Goal: Task Accomplishment & Management: Manage account settings

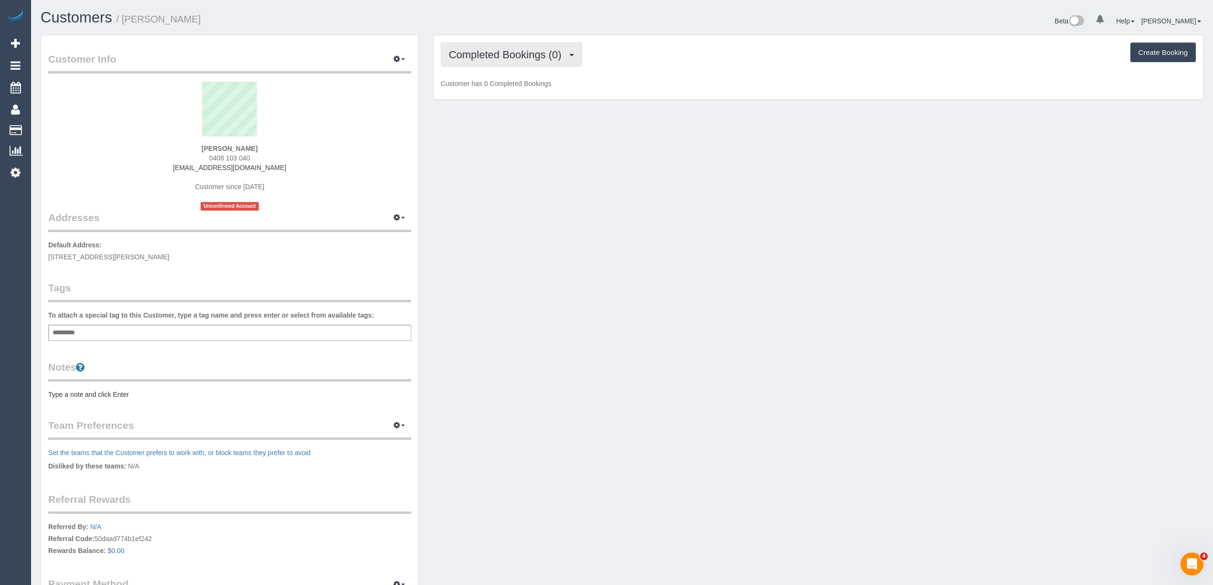
click at [501, 55] on span "Completed Bookings (0)" at bounding box center [507, 55] width 117 height 12
click at [511, 94] on link "Upcoming Bookings (1)" at bounding box center [490, 89] width 99 height 12
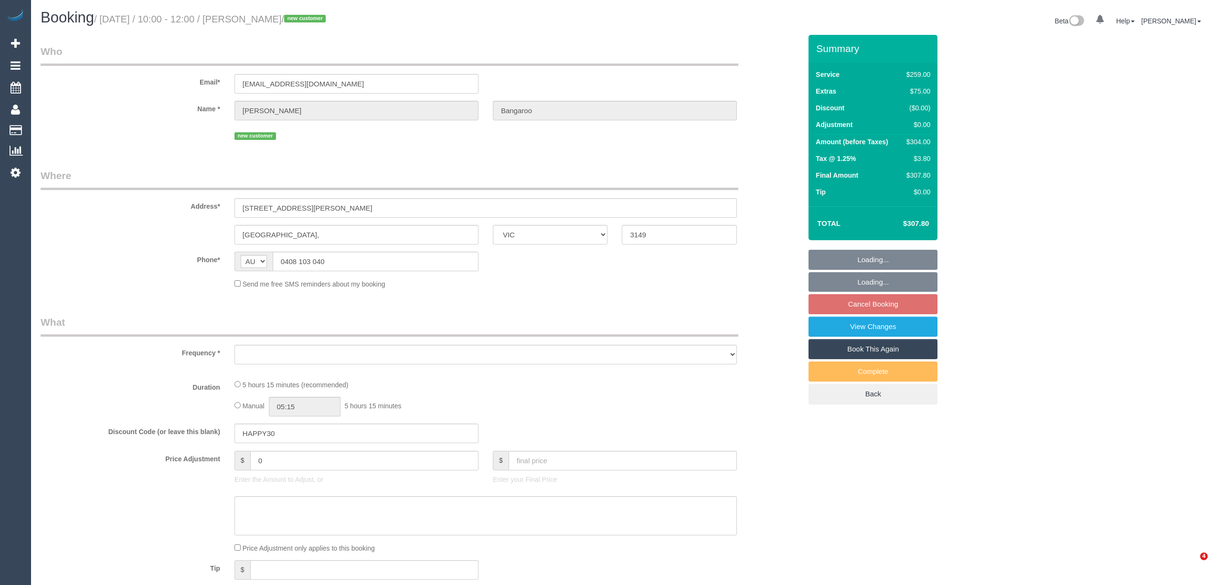
select select "VIC"
select select "object:531"
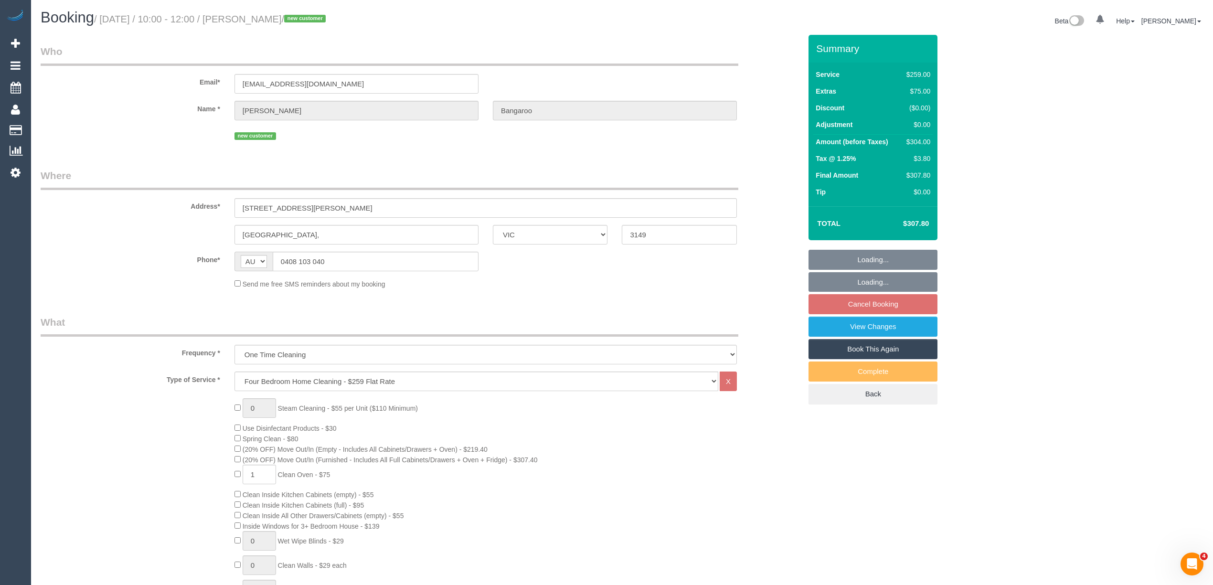
select select "string:stripe-pm_1SAigO2GScqysDRVgF7sut8K"
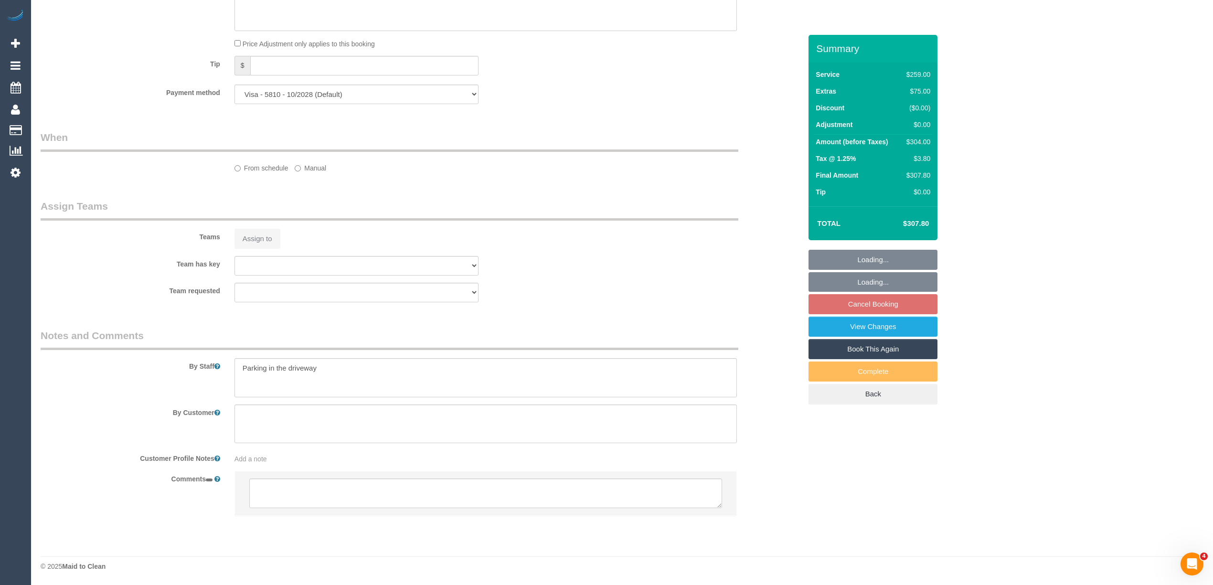
select select "number:28"
select select "number:14"
select select "number:19"
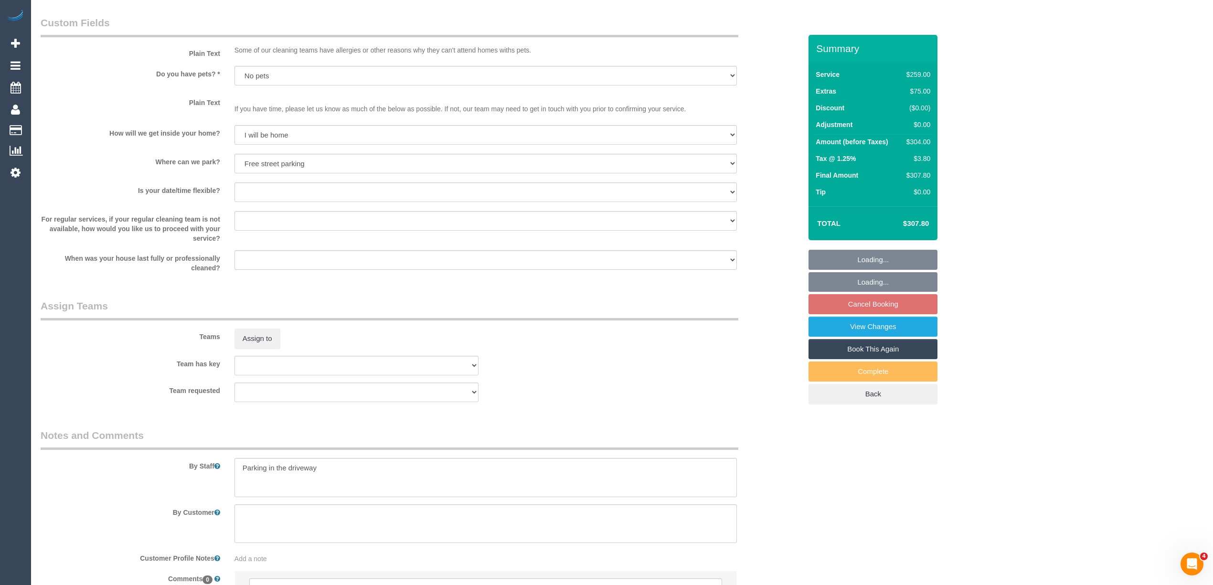
select select "spot3"
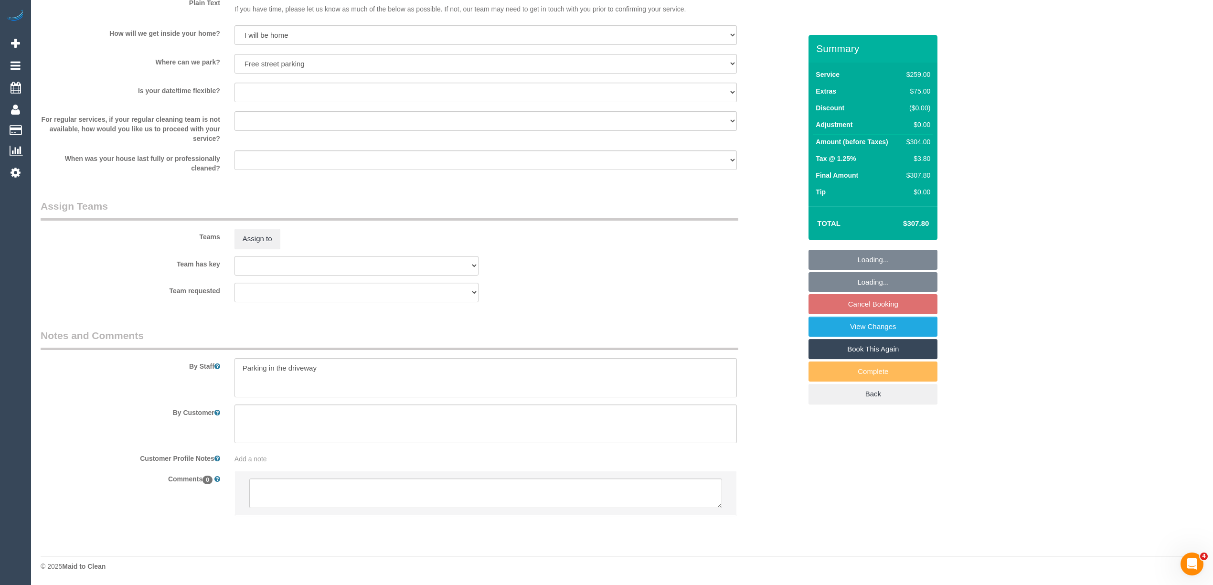
scroll to position [1234, 0]
select select "object:1301"
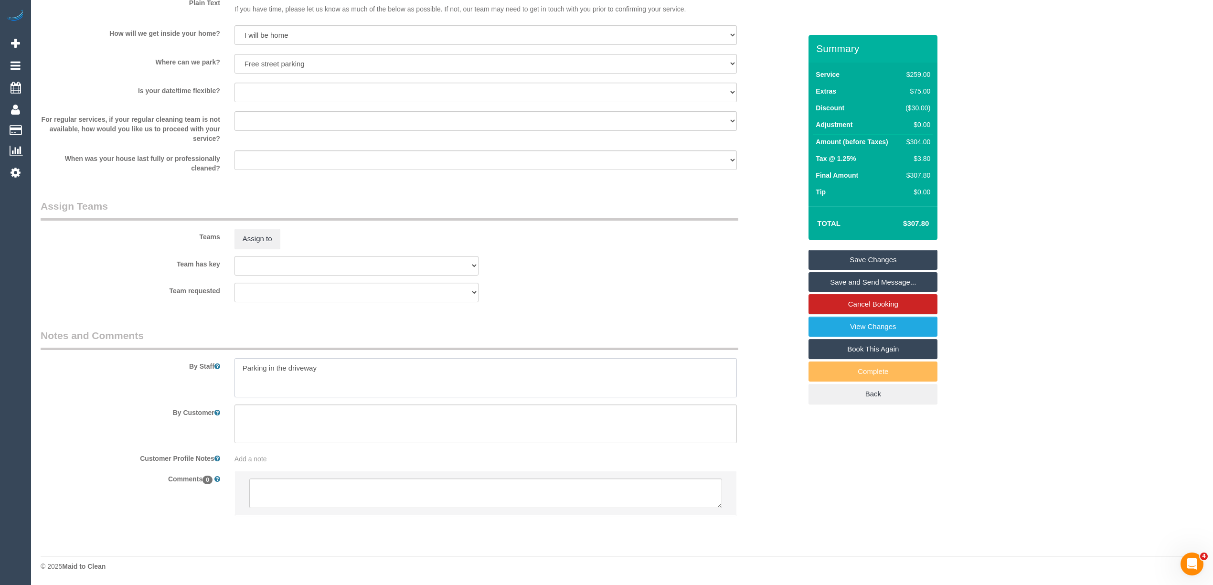
click at [349, 371] on textarea at bounding box center [485, 377] width 502 height 39
click at [355, 377] on textarea at bounding box center [485, 377] width 502 height 39
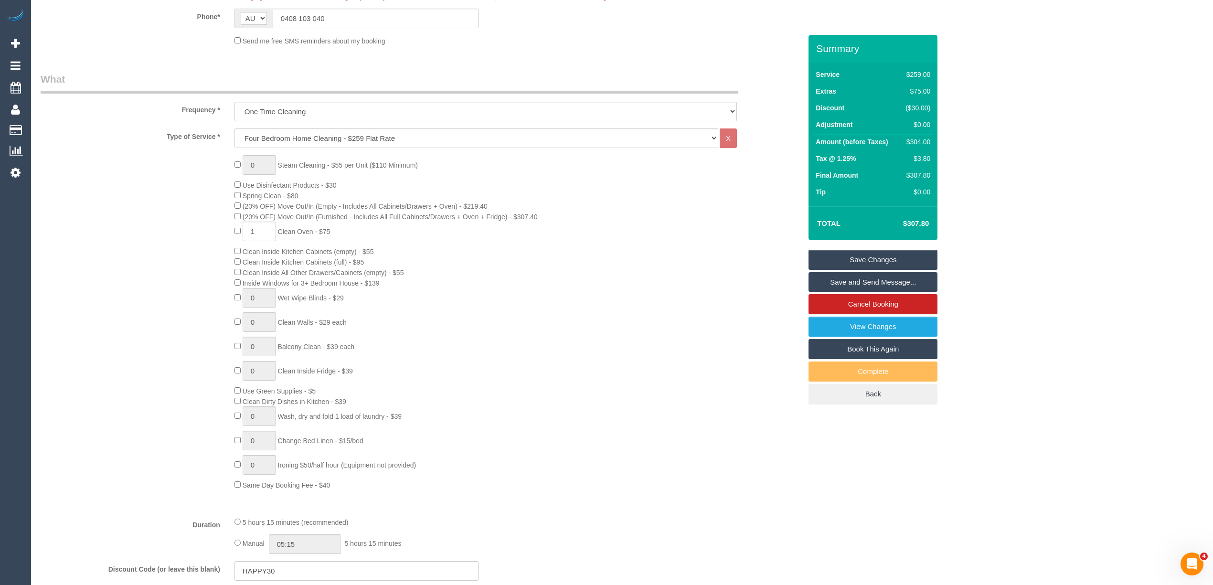
scroll to position [67, 0]
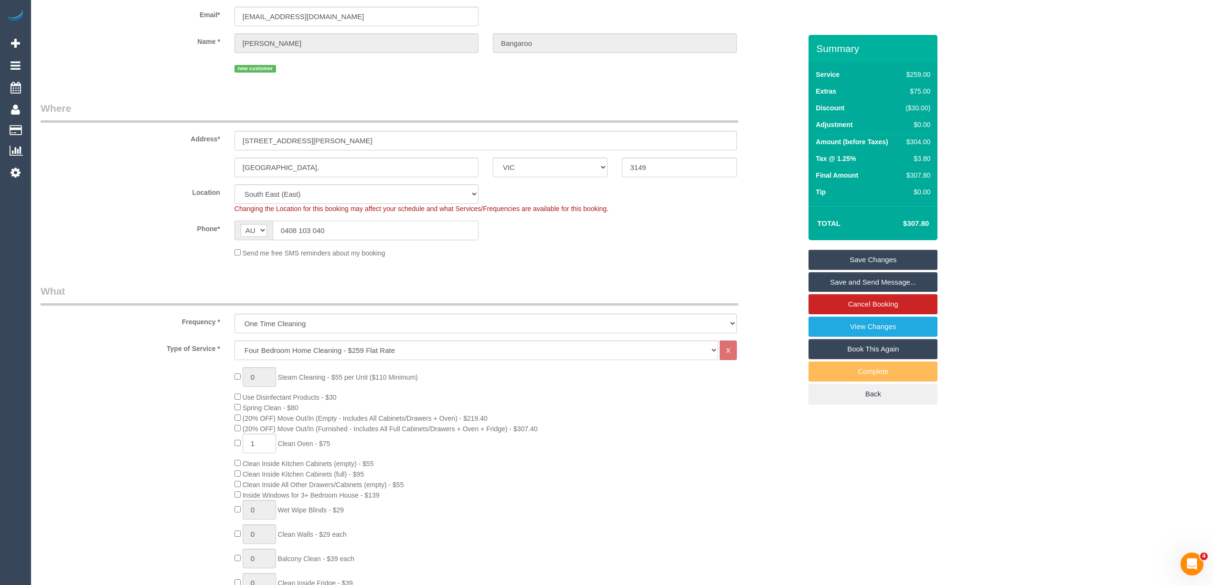
drag, startPoint x: 305, startPoint y: 225, endPoint x: 260, endPoint y: 222, distance: 45.0
click at [260, 222] on div "AF AL DZ AD AO AI AQ AG AR AM AW AU AT AZ BS BH BD BB BY BE BZ BJ BM BT BO BA B…" at bounding box center [356, 231] width 244 height 20
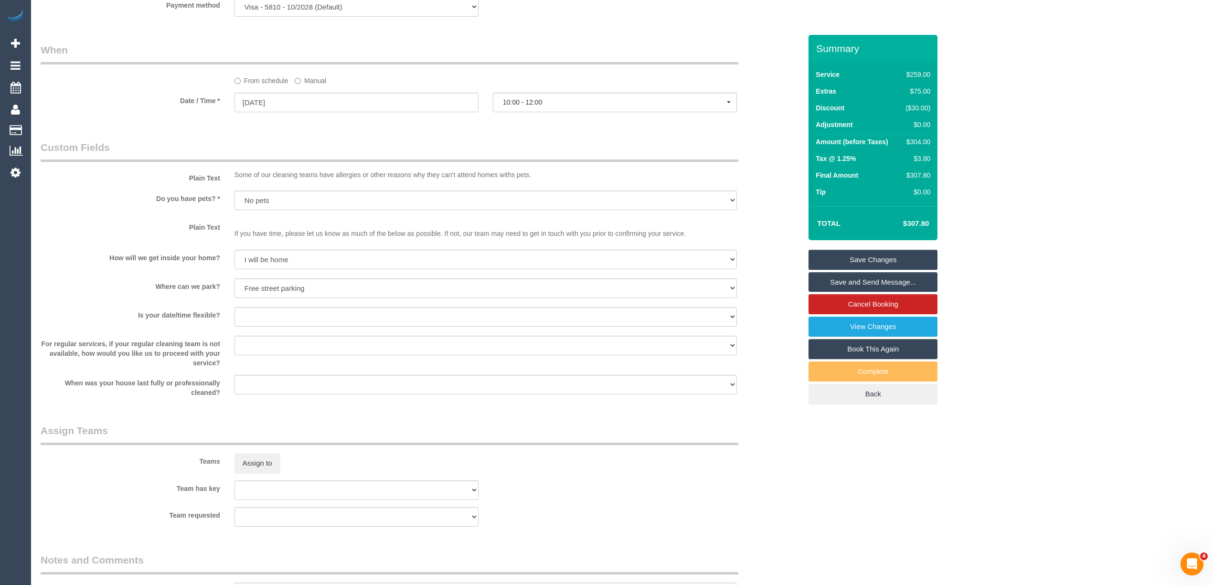
scroll to position [1234, 0]
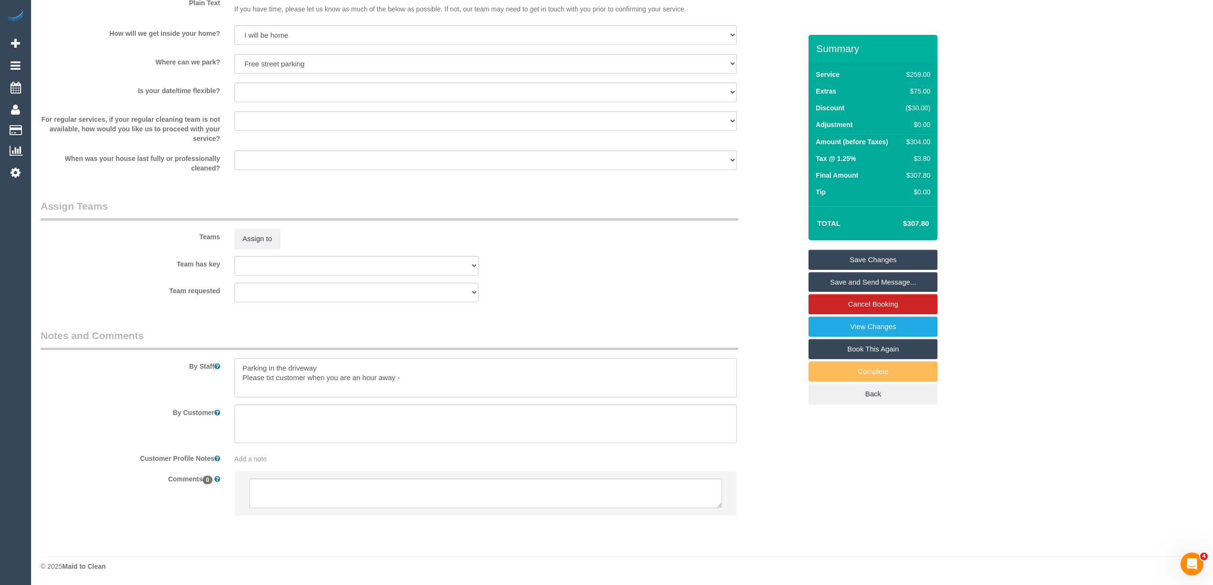
click at [426, 375] on textarea at bounding box center [485, 377] width 502 height 39
paste textarea "0408 103 040"
type textarea "Parking in the driveway Please txt customer when you are an hour away - 0408103…"
click at [894, 258] on link "Save Changes" at bounding box center [872, 260] width 129 height 20
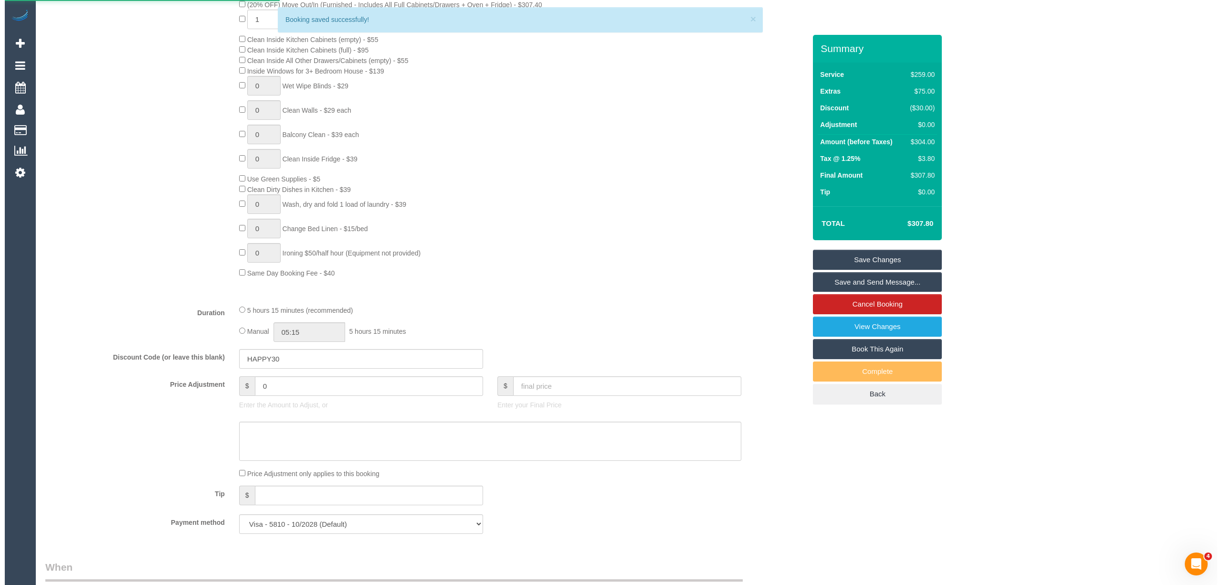
scroll to position [0, 0]
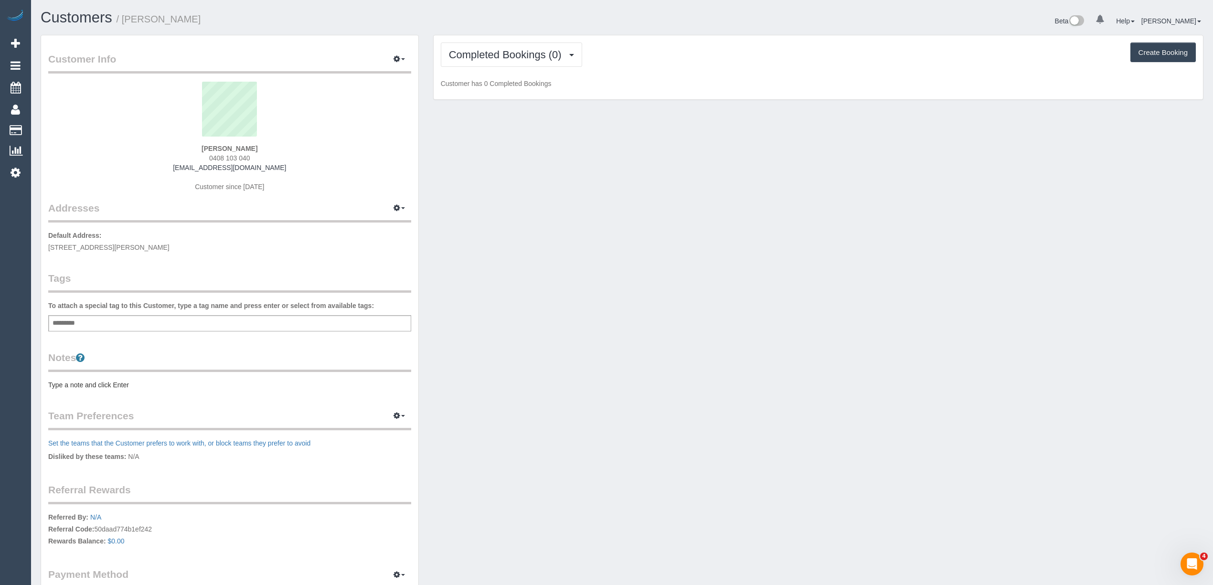
click at [1148, 53] on button "Create Booking" at bounding box center [1162, 52] width 65 height 20
select select "VIC"
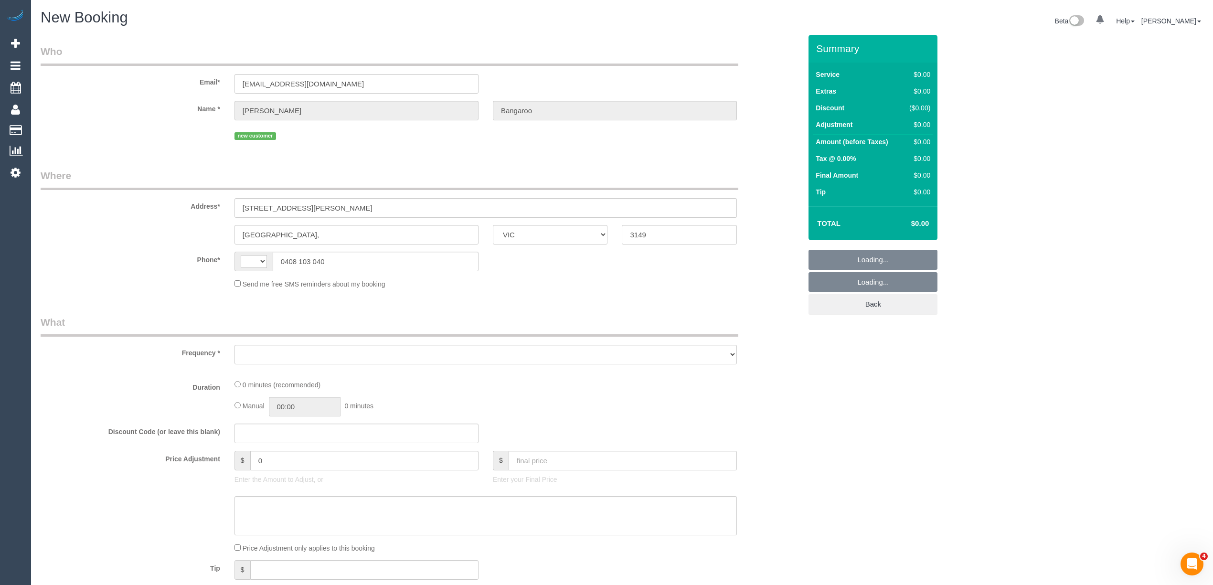
select select "string:AU"
select select "object:2281"
select select "string:stripe-pm_1SAigO2GScqysDRVgF7sut8K"
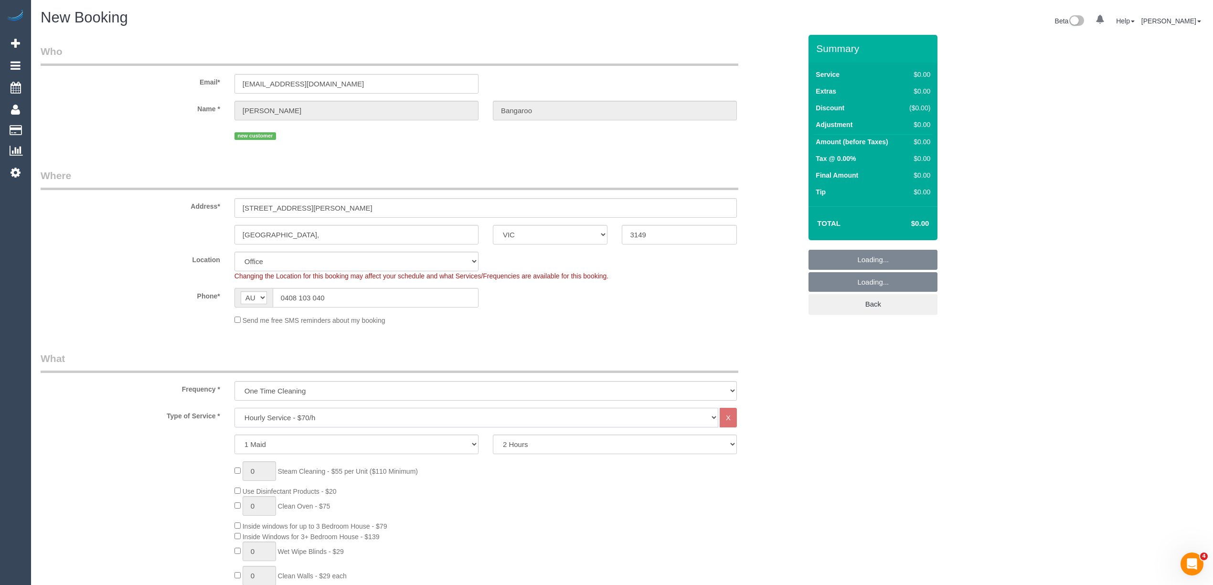
select select "48"
click at [316, 413] on select "Hourly Service - $70/h Hourly Service - $65/h Hourly Service - $60/h Hourly Ser…" at bounding box center [476, 418] width 484 height 20
select select "object:2286"
select select "212"
click at [234, 408] on select "Hourly Service - $70/h Hourly Service - $65/h Hourly Service - $60/h Hourly Ser…" at bounding box center [476, 418] width 484 height 20
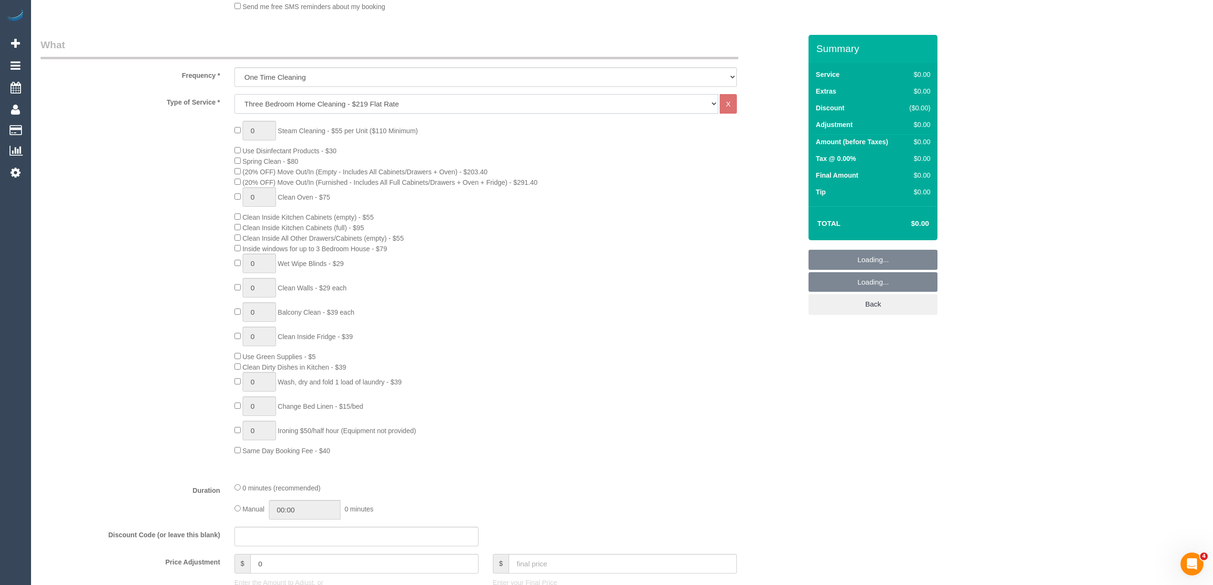
scroll to position [318, 0]
click at [266, 536] on input "text" at bounding box center [356, 532] width 244 height 20
paste input "SENIOR40"
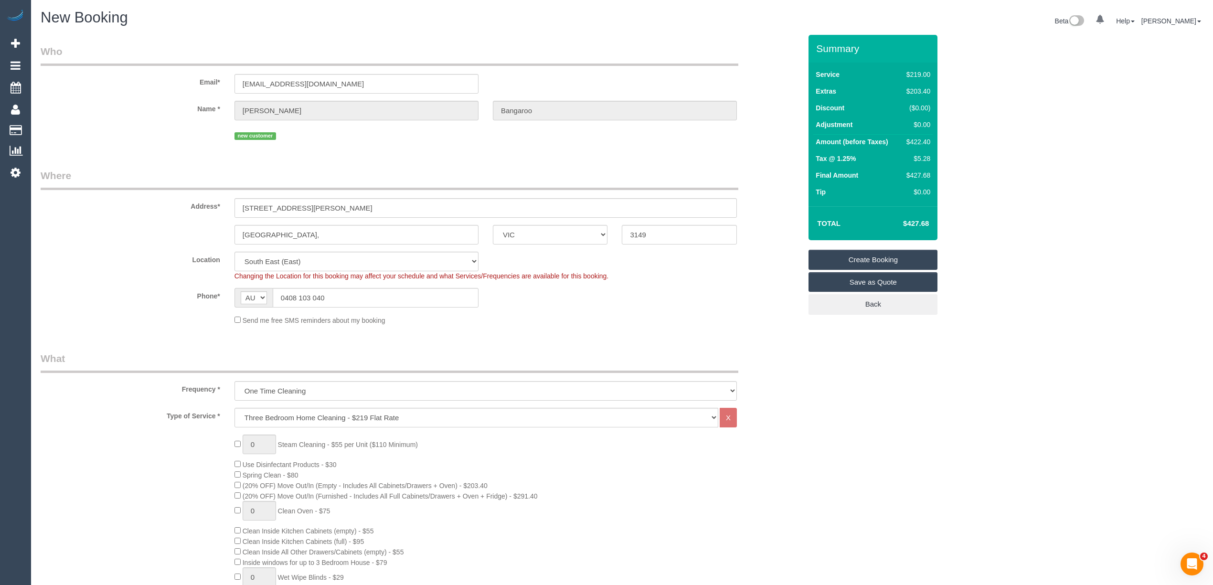
type input "SENIOR40"
drag, startPoint x: 317, startPoint y: 206, endPoint x: 158, endPoint y: 184, distance: 161.4
click at [158, 184] on fieldset "Where Address* 33 Talbot Rd, VIC Mount Waverley, ACT NSW NT QLD SA TAS VIC WA 3…" at bounding box center [421, 251] width 761 height 164
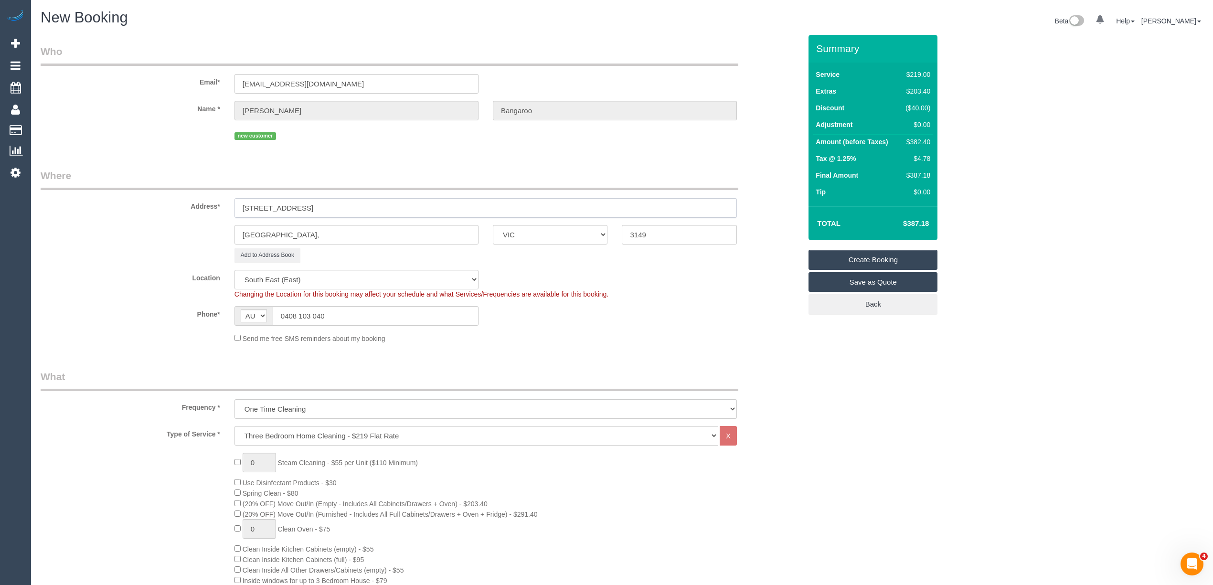
type input "21 Edgbaston Way"
drag, startPoint x: 314, startPoint y: 233, endPoint x: 137, endPoint y: 233, distance: 176.2
click at [137, 233] on div "Mount Waverley, ACT NSW NT QLD SA TAS VIC WA 3149" at bounding box center [420, 235] width 775 height 20
type input "Mulgrave"
drag, startPoint x: 665, startPoint y: 230, endPoint x: 421, endPoint y: 218, distance: 244.3
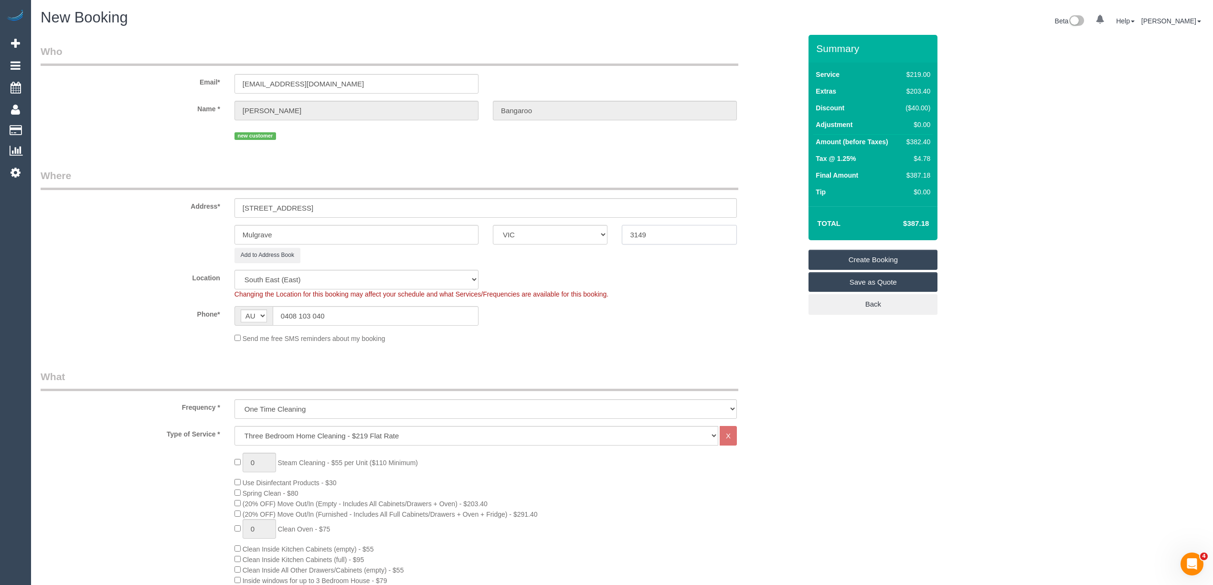
click at [421, 218] on sui-booking-address "Address* 21 Edgbaston Way Mulgrave ACT NSW NT QLD SA TAS VIC WA 3149 Add to Add…" at bounding box center [421, 216] width 761 height 94
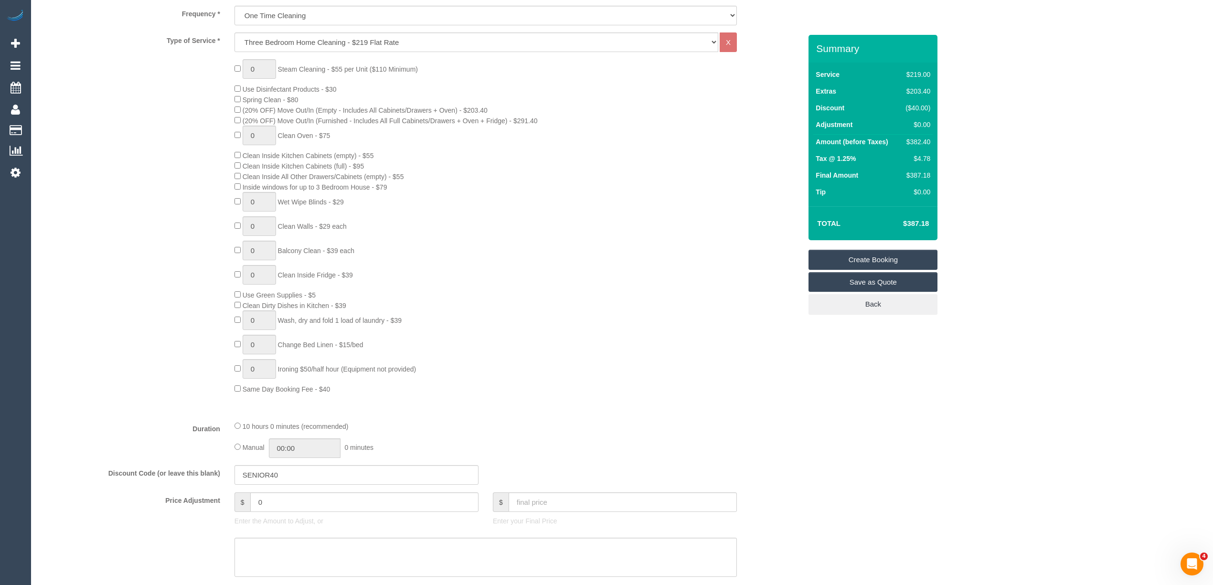
scroll to position [530, 0]
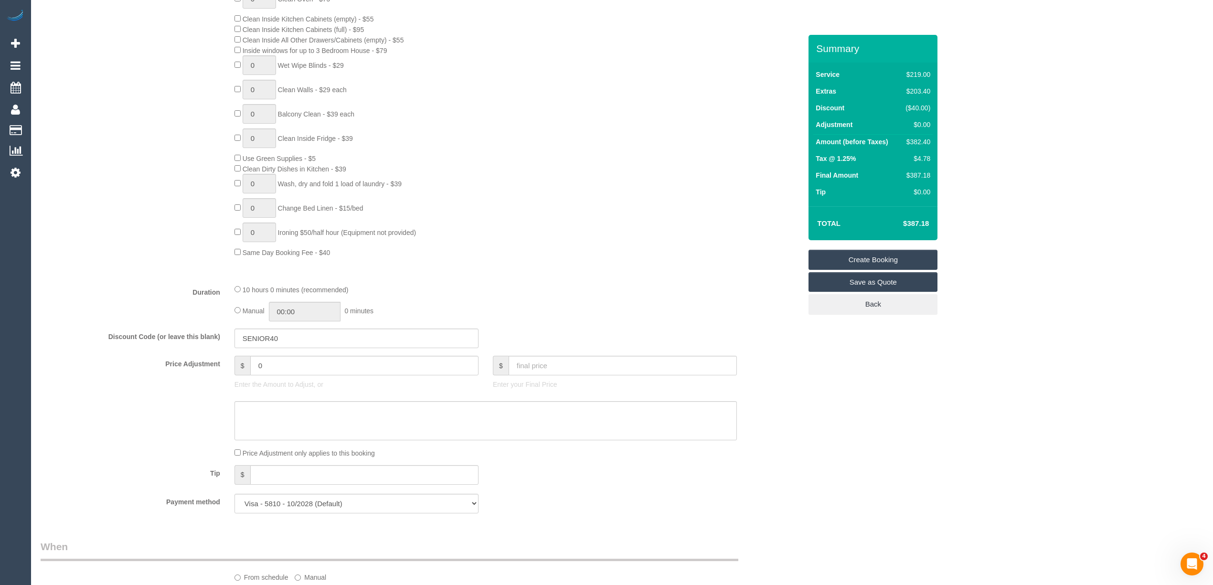
type input "3170"
click at [884, 279] on link "Save as Quote" at bounding box center [872, 282] width 129 height 20
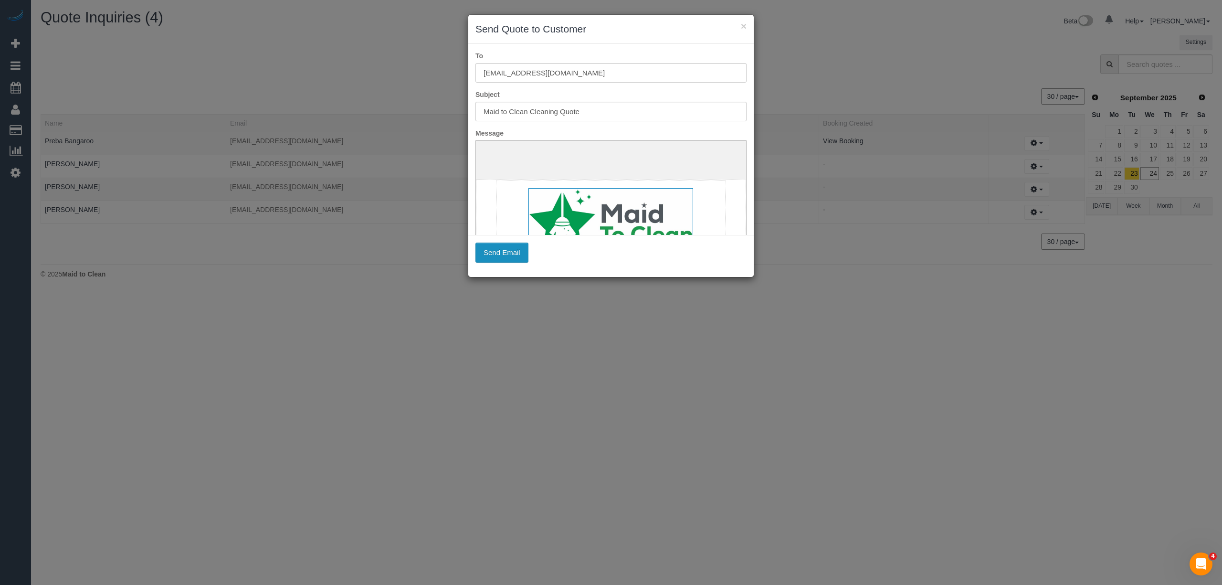
click at [511, 254] on button "Send Email" at bounding box center [502, 253] width 53 height 20
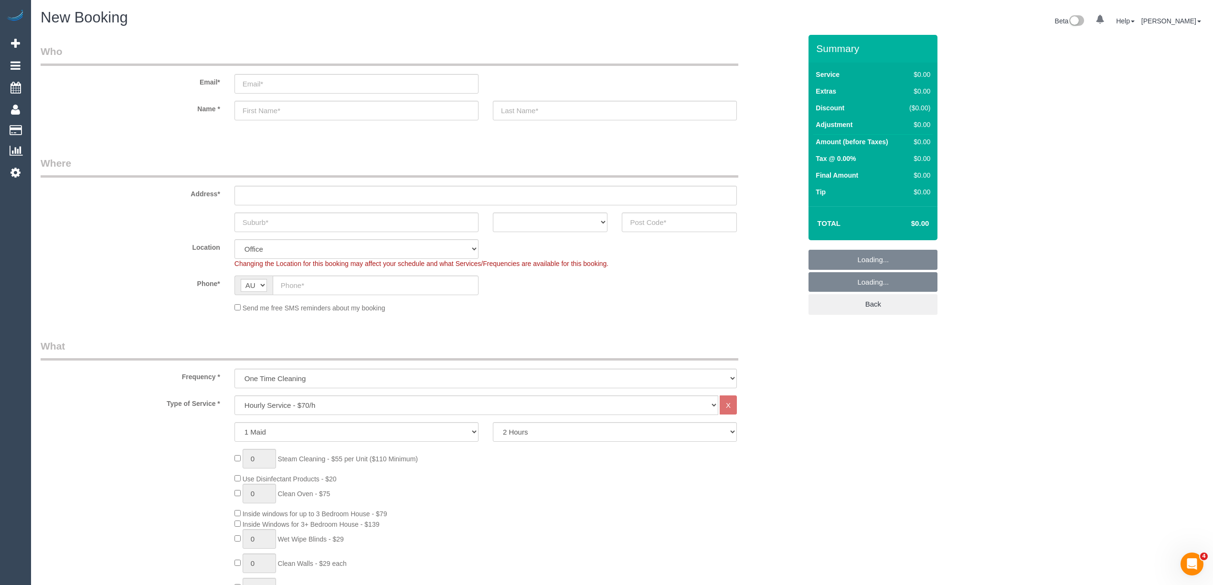
select select "object:2129"
click at [307, 282] on input "text" at bounding box center [376, 285] width 206 height 20
paste input "61 475 508 663"
drag, startPoint x: 292, startPoint y: 283, endPoint x: 275, endPoint y: 283, distance: 16.7
click at [275, 283] on input "61 475 508 663" at bounding box center [376, 285] width 206 height 20
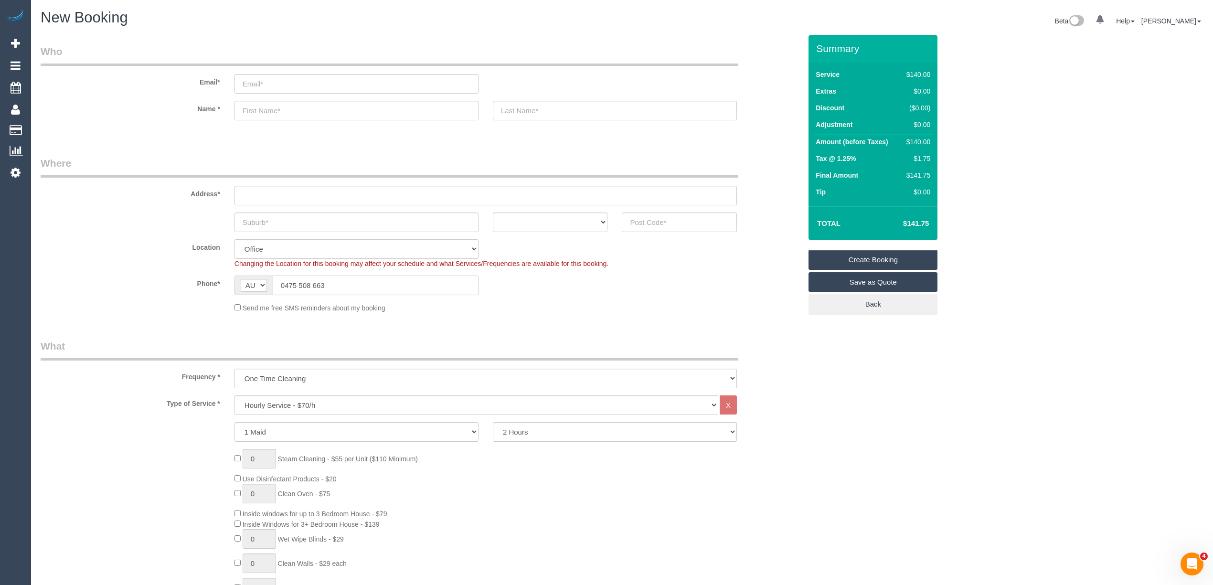
type input "0475 508 663"
click at [243, 186] on input "text" at bounding box center [485, 196] width 502 height 20
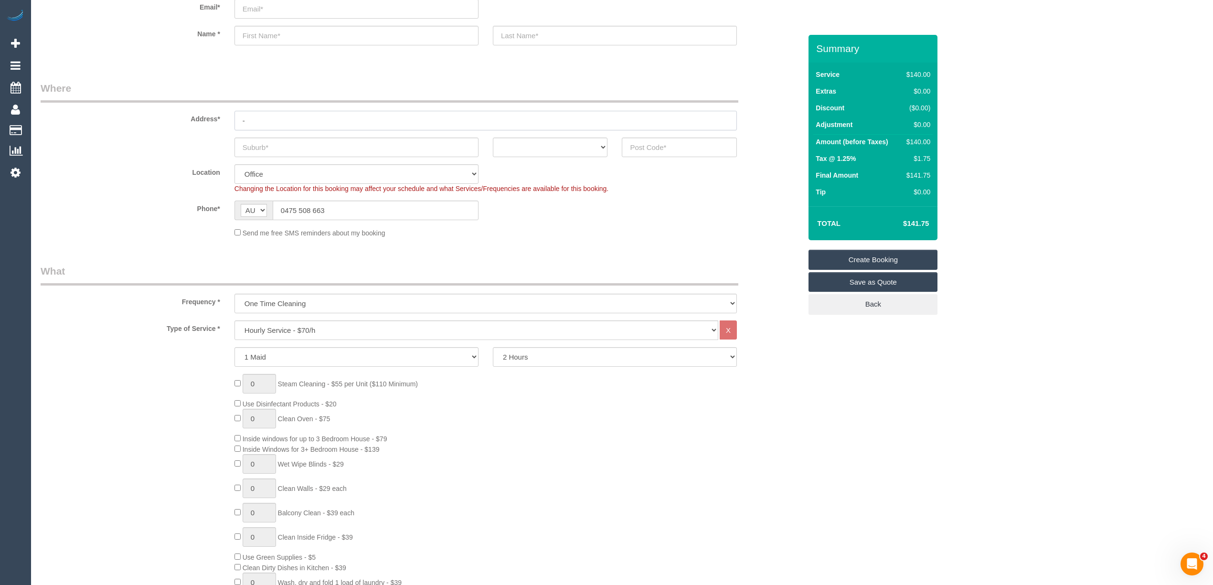
scroll to position [106, 0]
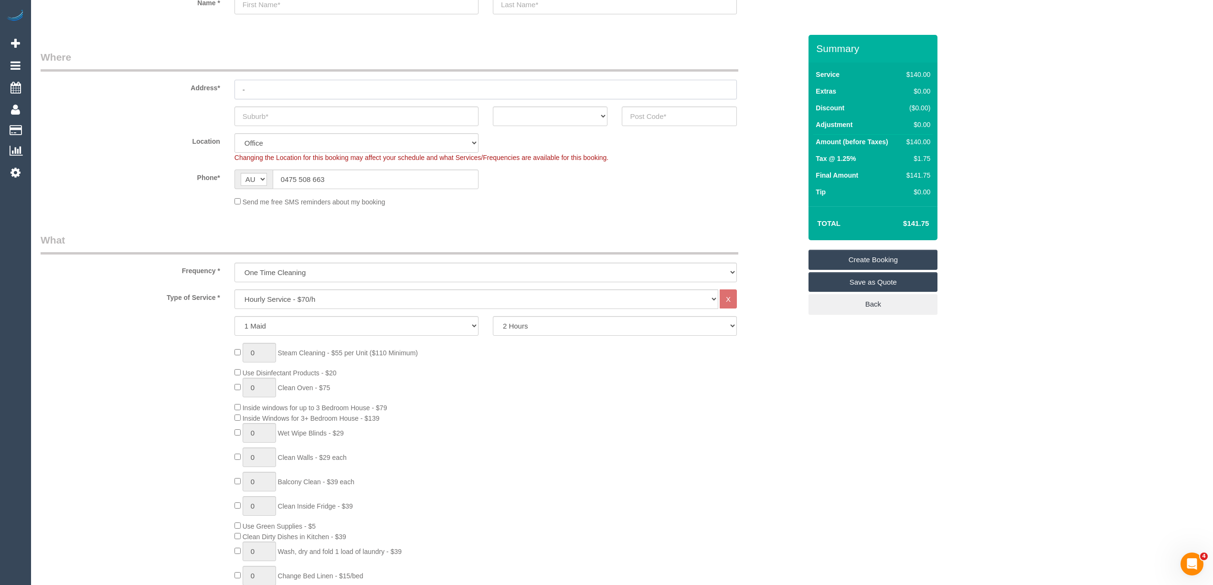
type input "-"
click at [338, 294] on select "Hourly Service - $70/h Hourly Service - $65/h Hourly Service - $60/h Hourly Ser…" at bounding box center [476, 299] width 484 height 20
select select "211"
click at [234, 289] on select "Hourly Service - $70/h Hourly Service - $65/h Hourly Service - $60/h Hourly Ser…" at bounding box center [476, 299] width 484 height 20
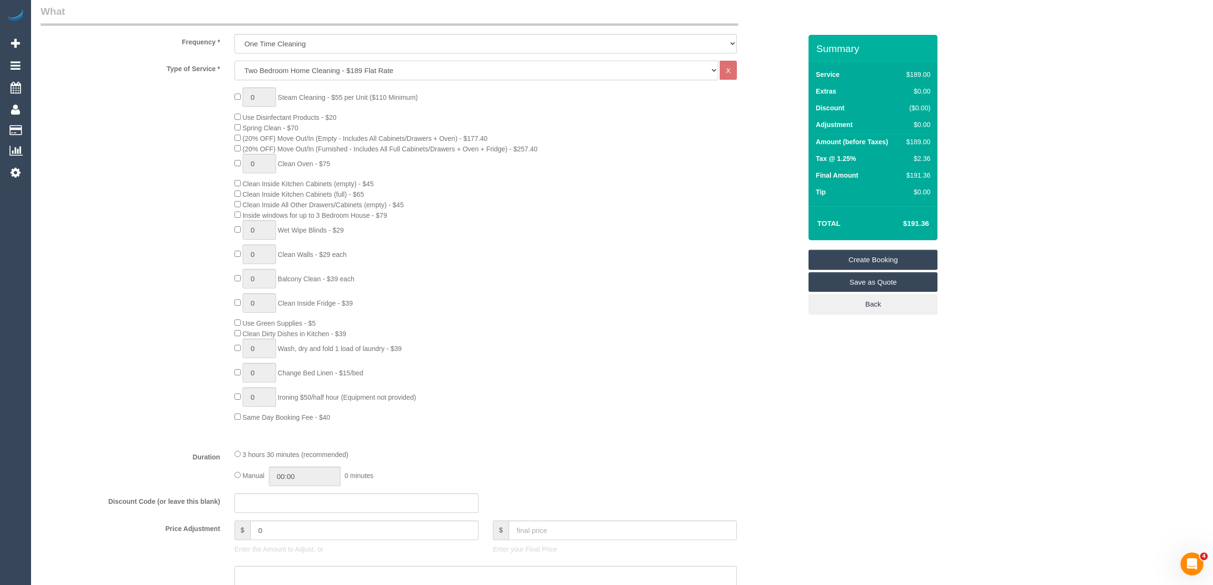
scroll to position [424, 0]
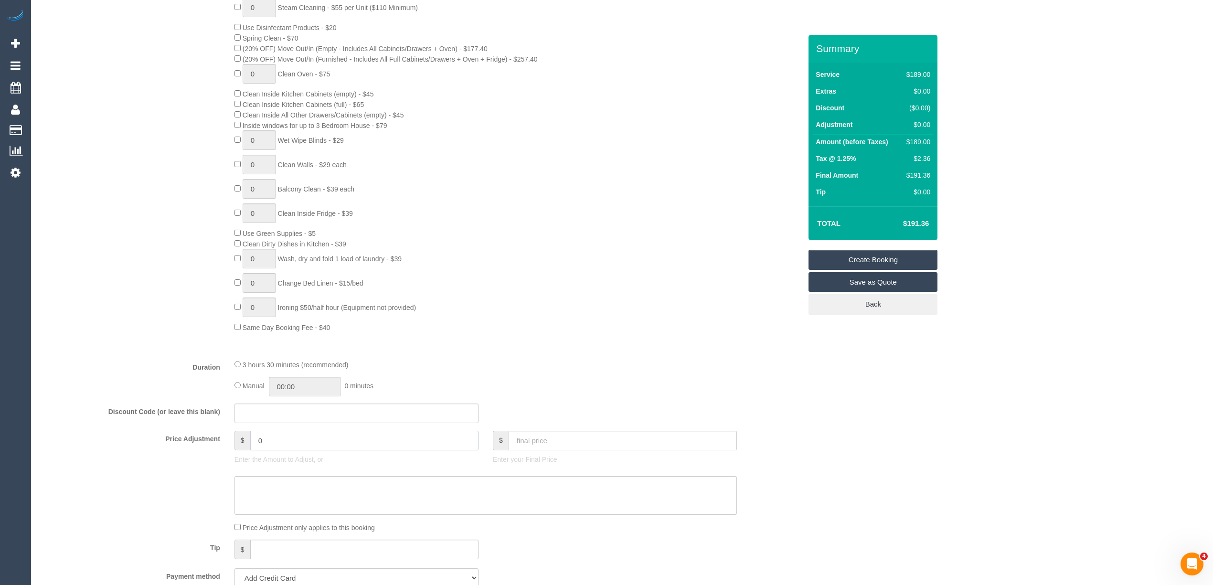
drag, startPoint x: 292, startPoint y: 443, endPoint x: 196, endPoint y: 447, distance: 96.5
click at [196, 447] on div "Price Adjustment $ 0 Enter the Amount to Adjust, or $ Enter your Final Price" at bounding box center [420, 450] width 775 height 38
type input "-20"
click at [132, 270] on div "0 Steam Cleaning - $55 per Unit ($110 Minimum) Use Disinfectant Products - $20 …" at bounding box center [420, 165] width 775 height 335
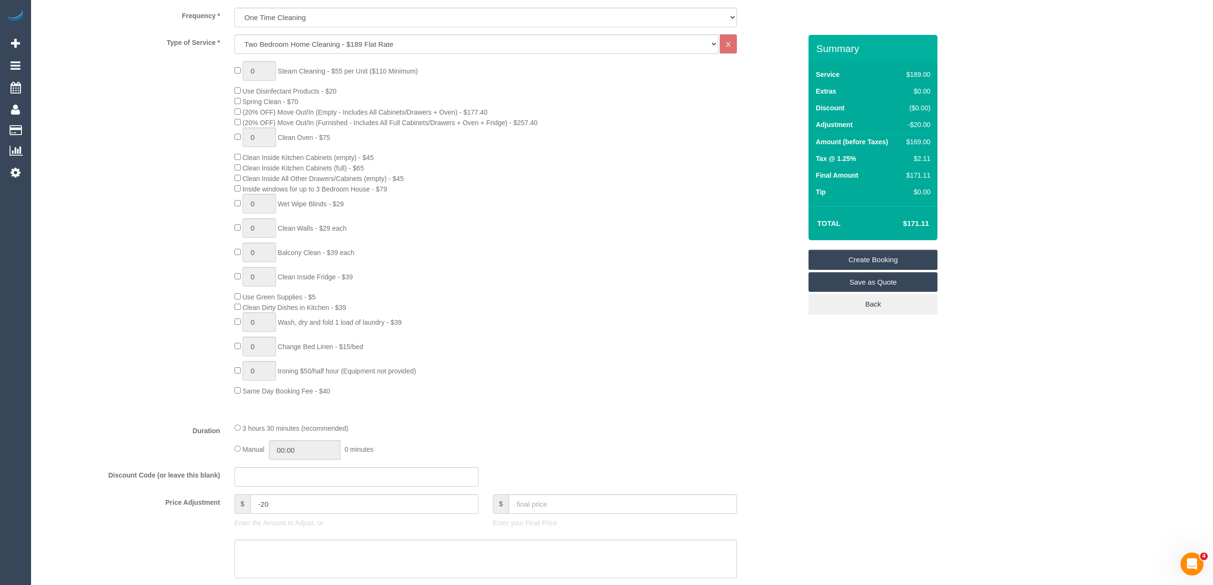
scroll to position [530, 0]
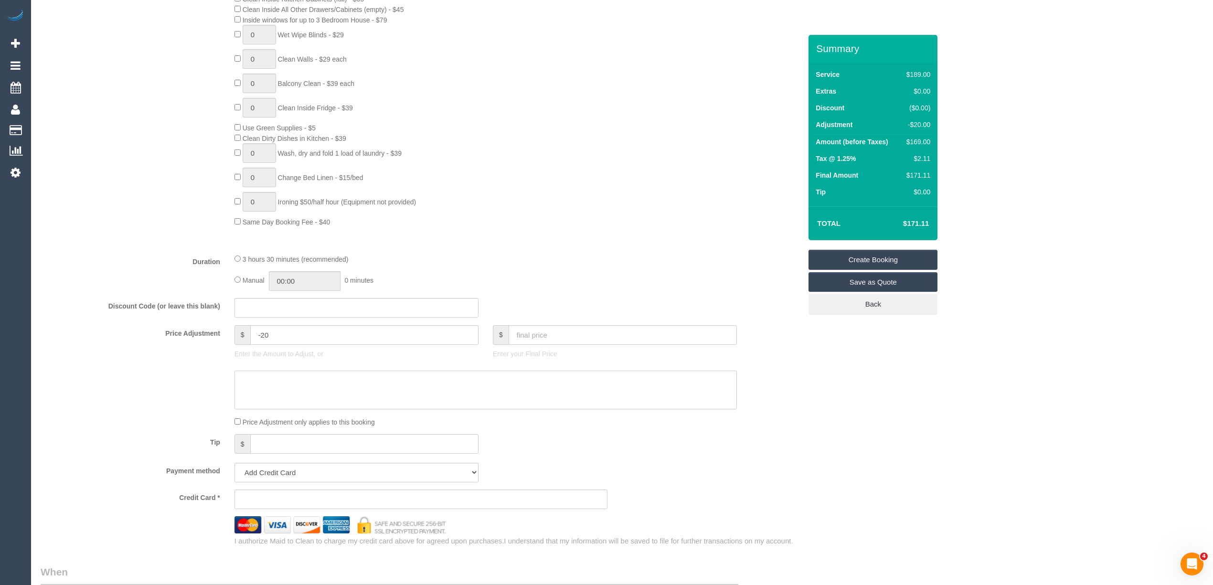
click at [253, 387] on textarea at bounding box center [485, 389] width 502 height 39
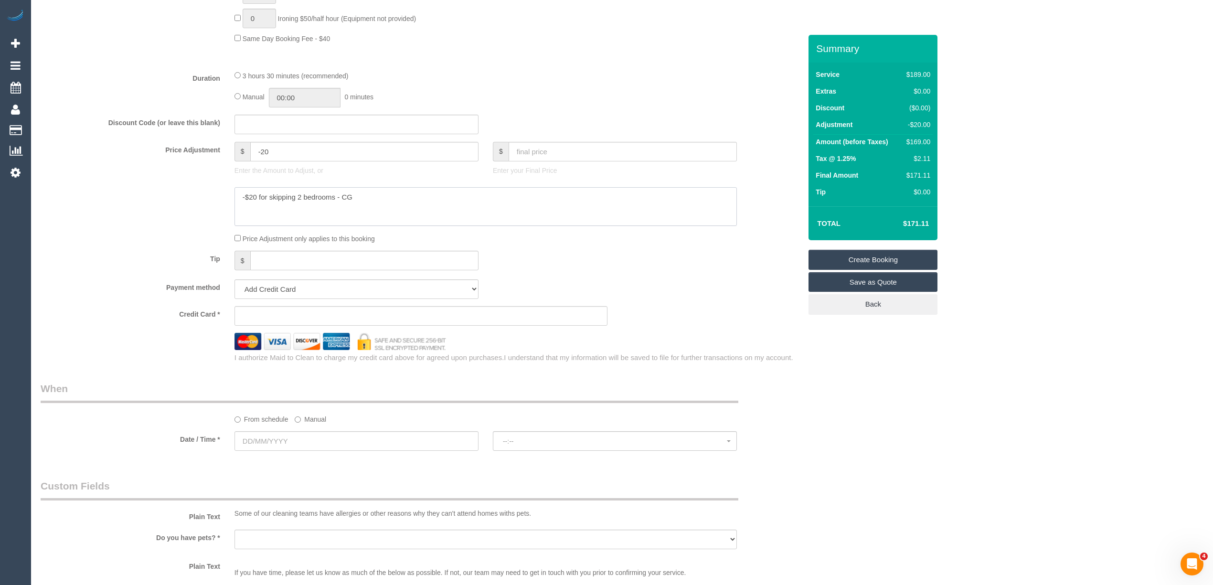
scroll to position [1195, 0]
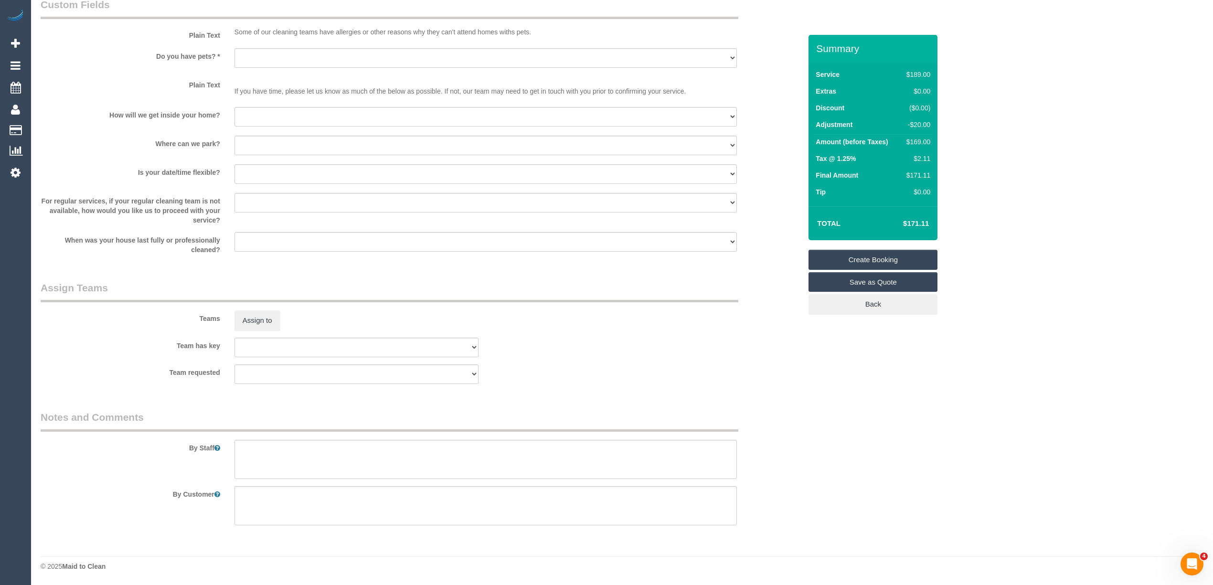
type textarea "-$20 for skipping 2 bedrooms - CG"
click at [288, 462] on textarea at bounding box center [485, 459] width 502 height 39
type textarea "Please skip cleaning of 2 bedrooms"
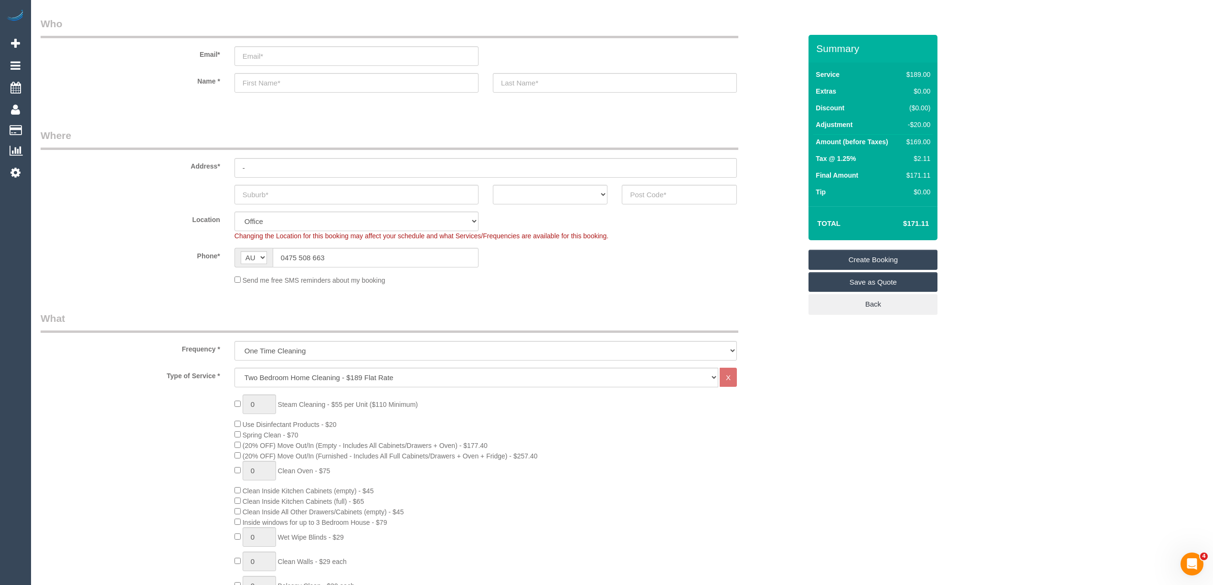
scroll to position [0, 0]
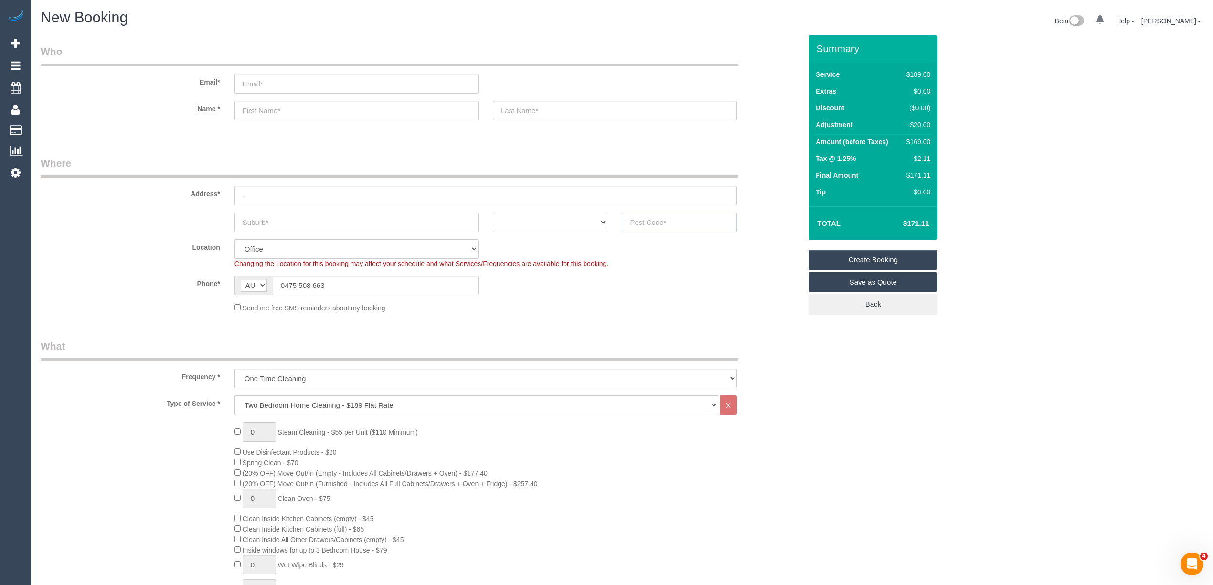
click at [656, 224] on input "text" at bounding box center [679, 222] width 115 height 20
type input "3101"
click at [281, 226] on input "text" at bounding box center [356, 222] width 244 height 20
type input "Kew"
select select "58"
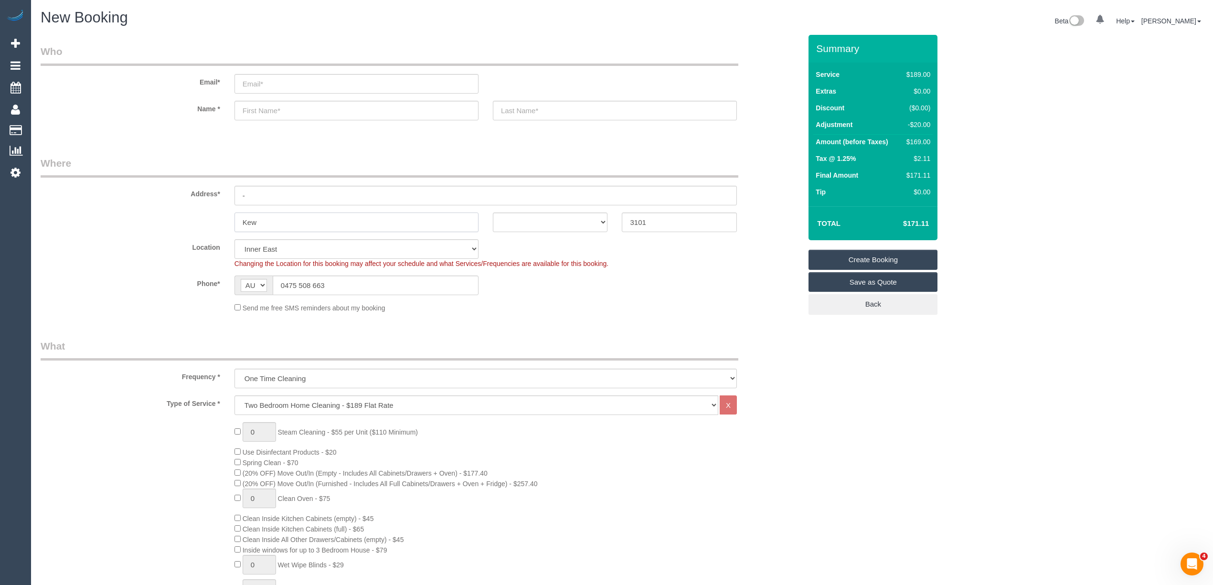
select select "object:2225"
type input "Kew"
click at [556, 220] on select "ACT NSW NT QLD SA TAS VIC WA" at bounding box center [550, 222] width 115 height 20
select select "VIC"
click at [493, 212] on select "ACT NSW NT QLD SA TAS VIC WA" at bounding box center [550, 222] width 115 height 20
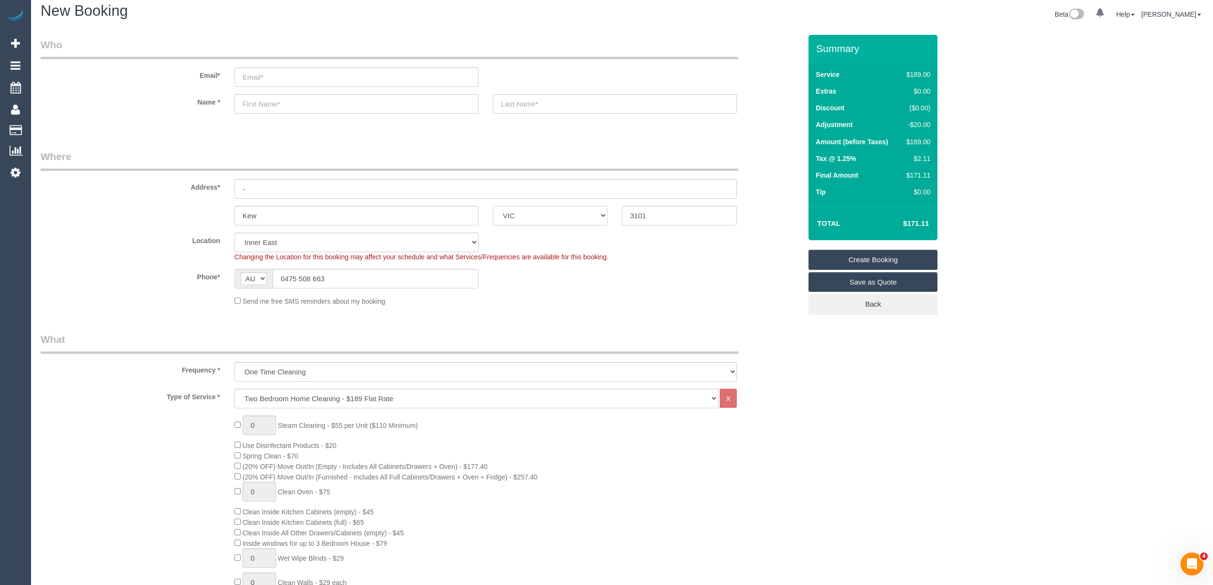
scroll to position [955, 0]
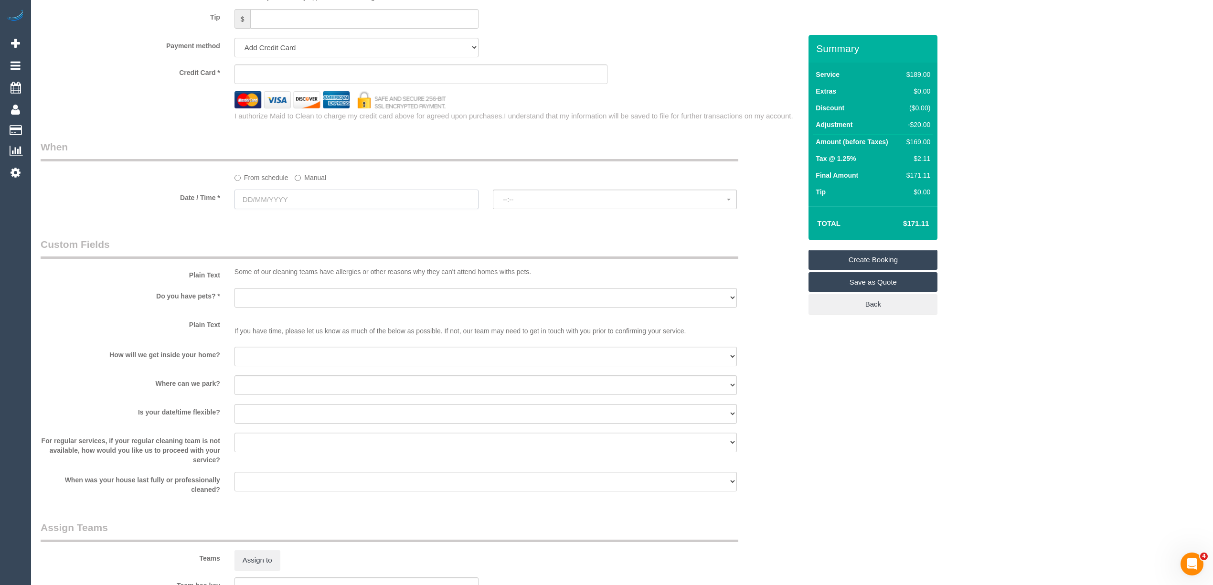
click at [254, 197] on input "text" at bounding box center [356, 200] width 244 height 20
click at [273, 314] on link "30" at bounding box center [280, 311] width 15 height 13
type input "30/09/2025"
select select "spot1"
click at [517, 201] on span "07:00 - 08:00" at bounding box center [615, 200] width 224 height 8
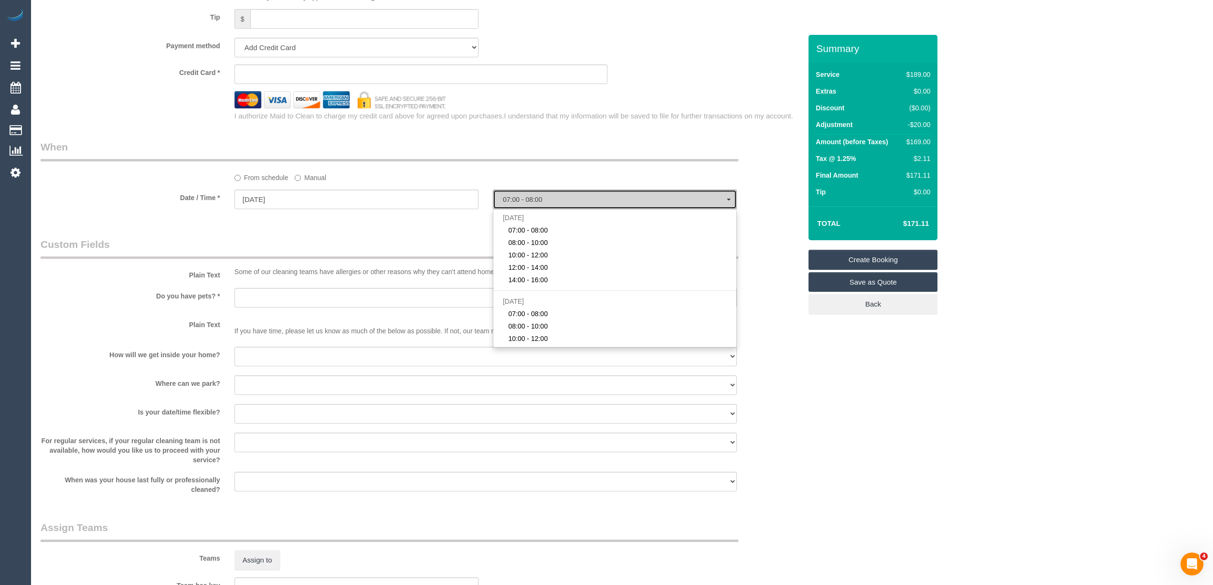
click at [517, 201] on span "07:00 - 08:00" at bounding box center [615, 200] width 224 height 8
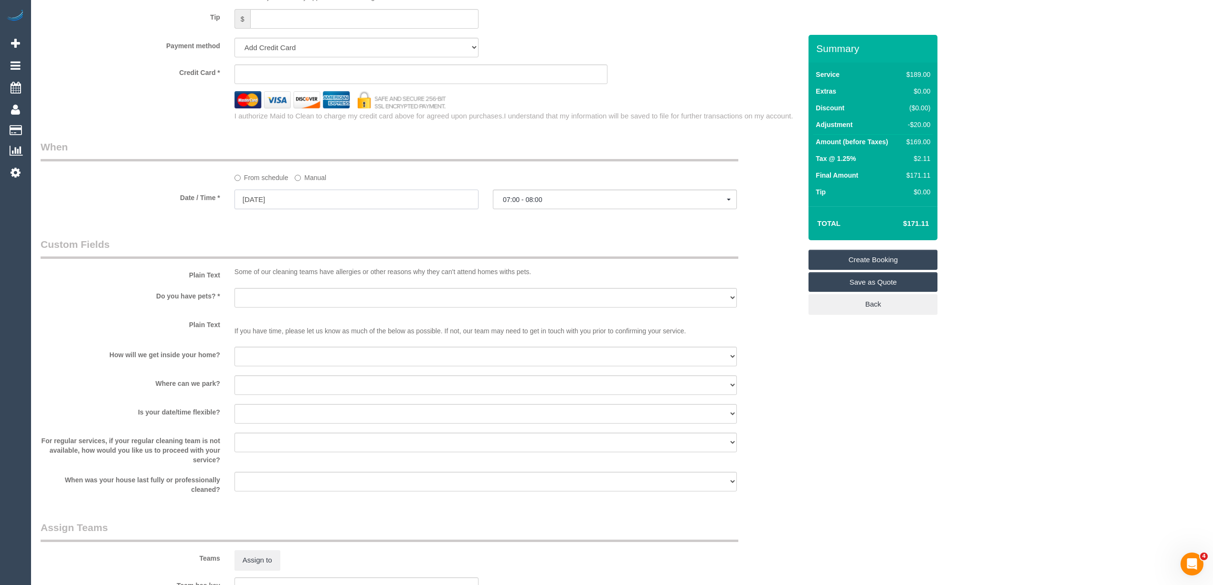
click at [247, 194] on input "30/09/2025" at bounding box center [356, 200] width 244 height 20
drag, startPoint x: 279, startPoint y: 314, endPoint x: 316, endPoint y: 286, distance: 47.0
click at [279, 314] on link "30" at bounding box center [280, 311] width 15 height 13
click at [255, 201] on input "30/09/2025" at bounding box center [356, 200] width 244 height 20
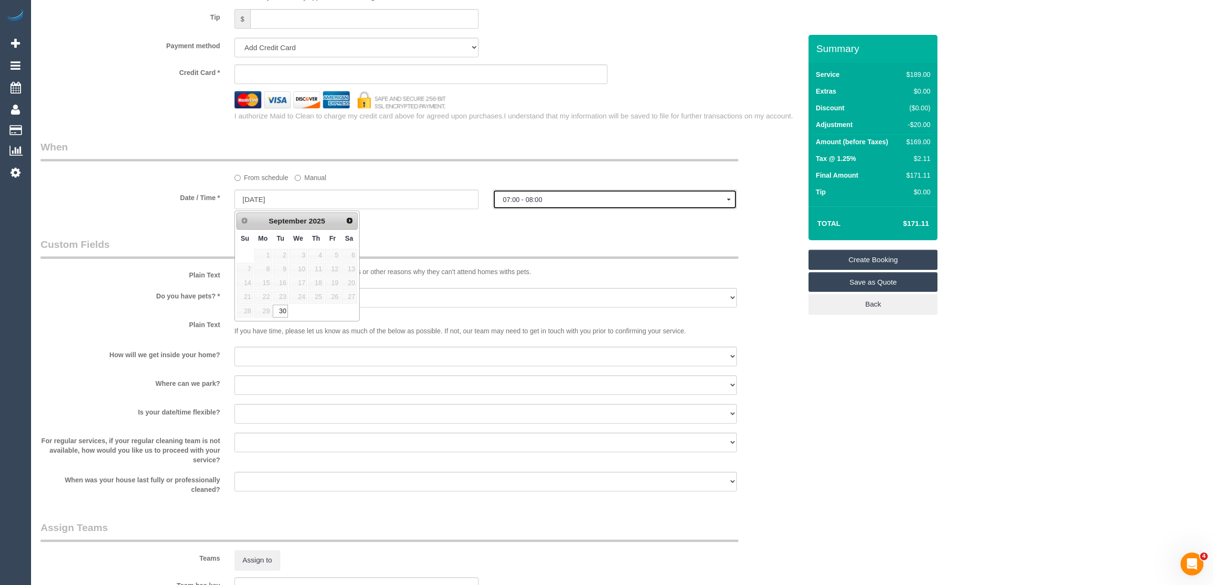
click at [558, 199] on span "07:00 - 08:00" at bounding box center [615, 200] width 224 height 8
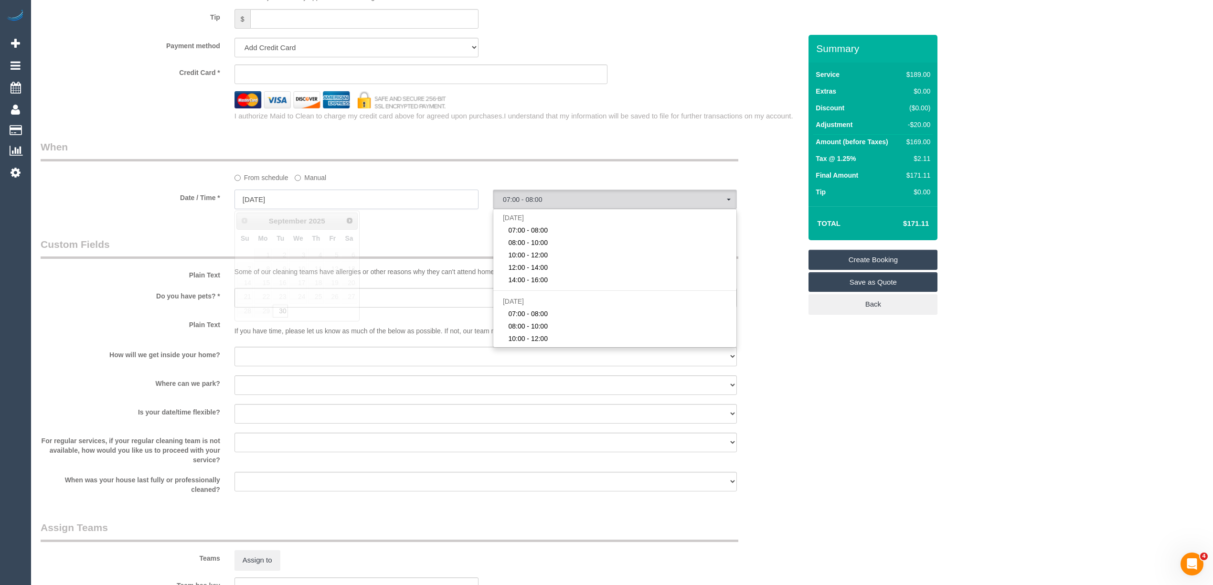
click at [281, 199] on input "30/09/2025" at bounding box center [356, 200] width 244 height 20
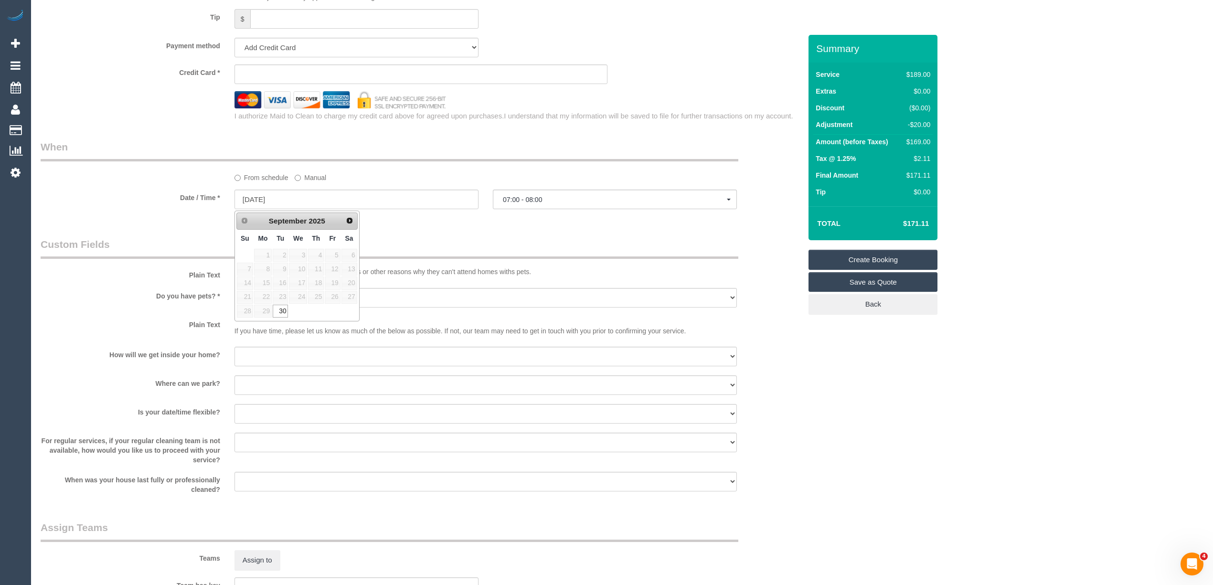
click at [348, 220] on span "Next" at bounding box center [350, 221] width 8 height 8
click at [296, 249] on link "1" at bounding box center [298, 255] width 18 height 13
type input "01/10/2025"
select select "spot6"
click at [260, 196] on input "01/10/2025" at bounding box center [356, 200] width 244 height 20
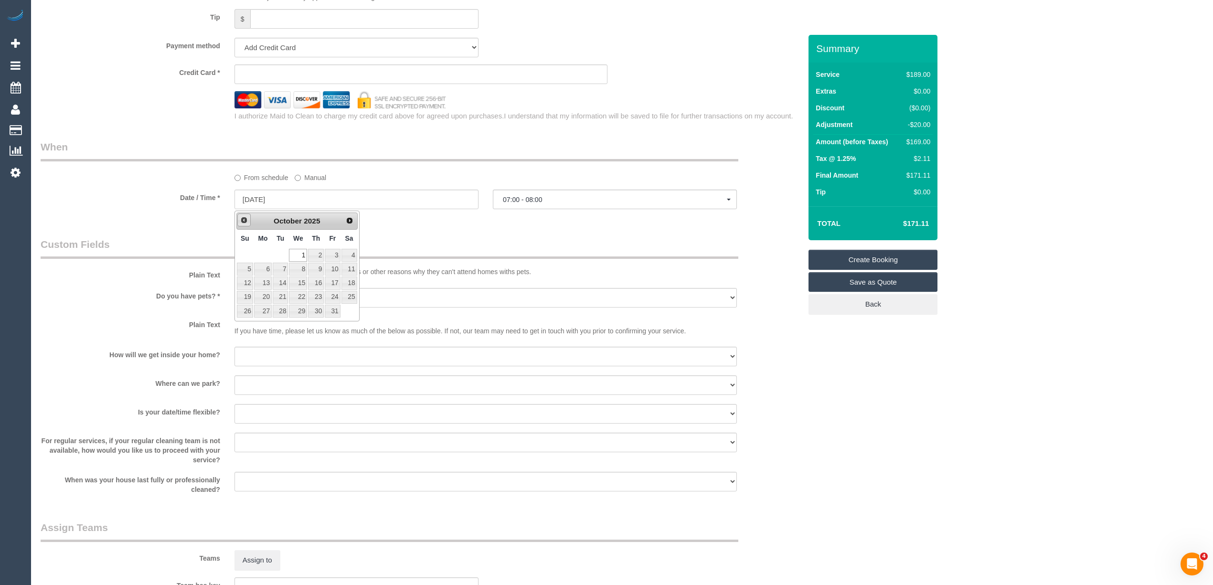
click at [243, 223] on span "Prev" at bounding box center [244, 220] width 8 height 8
click at [281, 318] on td "30" at bounding box center [280, 311] width 16 height 14
type input "30/09/2025"
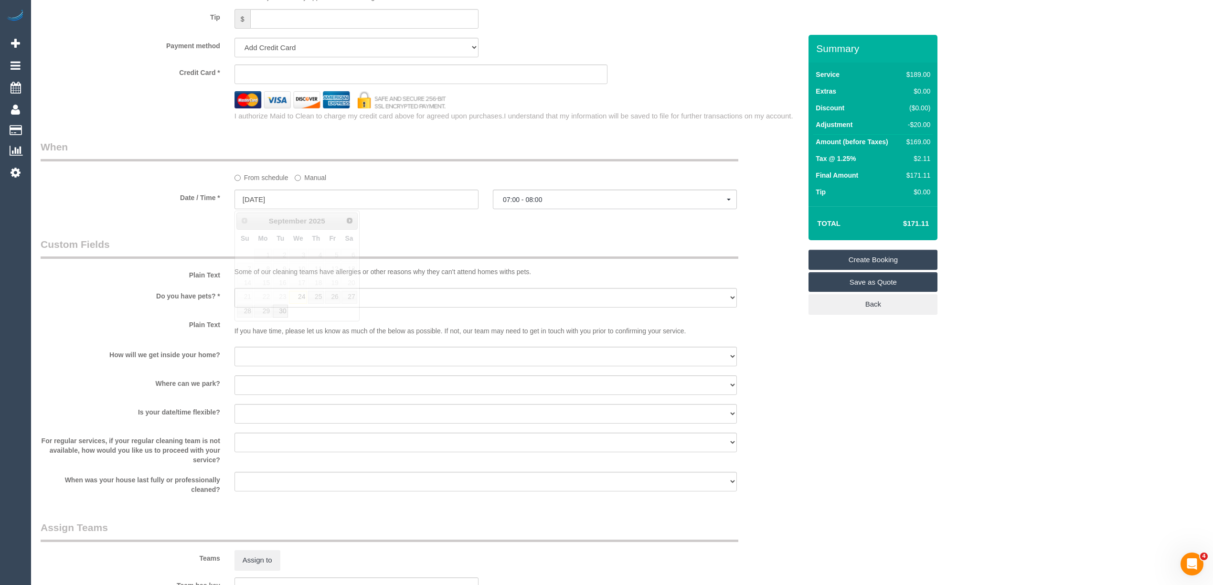
click at [282, 310] on sui-booking-custom-fields "Plain Text Some of our cleaning teams have allergies or other reasons why they …" at bounding box center [421, 365] width 761 height 257
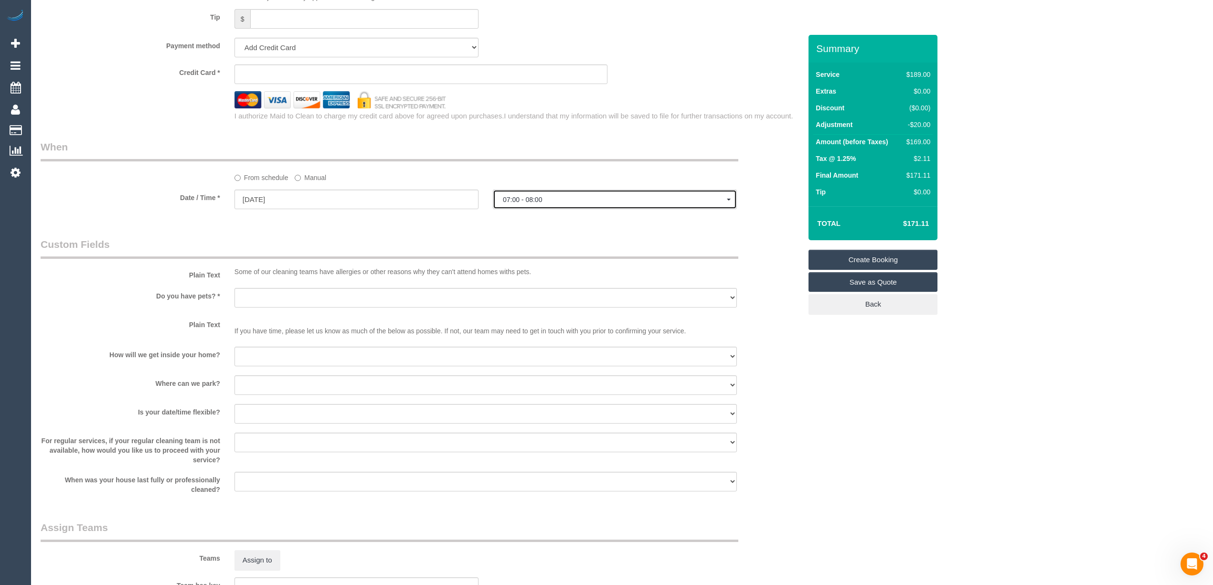
click at [579, 199] on span "07:00 - 08:00" at bounding box center [615, 200] width 224 height 8
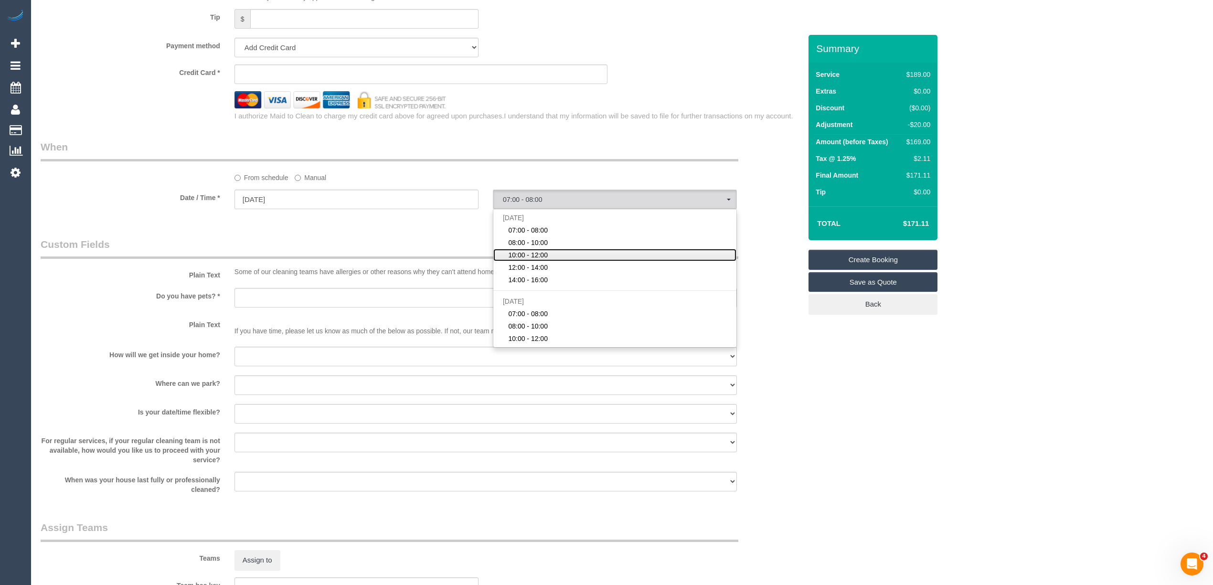
click at [533, 256] on span "10:00 - 12:00" at bounding box center [528, 255] width 40 height 10
select select "spot3"
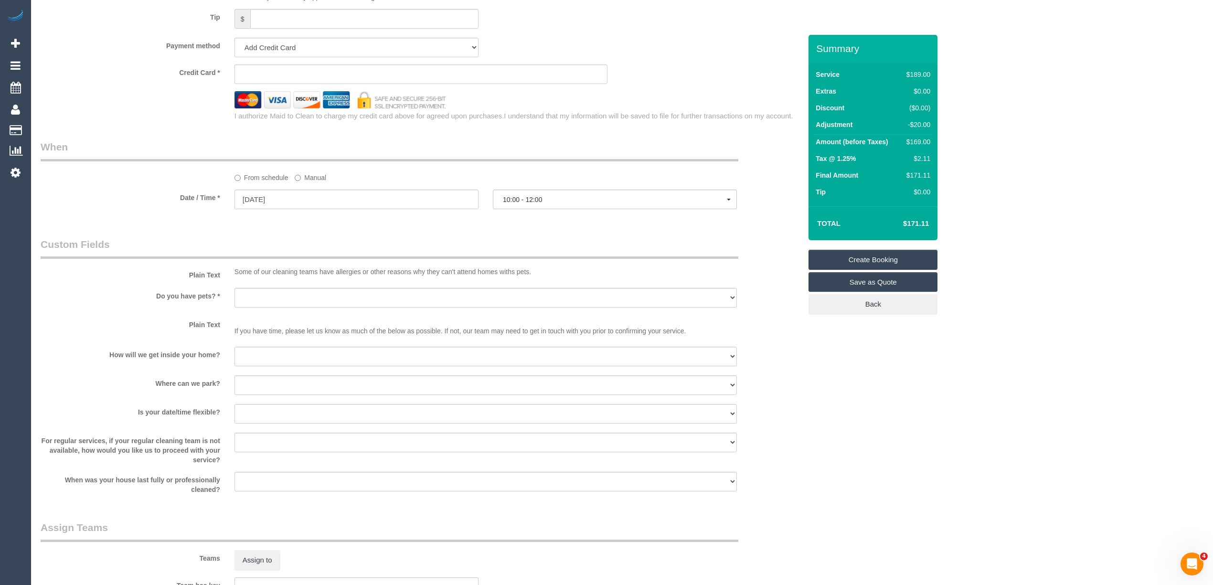
click at [532, 199] on span "10:00 - 12:00" at bounding box center [615, 200] width 224 height 8
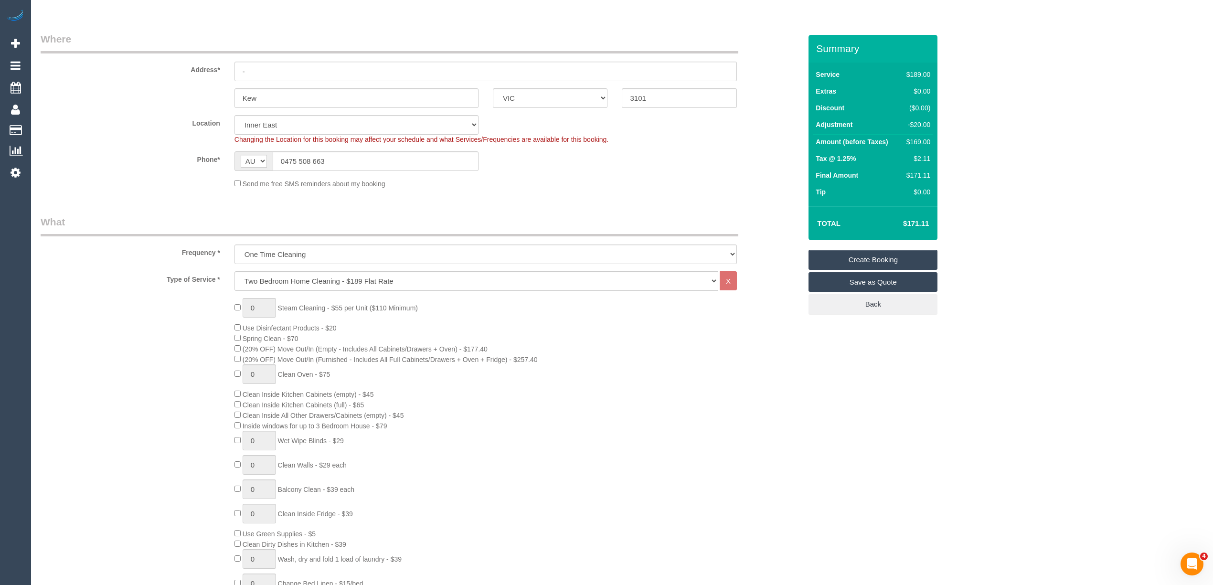
scroll to position [0, 0]
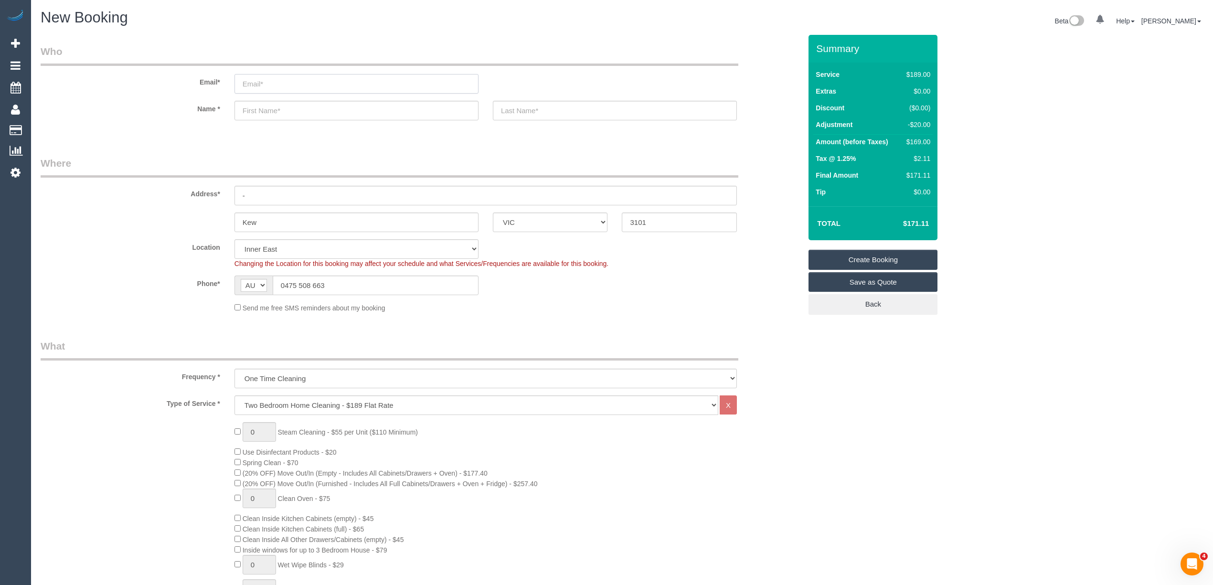
click at [266, 83] on input "email" at bounding box center [356, 84] width 244 height 20
type input "lilyday961@gmail.com"
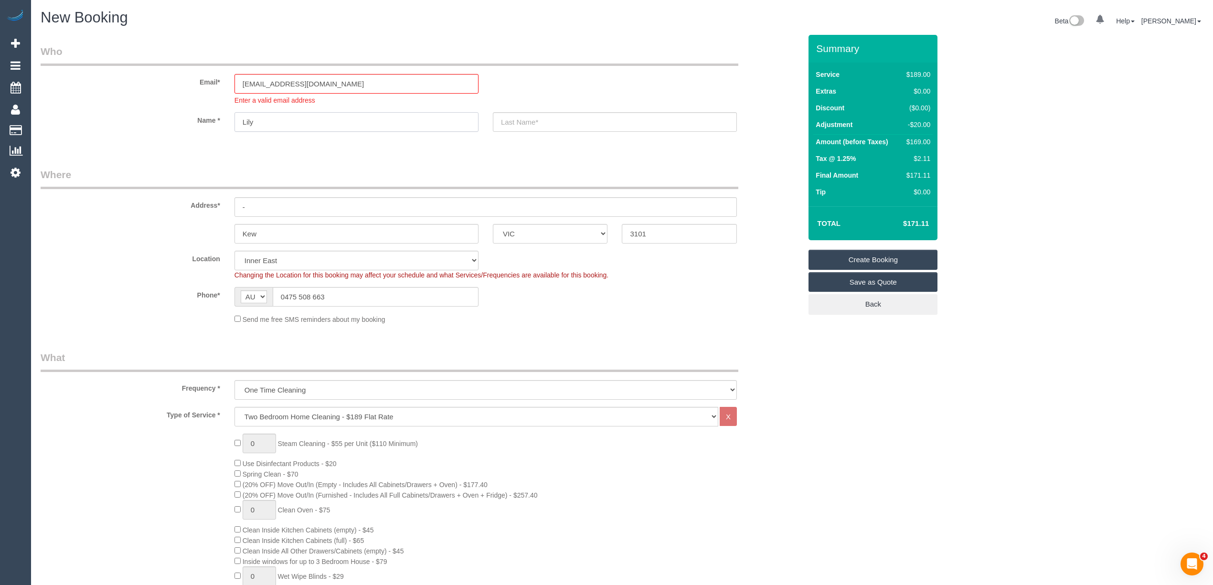
type input "Lily"
drag, startPoint x: 494, startPoint y: 119, endPoint x: 459, endPoint y: 119, distance: 34.9
click at [459, 119] on div "Name * Lily Day" at bounding box center [420, 122] width 775 height 20
type input "Jones"
drag, startPoint x: 276, startPoint y: 205, endPoint x: 198, endPoint y: 191, distance: 79.5
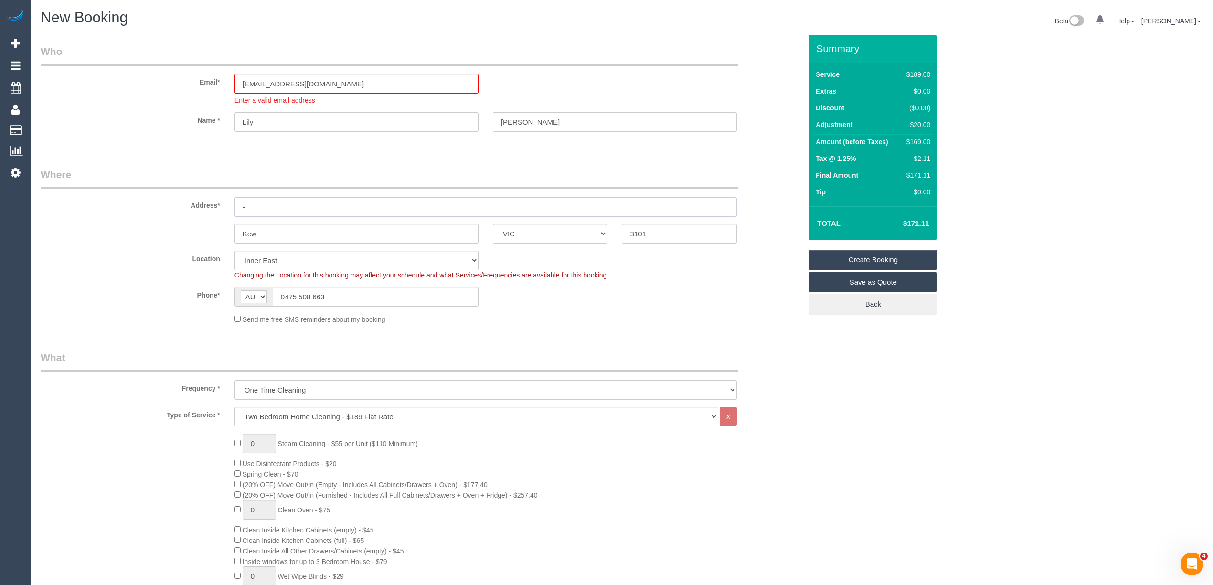
click at [198, 191] on div "Address* -" at bounding box center [420, 192] width 775 height 49
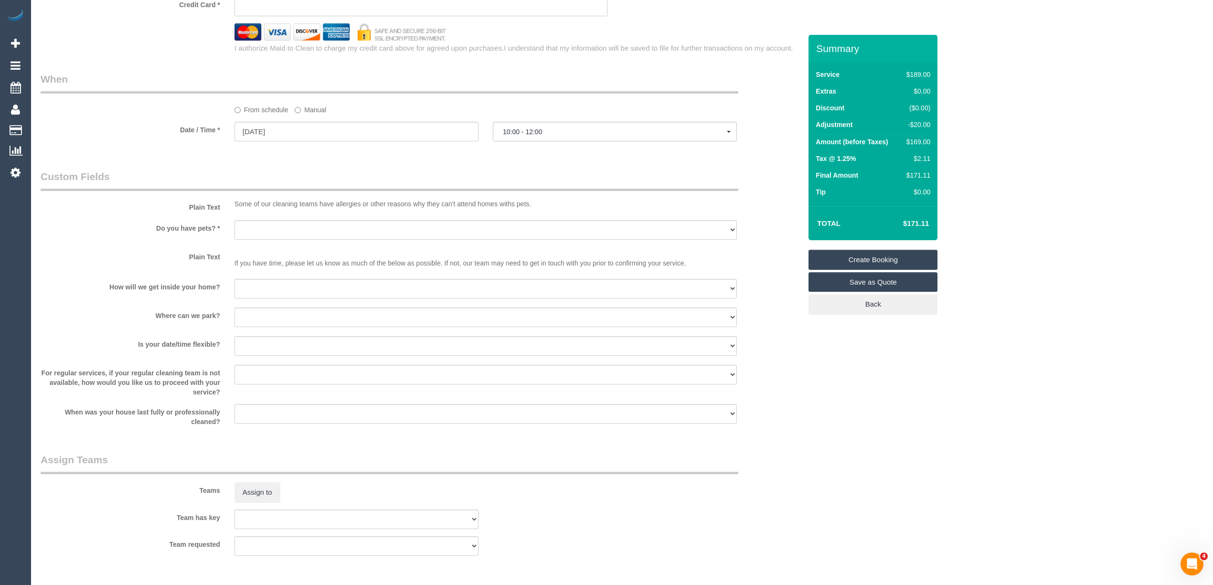
scroll to position [1061, 0]
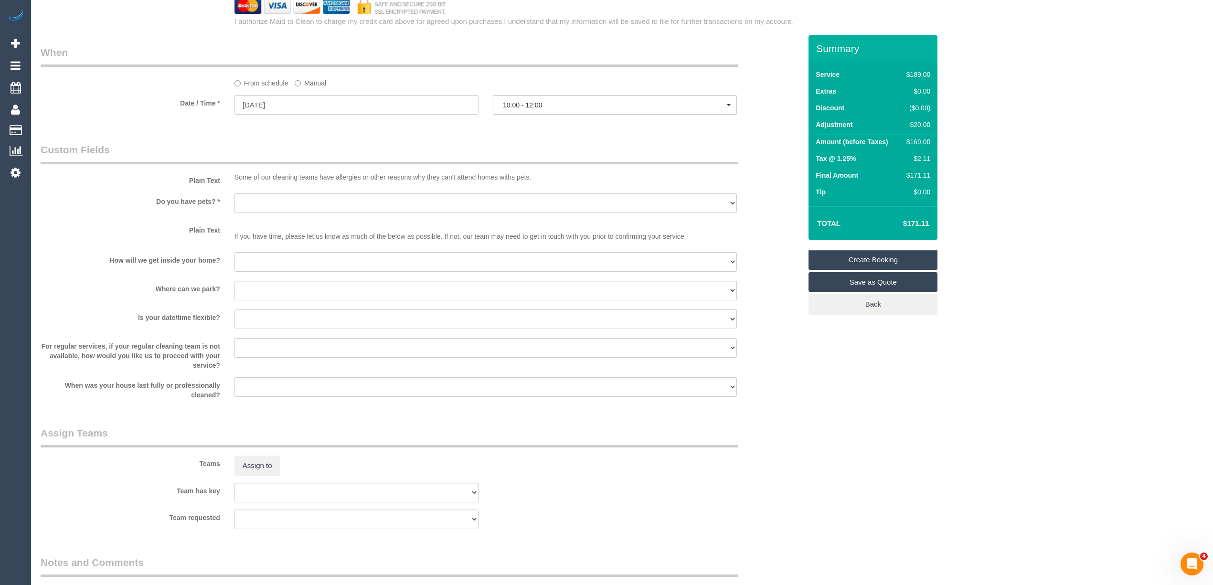
type input "36 Atkins Street"
click at [260, 197] on select "Yes - Cats Yes - Dogs No pets Yes - Dogs and Cats Yes - Other" at bounding box center [485, 203] width 502 height 20
select select "number:27"
click at [234, 193] on select "Yes - Cats Yes - Dogs No pets Yes - Dogs and Cats Yes - Other" at bounding box center [485, 203] width 502 height 20
click at [266, 264] on select "I will be home Key will be left (please provide details below) Lock box/Access …" at bounding box center [485, 262] width 502 height 20
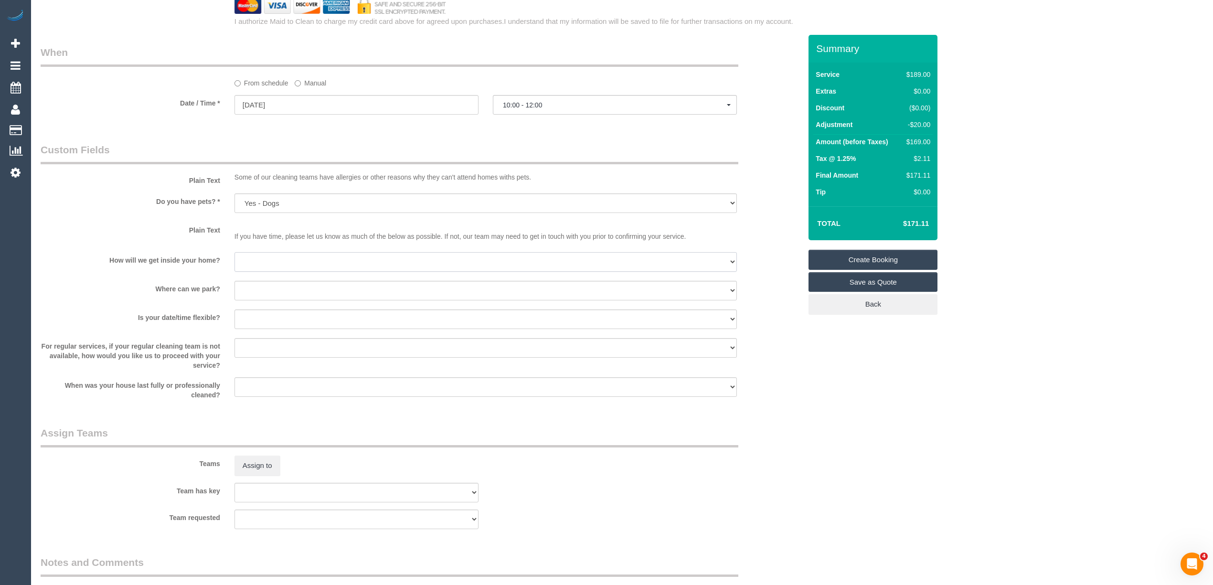
select select "number:14"
click at [234, 252] on select "I will be home Key will be left (please provide details below) Lock box/Access …" at bounding box center [485, 262] width 502 height 20
click at [260, 295] on select "I will provide parking on-site Free street parking Paid street parking (cost wi…" at bounding box center [485, 291] width 502 height 20
select select "number:19"
click at [234, 281] on select "I will provide parking on-site Free street parking Paid street parking (cost wi…" at bounding box center [485, 291] width 502 height 20
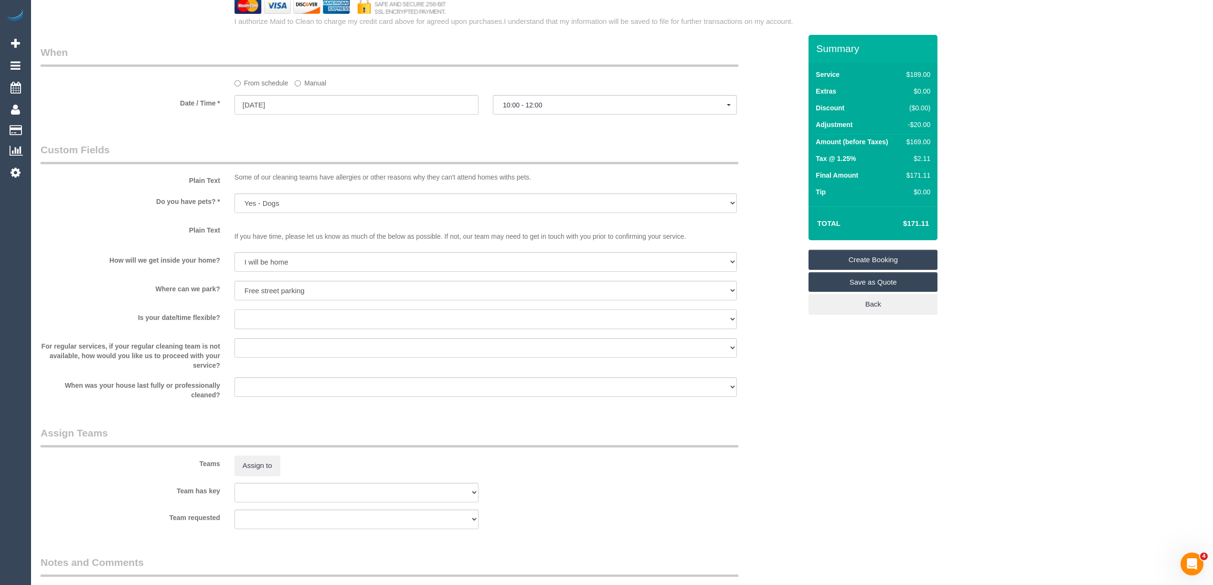
click at [263, 323] on select "Yes - date and time Yes - date but not time Yes - time but not date No - No fle…" at bounding box center [485, 319] width 502 height 20
select select "number:36"
click at [234, 309] on select "Yes - date and time Yes - date but not time Yes - time but not date No - No fle…" at bounding box center [485, 319] width 502 height 20
click at [286, 290] on select "I will provide parking on-site Free street parking Paid street parking (cost wi…" at bounding box center [485, 291] width 502 height 20
select select "number:18"
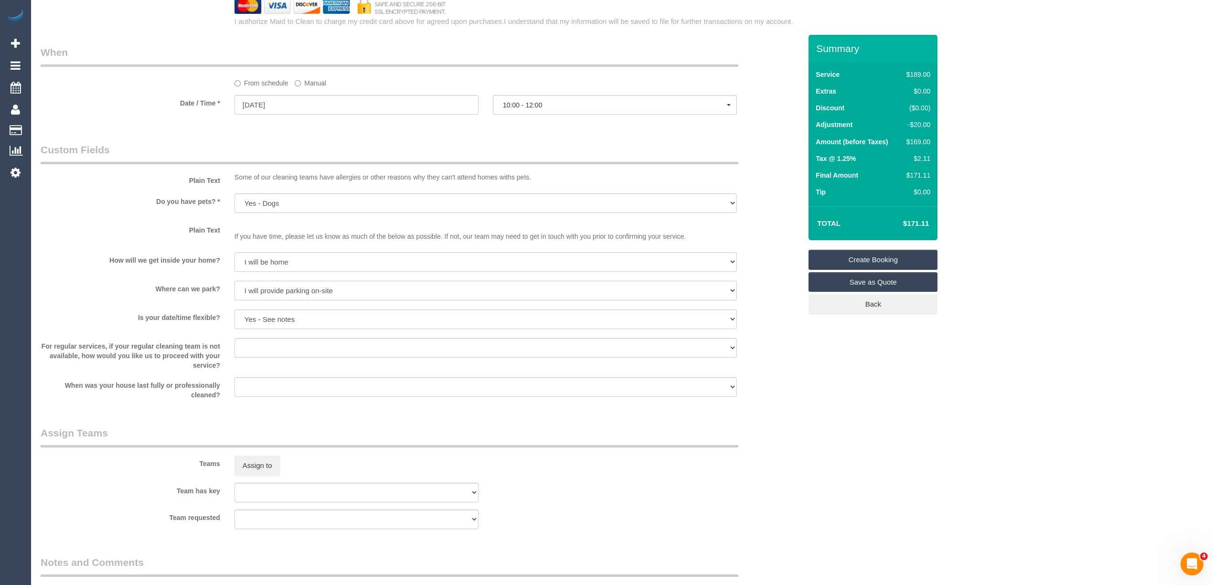
click at [234, 281] on select "I will provide parking on-site Free street parking Paid street parking (cost wi…" at bounding box center [485, 291] width 502 height 20
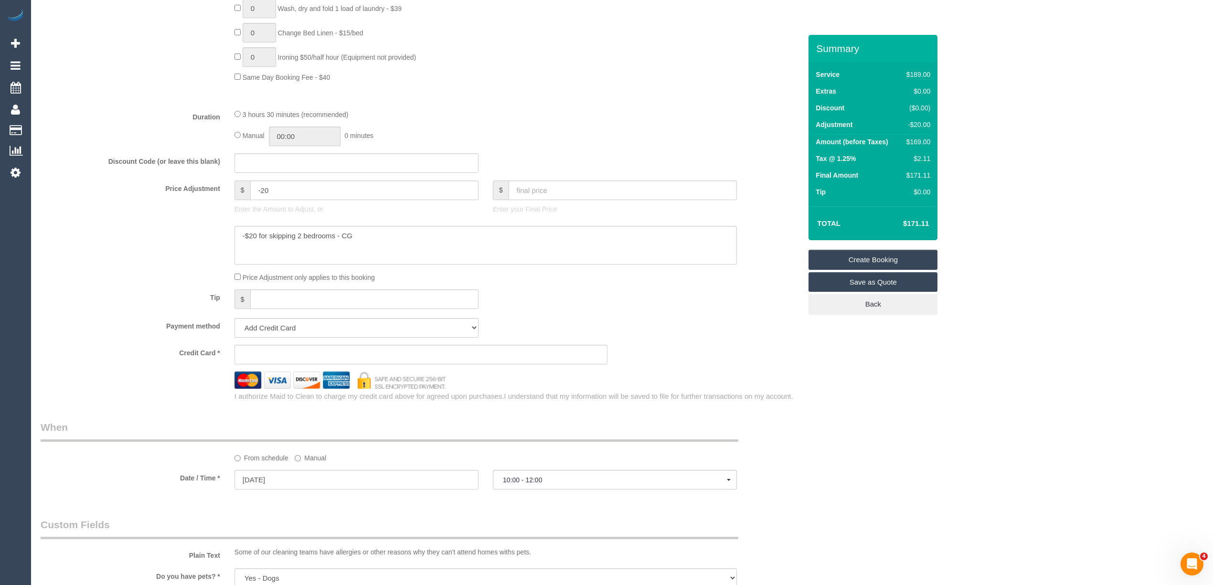
scroll to position [676, 0]
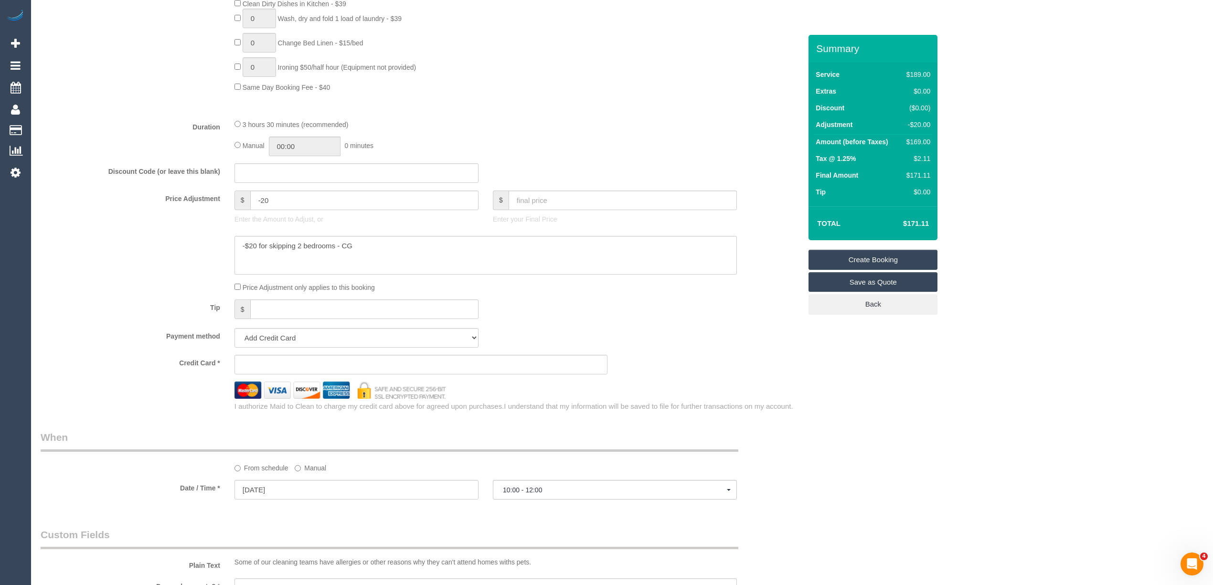
click at [928, 404] on div "Who Email* lilyday961@gmail.com Enter a valid email address Name * Lily Jones W…" at bounding box center [622, 220] width 1163 height 1723
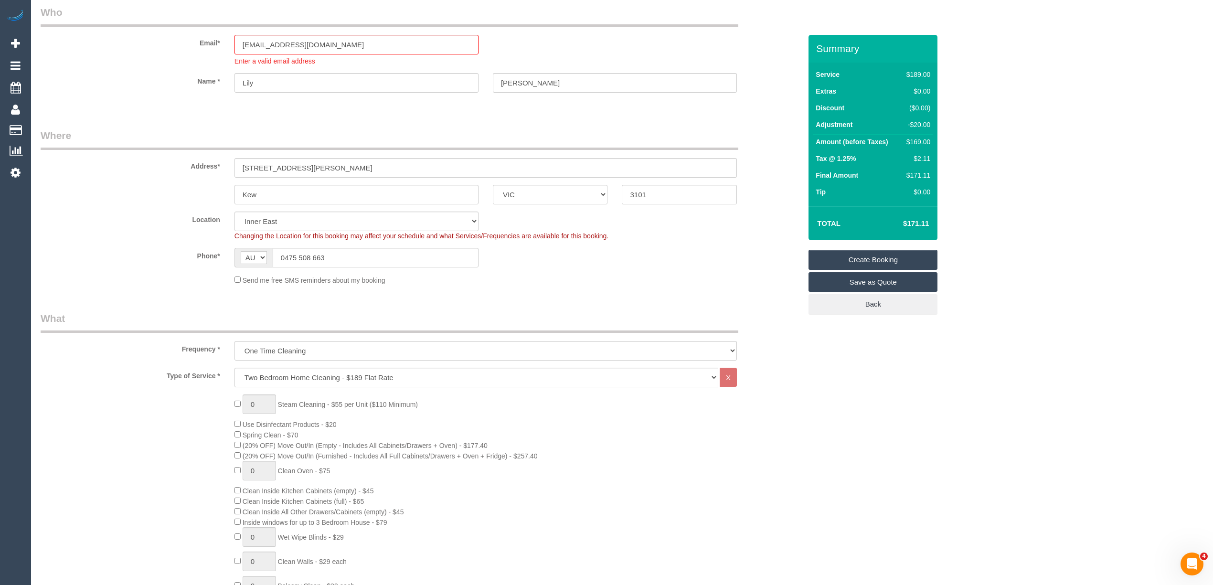
scroll to position [0, 0]
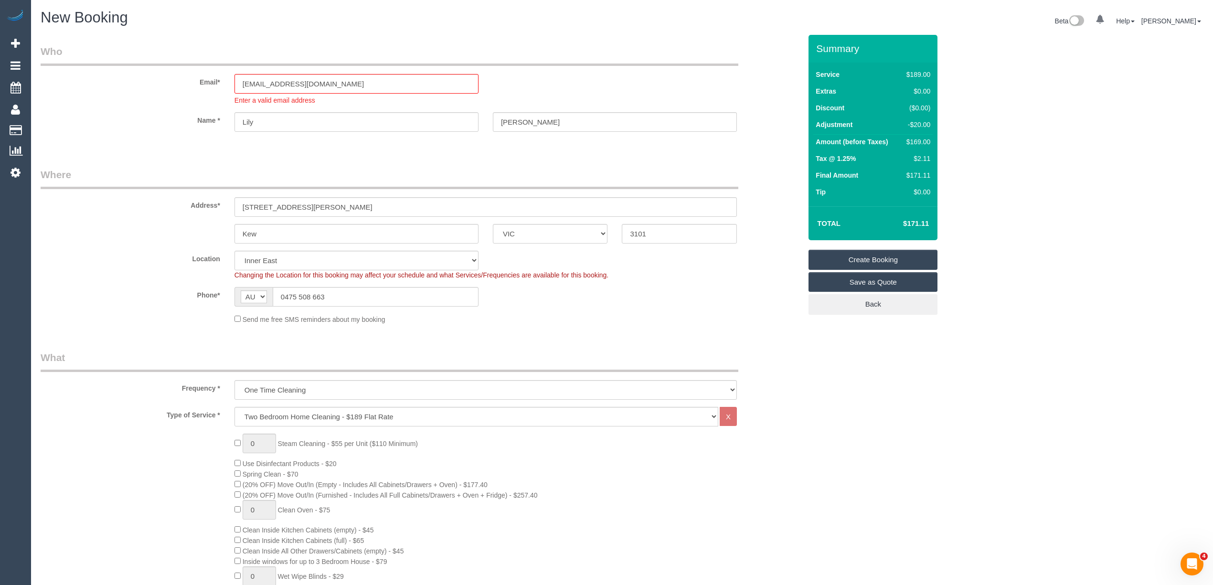
click at [336, 69] on div "Email* lilyday961@gmail.com Enter a valid email address" at bounding box center [420, 74] width 775 height 61
click at [348, 88] on input "lilyday961@gmail.com" at bounding box center [356, 84] width 244 height 20
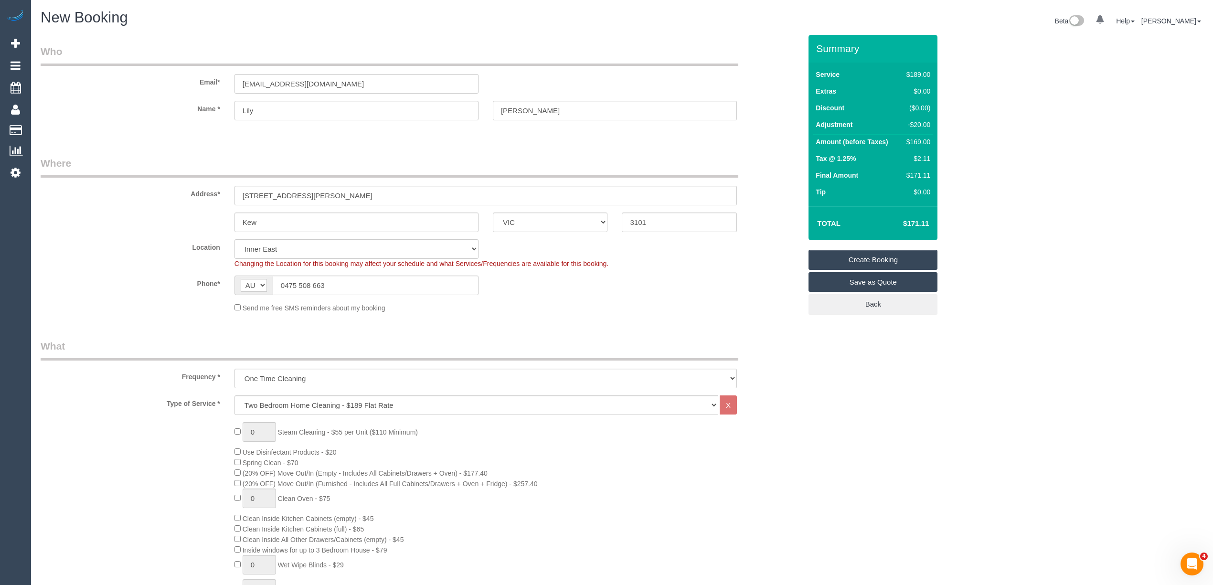
select select "spot24"
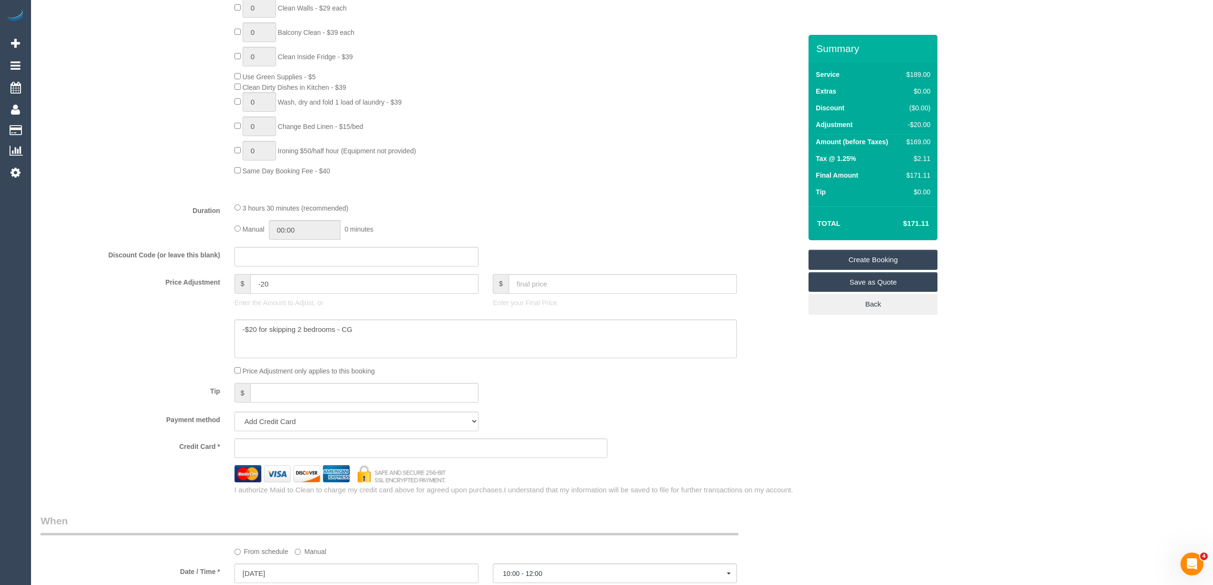
scroll to position [636, 0]
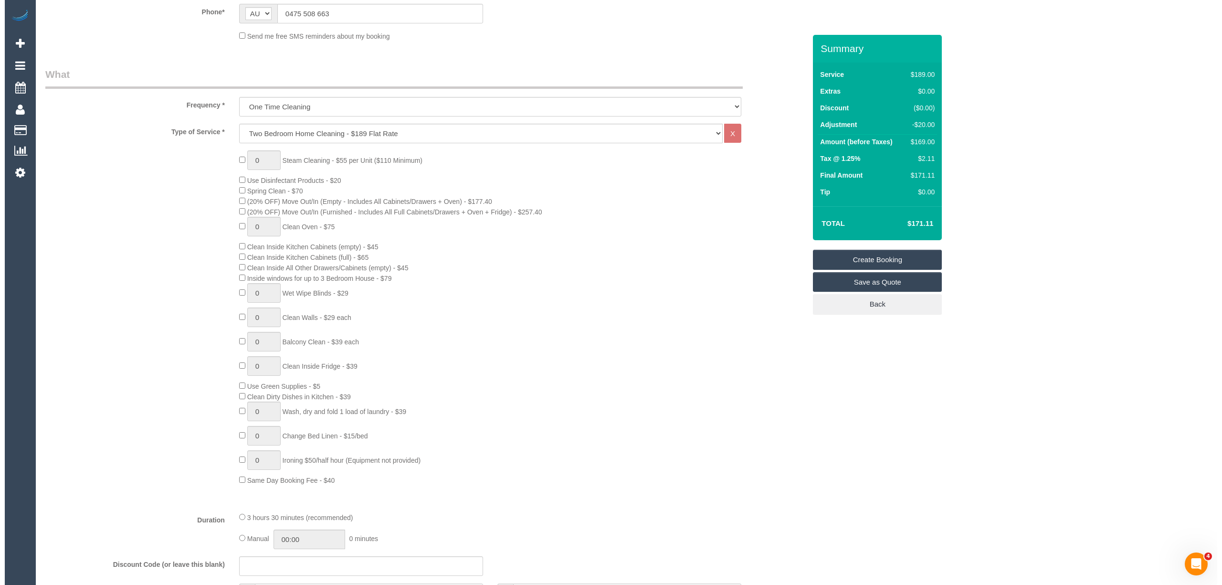
scroll to position [0, 0]
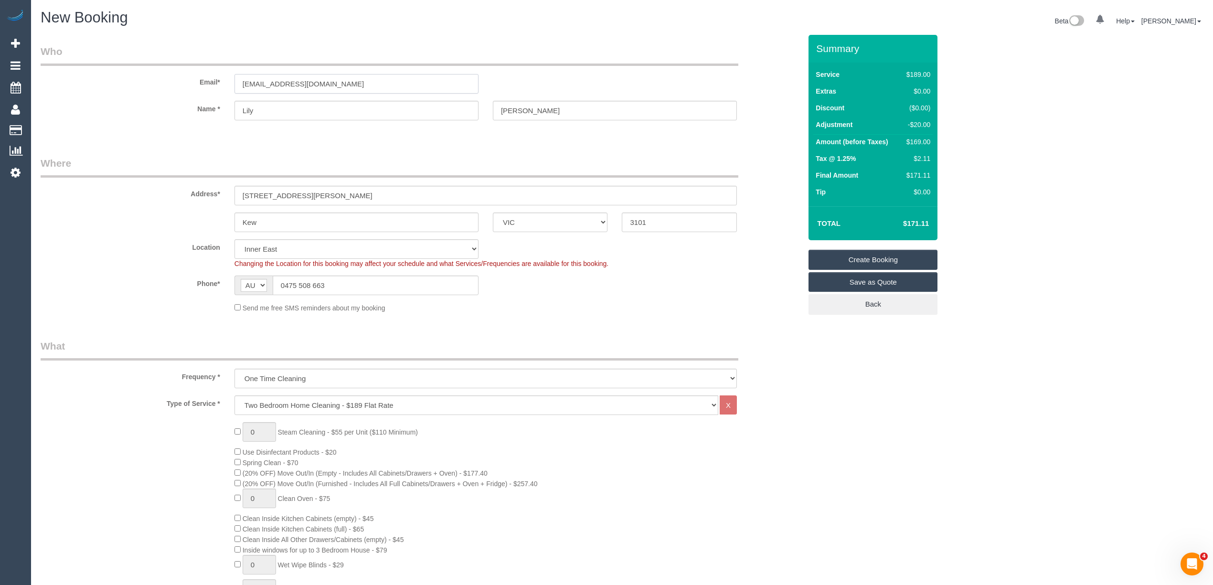
drag, startPoint x: 333, startPoint y: 80, endPoint x: 181, endPoint y: 71, distance: 152.1
click at [181, 71] on div "Email* lilyday961@gmail.com" at bounding box center [420, 68] width 775 height 49
click at [884, 258] on link "Create Booking" at bounding box center [872, 260] width 129 height 20
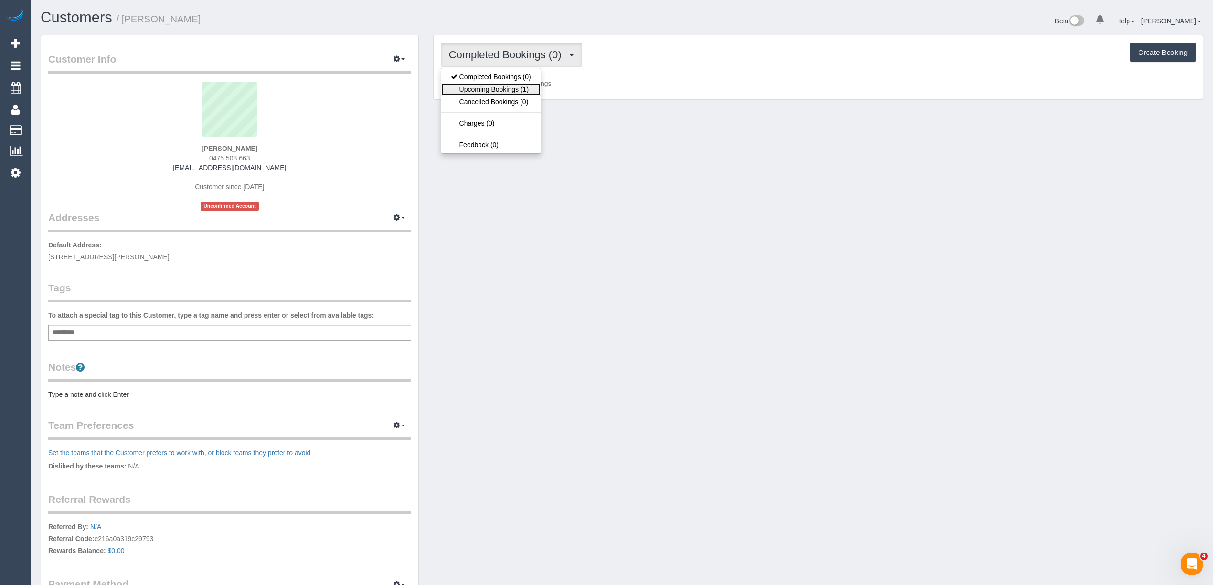
click at [499, 92] on link "Upcoming Bookings (1)" at bounding box center [490, 89] width 99 height 12
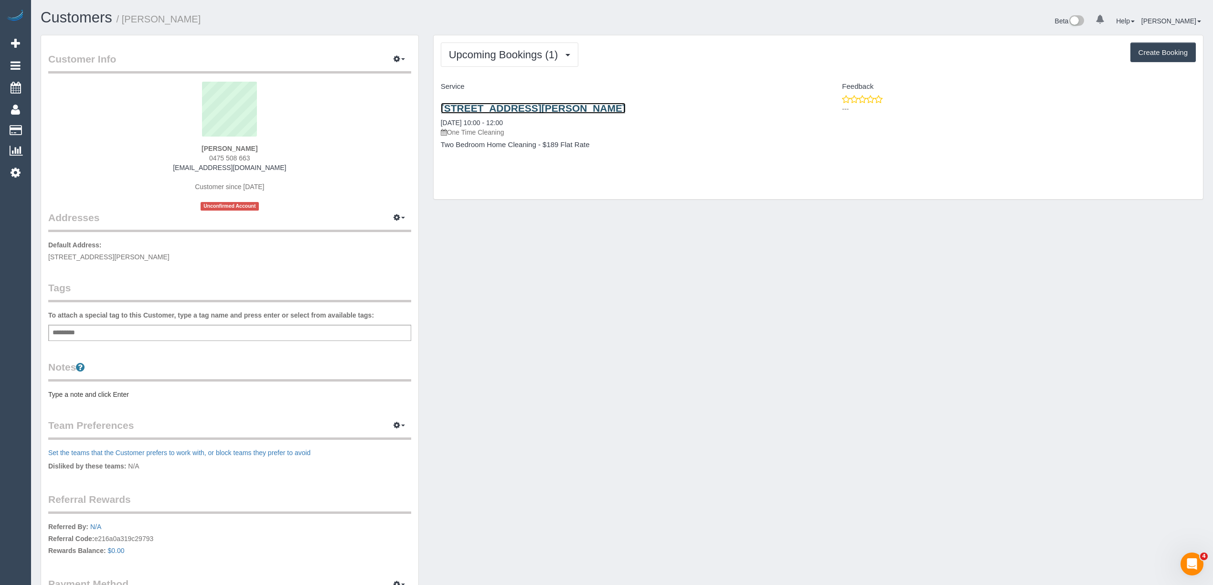
click at [519, 109] on link "36 Atkins Street, Kew, VIC 3101" at bounding box center [533, 108] width 185 height 11
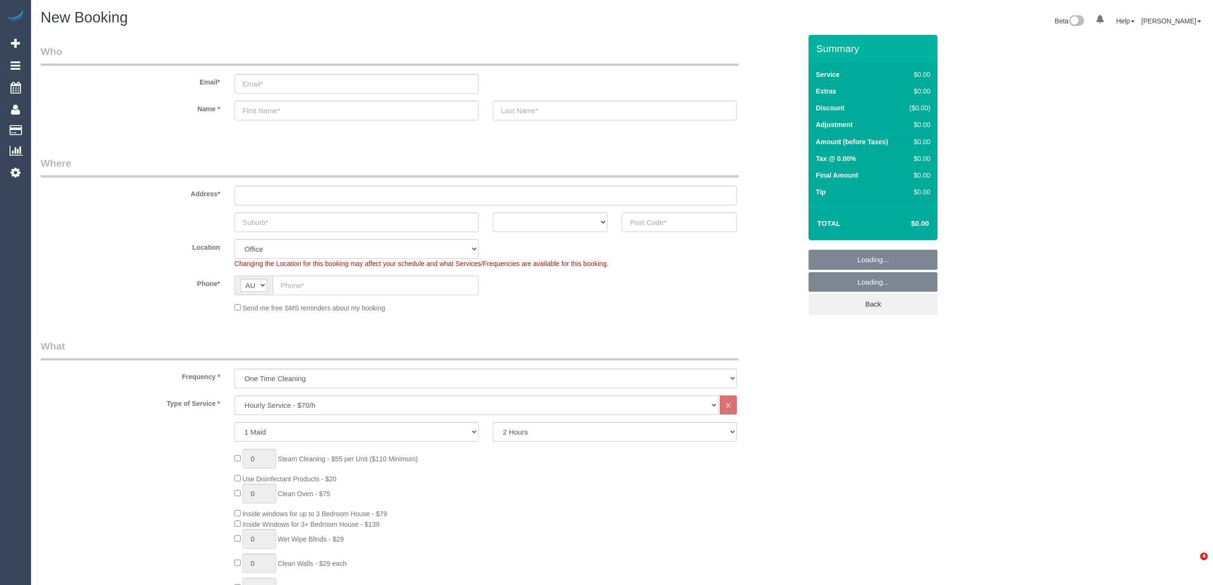
select select "object:2129"
click at [672, 212] on input "text" at bounding box center [679, 222] width 115 height 20
type input "3056"
click at [268, 196] on input "text" at bounding box center [485, 196] width 502 height 20
type input "-"
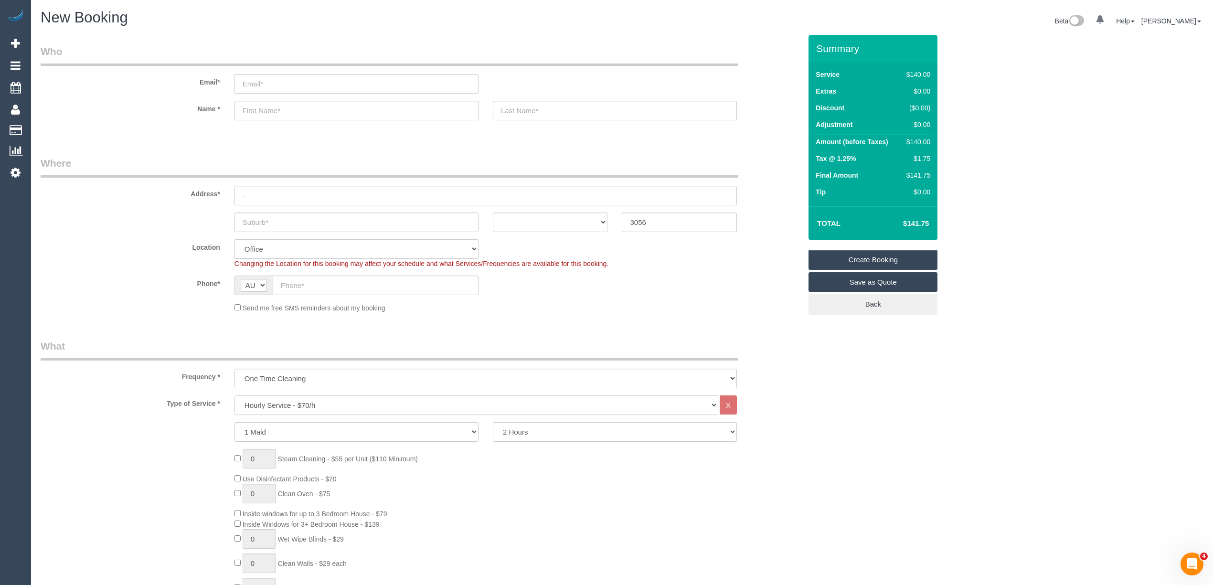
click at [287, 402] on select "Hourly Service - $70/h Hourly Service - $65/h Hourly Service - $60/h Hourly Ser…" at bounding box center [476, 405] width 484 height 20
select select "88"
select select "object:2134"
click at [234, 395] on select "Hourly Service - $70/h Hourly Service - $65/h Hourly Service - $60/h Hourly Ser…" at bounding box center [476, 405] width 484 height 20
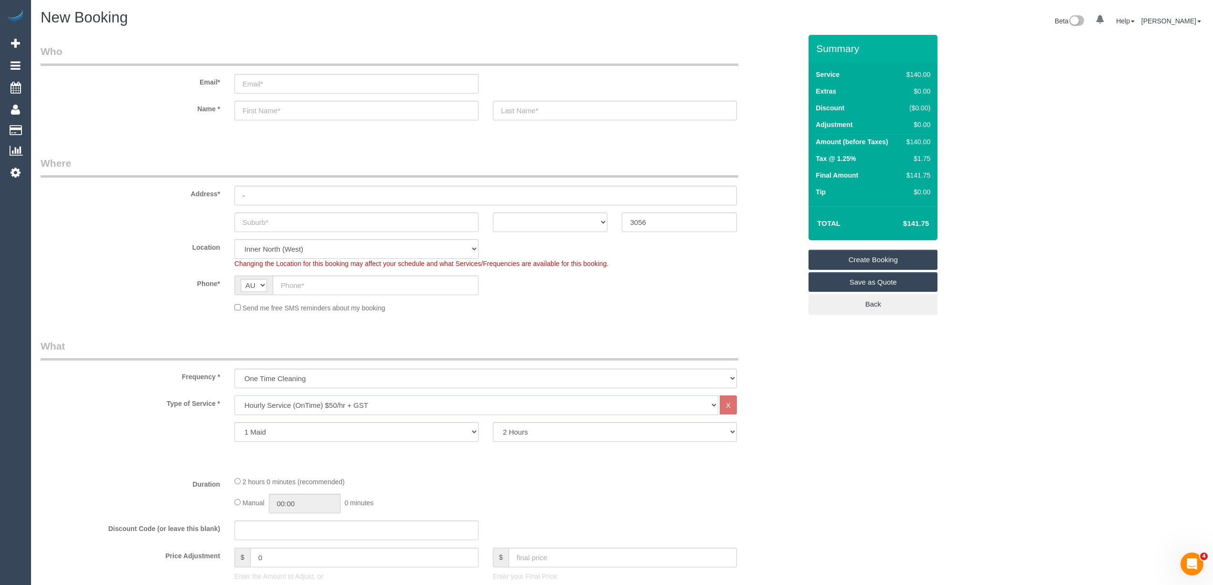
click at [300, 403] on select "Hourly Service - $70/h Hourly Service - $65/h Hourly Service - $60/h Hourly Ser…" at bounding box center [476, 405] width 484 height 20
select select "211"
click at [234, 395] on select "Hourly Service - $70/h Hourly Service - $65/h Hourly Service - $60/h Hourly Ser…" at bounding box center [476, 405] width 484 height 20
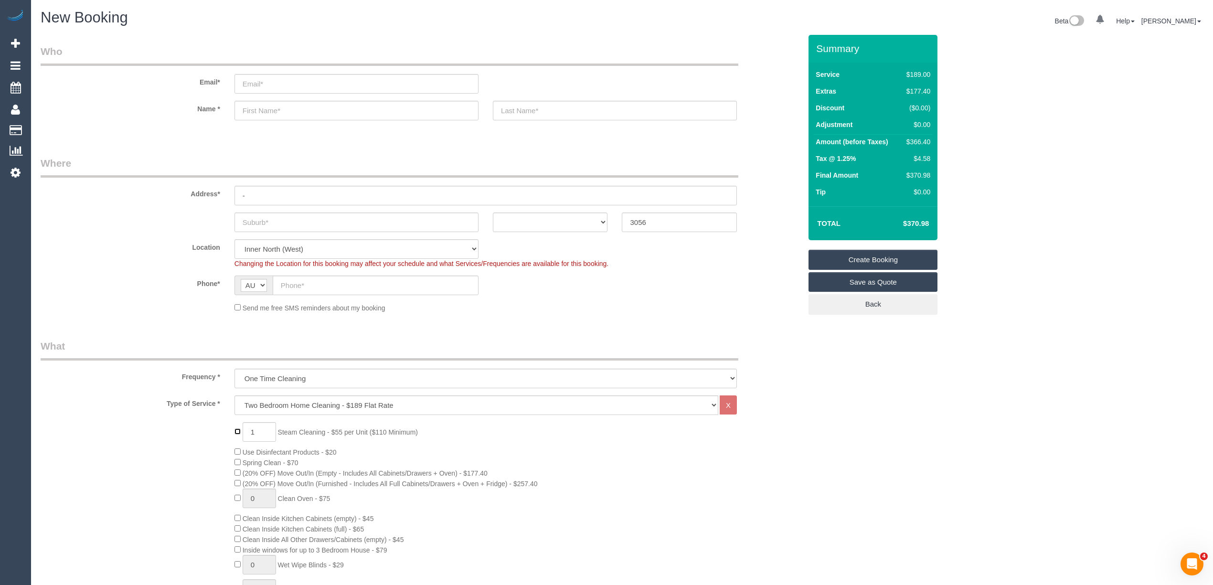
scroll to position [106, 0]
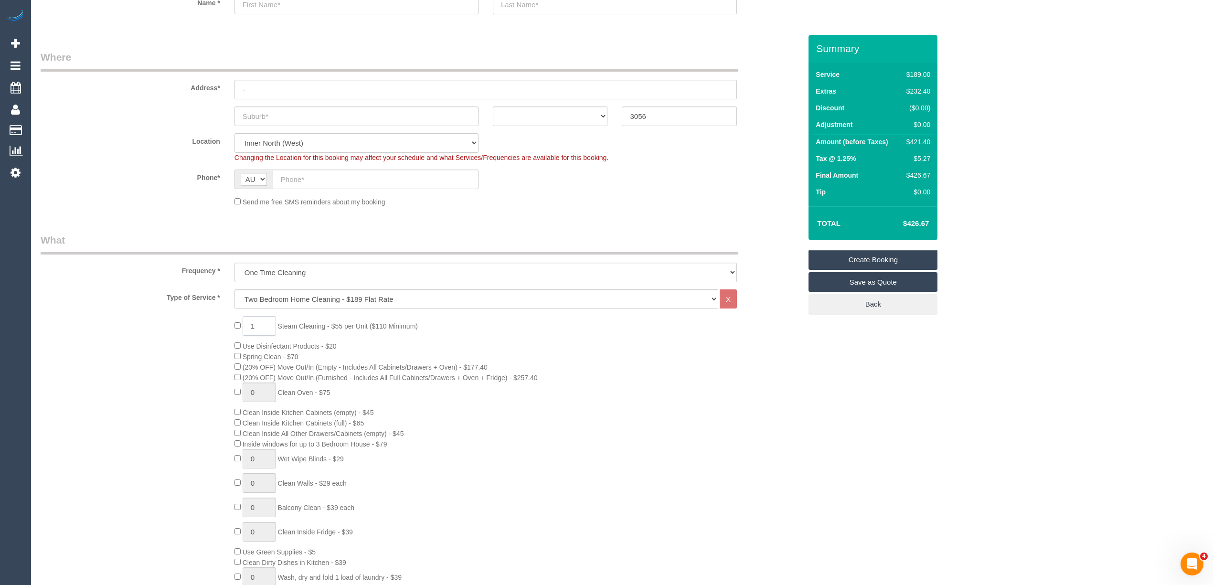
click at [238, 324] on span "1 Steam Cleaning - $55 per Unit ($110 Minimum)" at bounding box center [325, 326] width 183 height 8
type input "2"
click at [158, 349] on div "2 Steam Cleaning - $55 per Unit ($110 Minimum) Use Disinfectant Products - $20 …" at bounding box center [420, 483] width 775 height 335
type input "1"
click at [195, 486] on div "2 Steam Cleaning - $55 per Unit ($110 Minimum) Use Disinfectant Products - $20 …" at bounding box center [420, 483] width 775 height 335
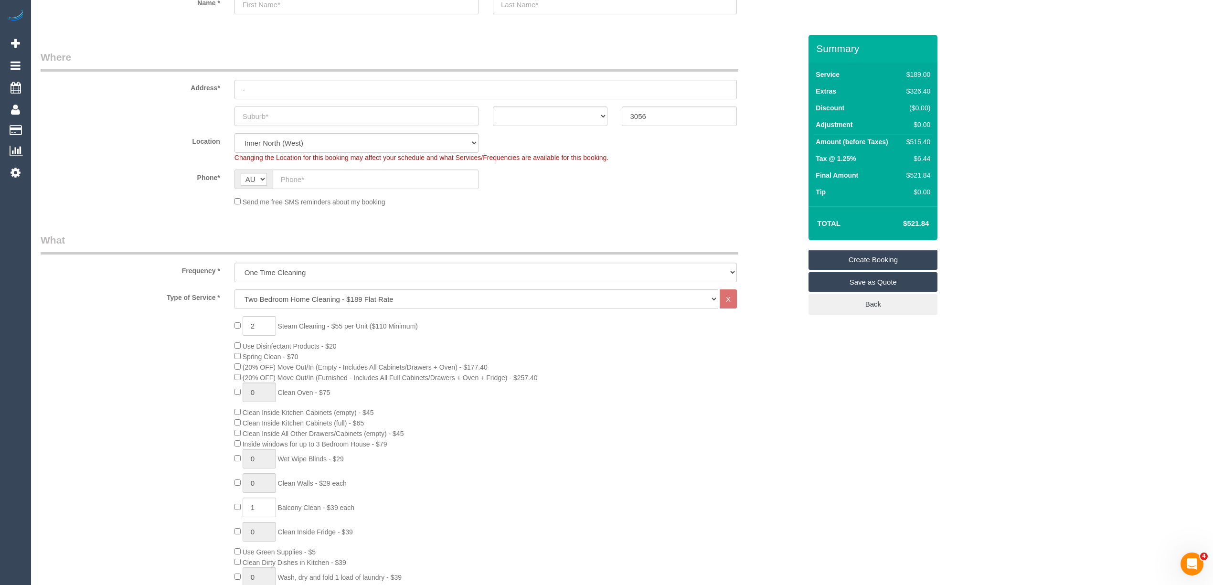
click at [270, 114] on input "text" at bounding box center [356, 116] width 244 height 20
type input "Brunswick"
click at [559, 116] on select "ACT NSW NT QLD SA TAS VIC WA" at bounding box center [550, 116] width 115 height 20
select select "VIC"
click at [493, 106] on select "ACT NSW NT QLD SA TAS VIC WA" at bounding box center [550, 116] width 115 height 20
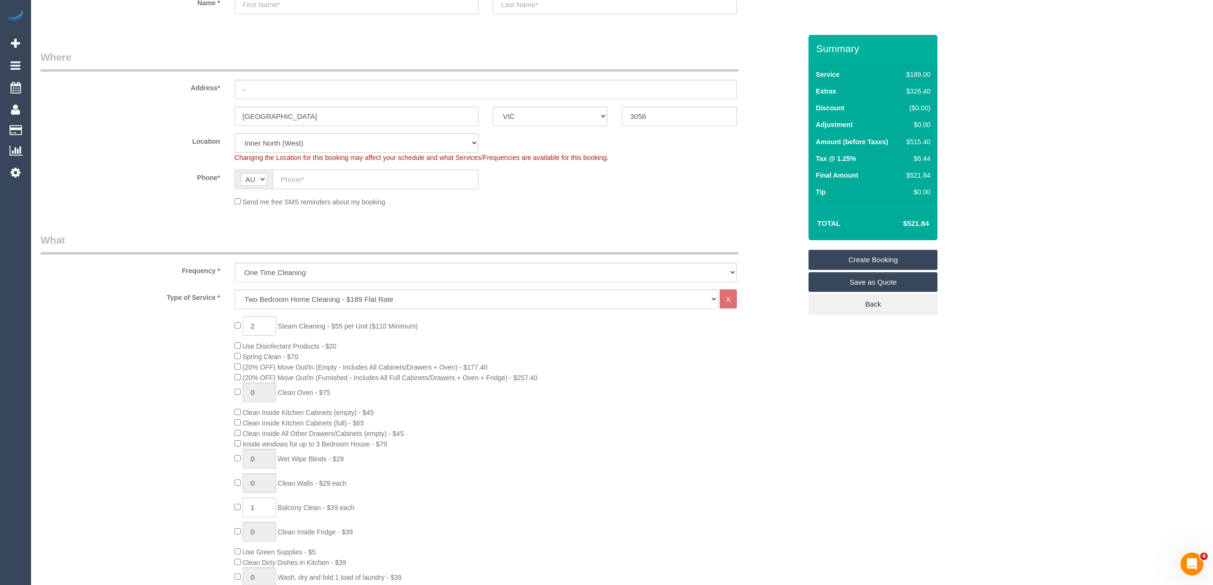
click at [303, 179] on input "text" at bounding box center [376, 179] width 206 height 20
click at [331, 173] on input "text" at bounding box center [376, 179] width 206 height 20
paste input "61 402 027 148"
drag, startPoint x: 290, startPoint y: 176, endPoint x: 264, endPoint y: 175, distance: 26.3
click at [264, 175] on div "AF AL DZ AD AO AI AQ AG AR AM AW AU AT AZ BS BH BD BB BY BE BZ BJ BM BT BO BA B…" at bounding box center [356, 179] width 244 height 20
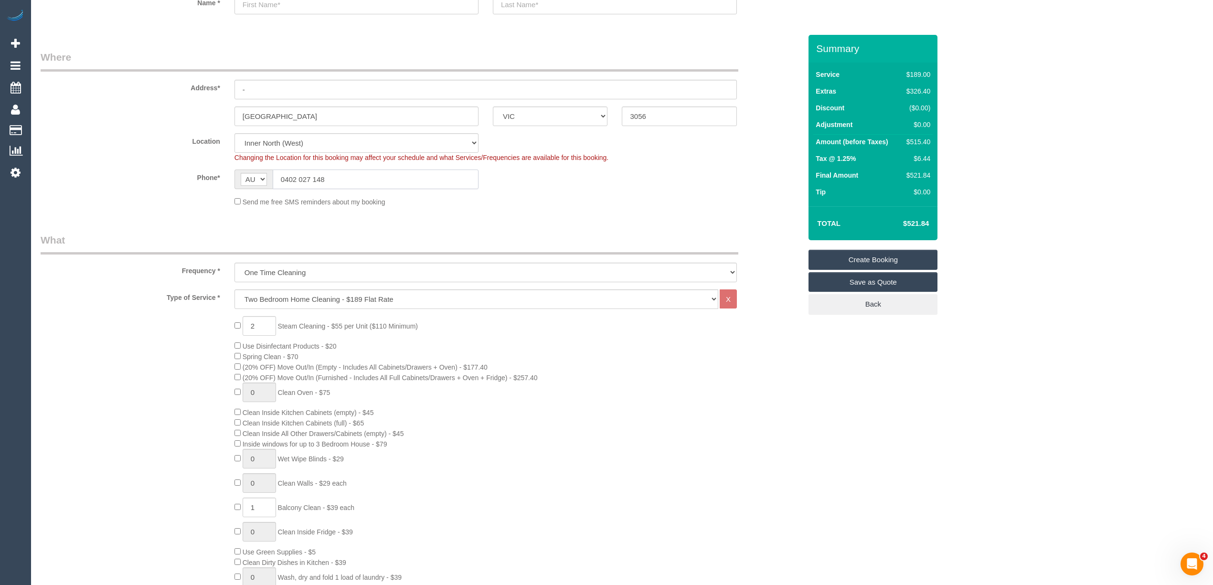
type input "0402 027 148"
click at [130, 192] on sui-booking-location "Location Office City East (North) East (South) Inner East Inner North (East) In…" at bounding box center [421, 170] width 761 height 74
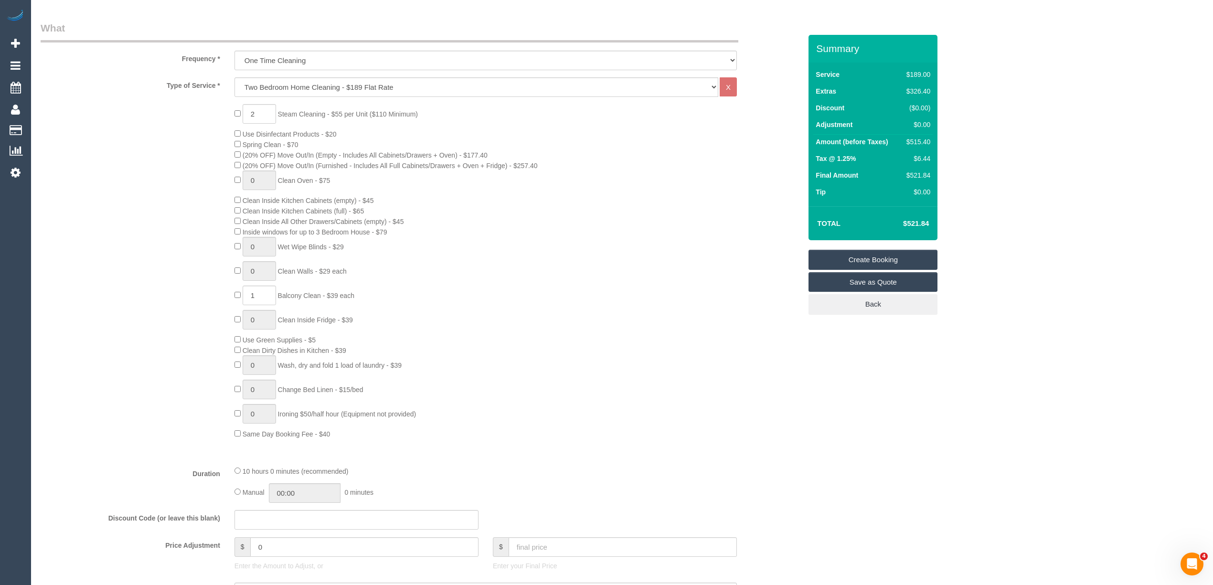
click at [144, 264] on div "2 Steam Cleaning - $55 per Unit ($110 Minimum) Use Disinfectant Products - $20 …" at bounding box center [420, 271] width 775 height 335
click at [142, 277] on div "2 Steam Cleaning - $55 per Unit ($110 Minimum) Use Disinfectant Products - $20 …" at bounding box center [420, 271] width 775 height 335
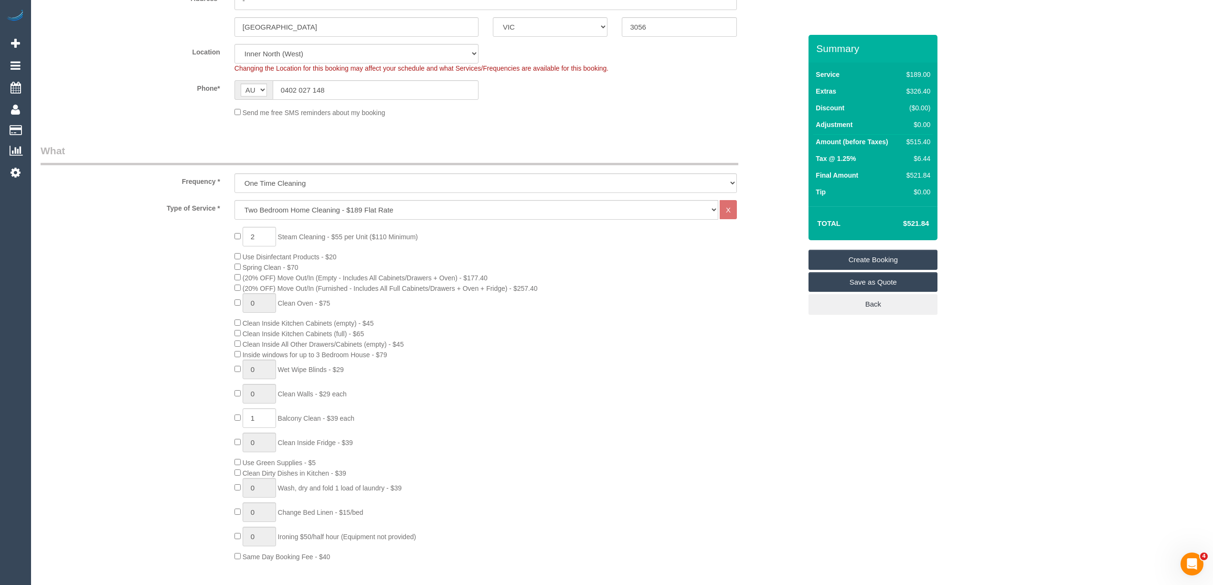
scroll to position [0, 0]
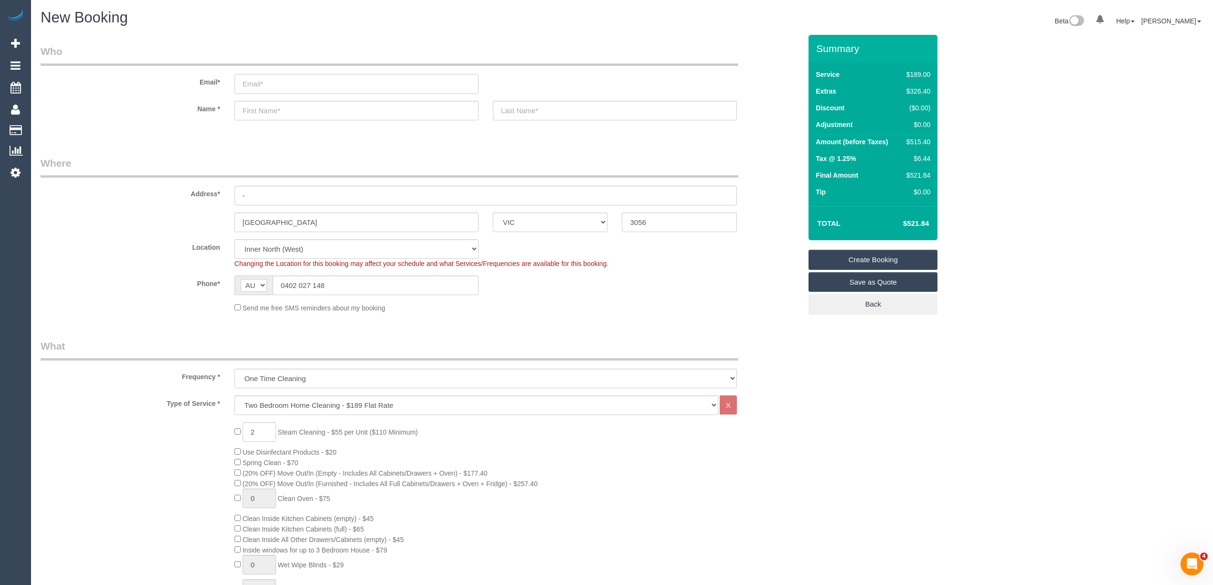
click at [264, 79] on input "email" at bounding box center [356, 84] width 244 height 20
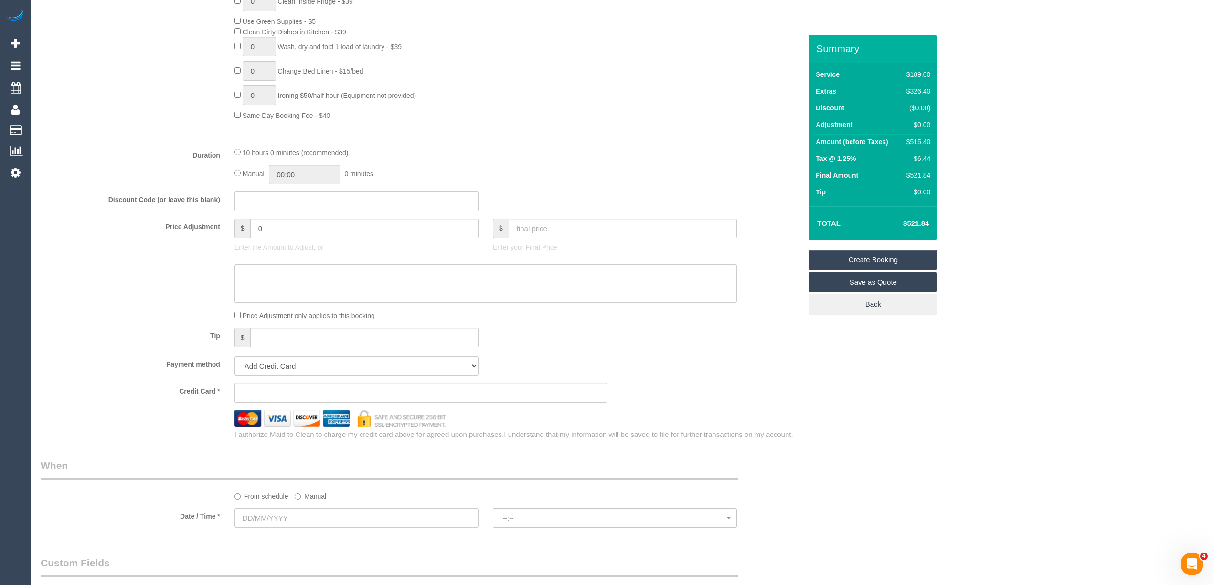
scroll to position [955, 0]
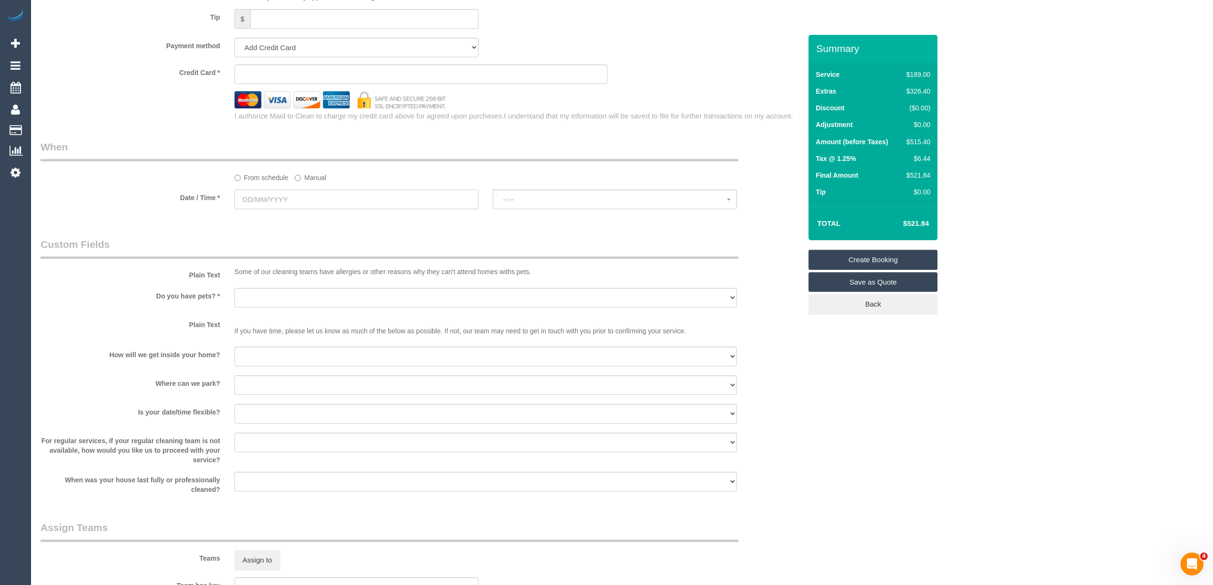
click at [249, 200] on input "text" at bounding box center [356, 200] width 244 height 20
click at [350, 219] on span "Next" at bounding box center [350, 220] width 8 height 8
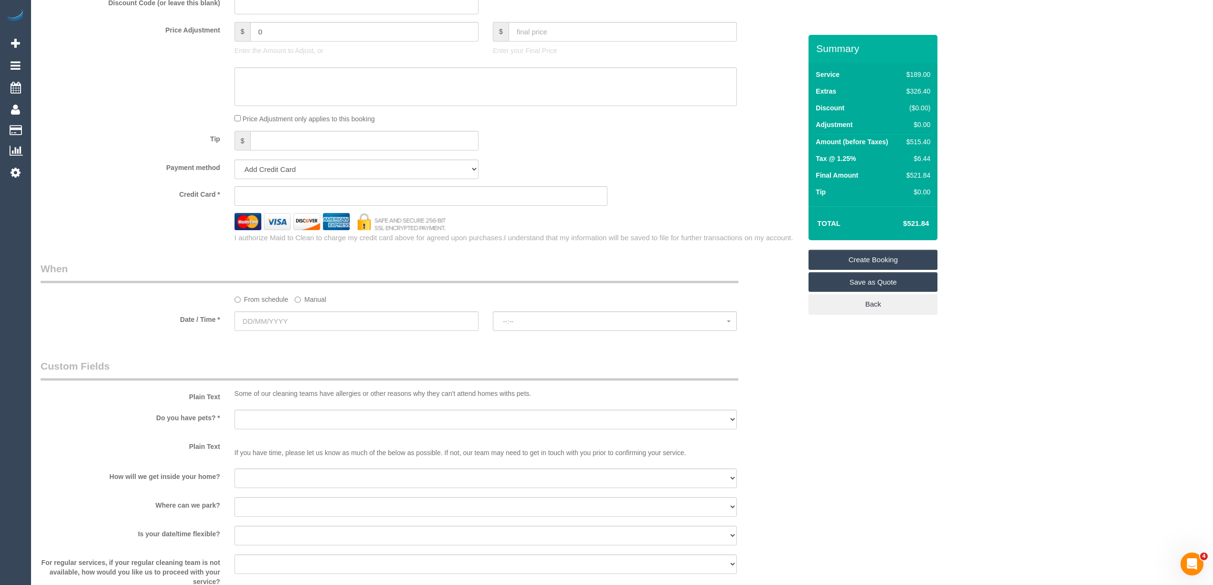
scroll to position [848, 0]
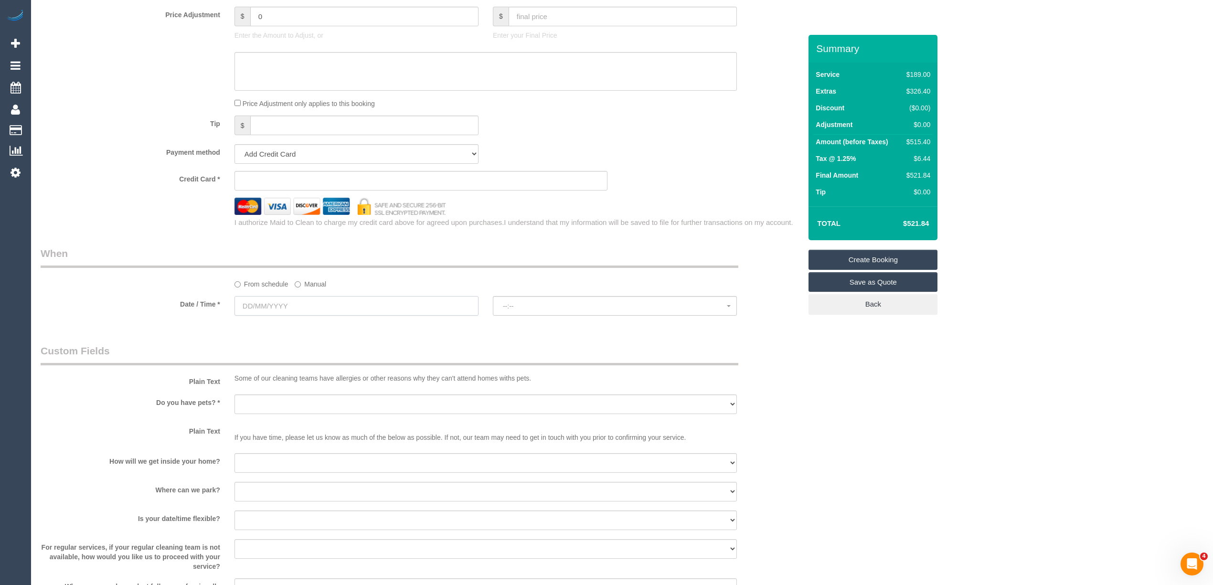
click at [253, 307] on input "text" at bounding box center [356, 306] width 244 height 20
click at [346, 323] on span "Next" at bounding box center [350, 327] width 8 height 8
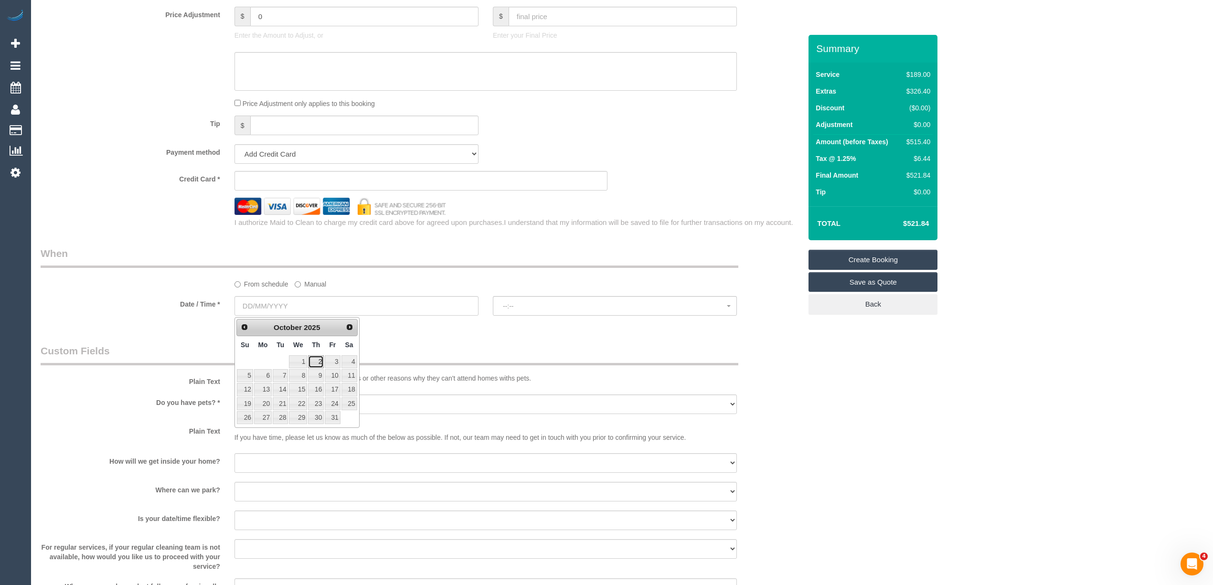
click at [318, 362] on link "2" at bounding box center [316, 361] width 16 height 13
type input "02/10/2025"
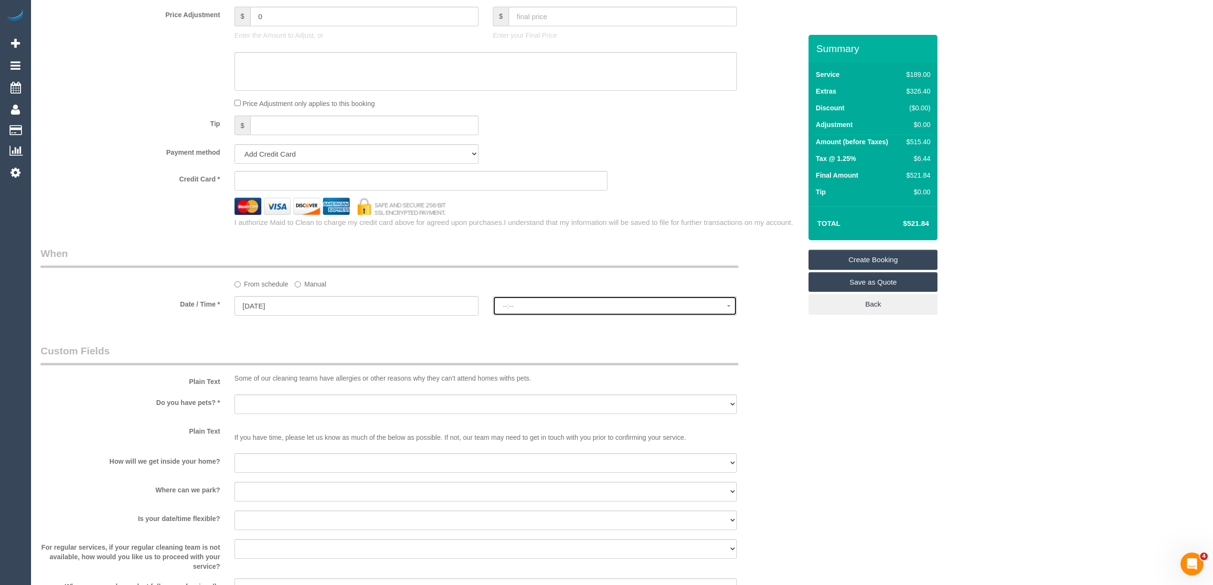
click at [590, 308] on span "--:--" at bounding box center [615, 306] width 224 height 8
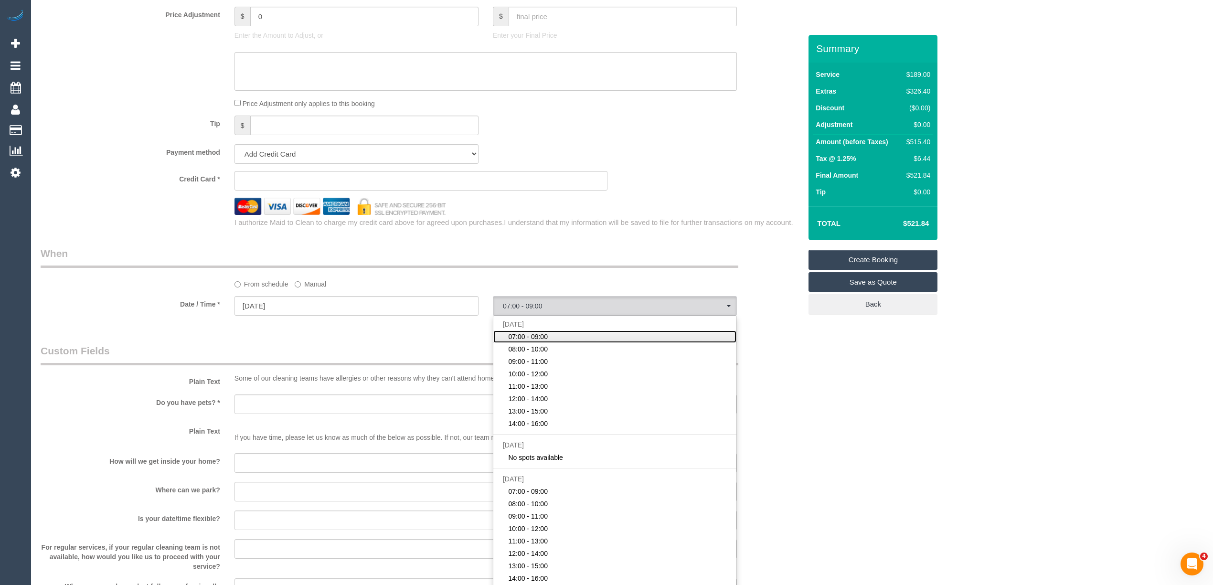
click at [525, 338] on span "07:00 - 09:00" at bounding box center [528, 337] width 40 height 10
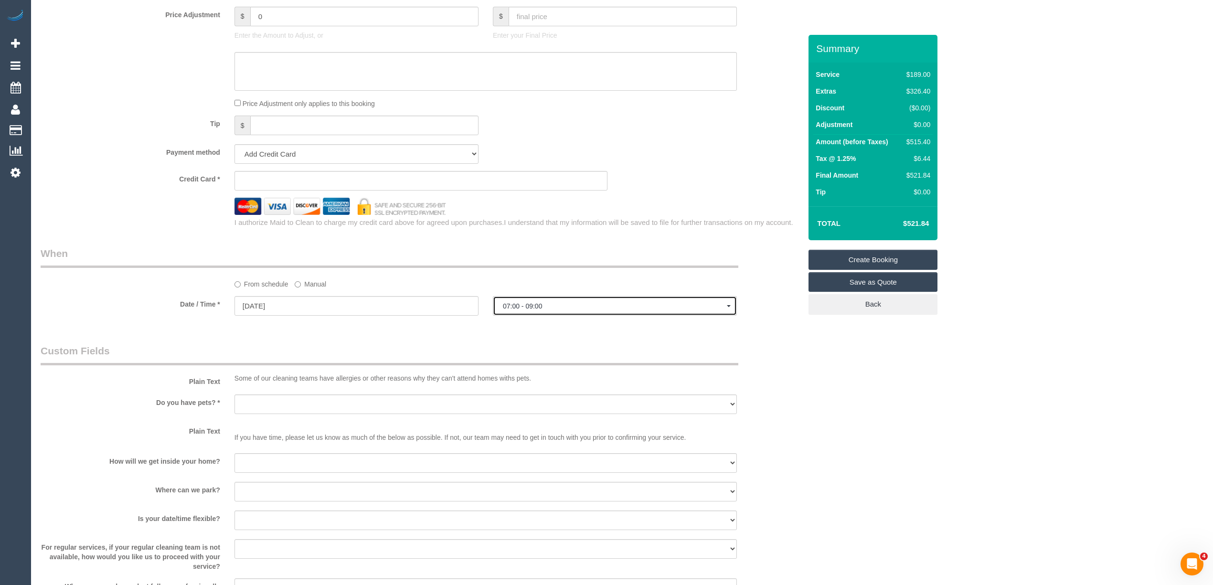
scroll to position [0, 0]
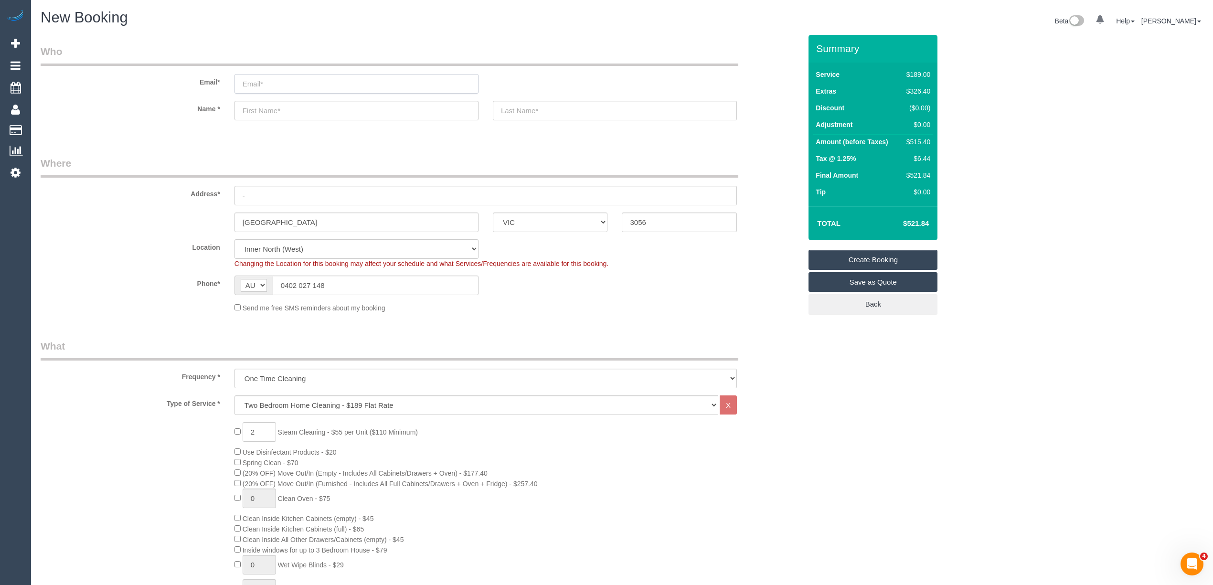
click at [269, 82] on input "email" at bounding box center [356, 84] width 244 height 20
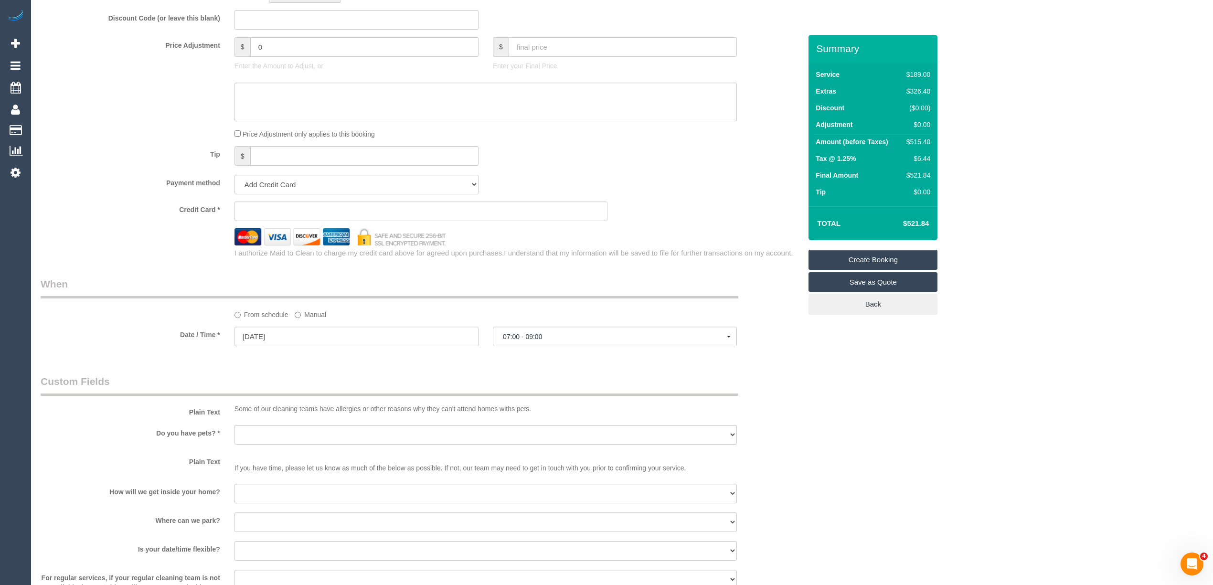
scroll to position [848, 0]
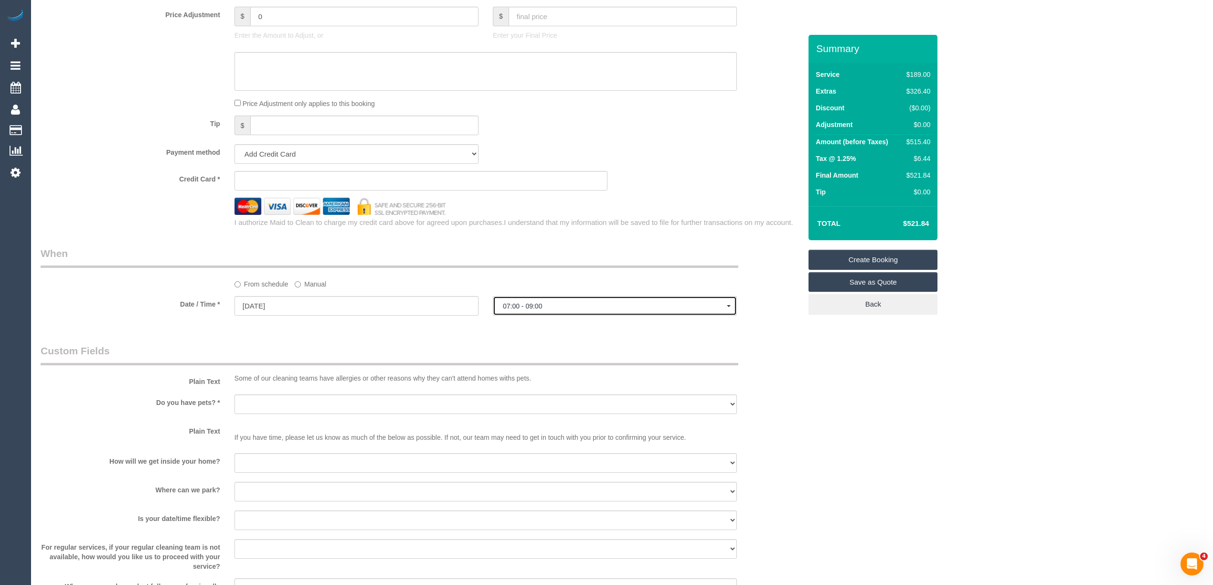
click at [513, 308] on span "07:00 - 09:00" at bounding box center [615, 306] width 224 height 8
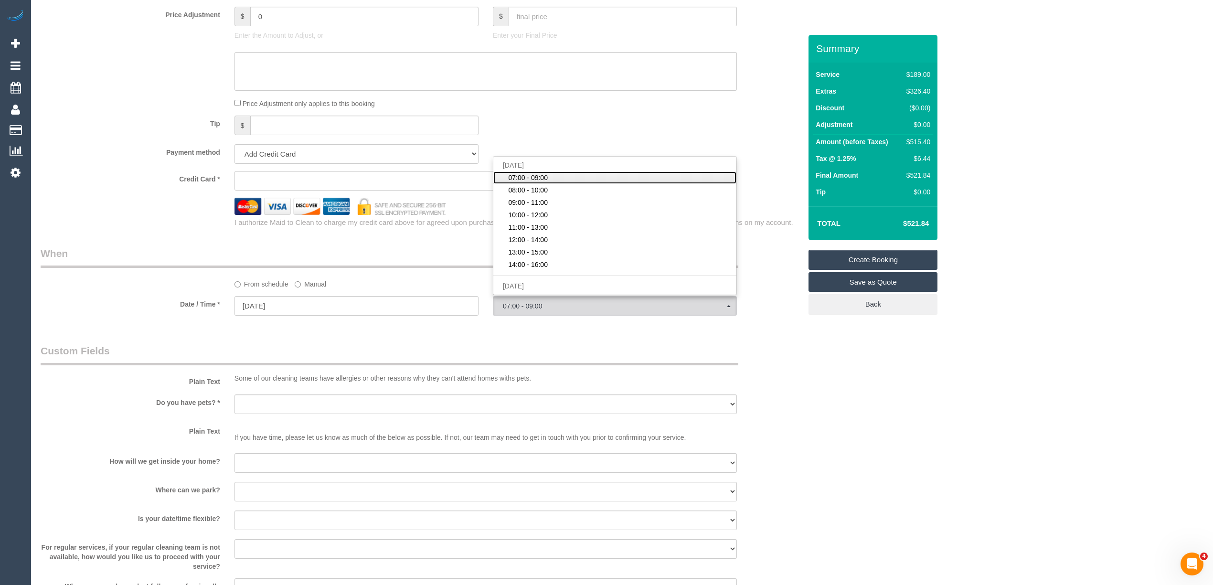
click at [560, 176] on link "07:00 - 09:00" at bounding box center [614, 177] width 243 height 12
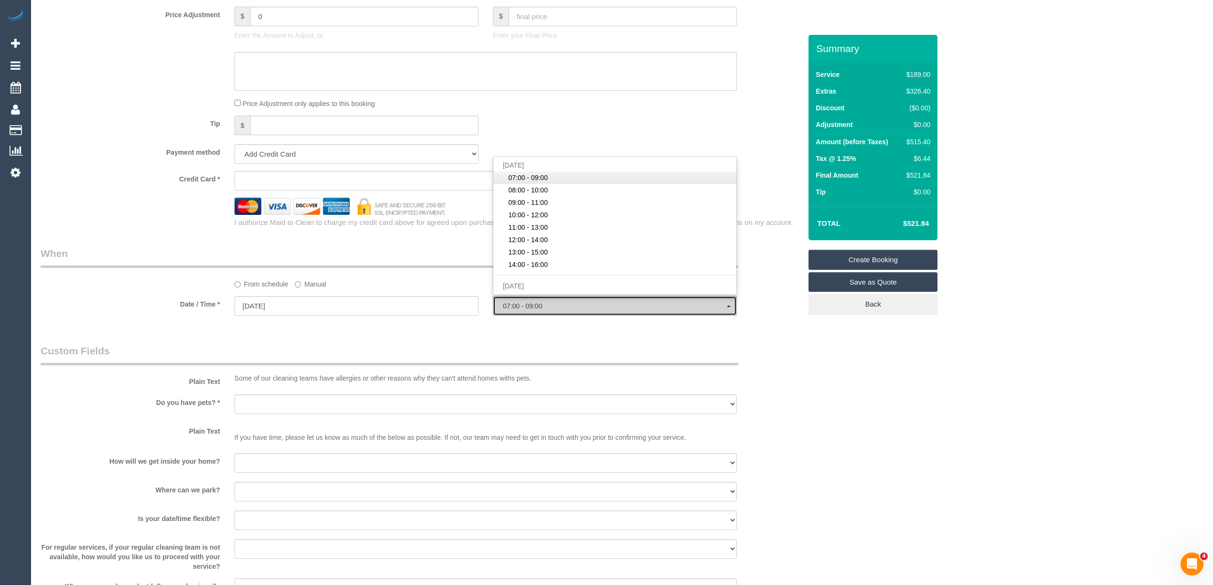
select select "spot1"
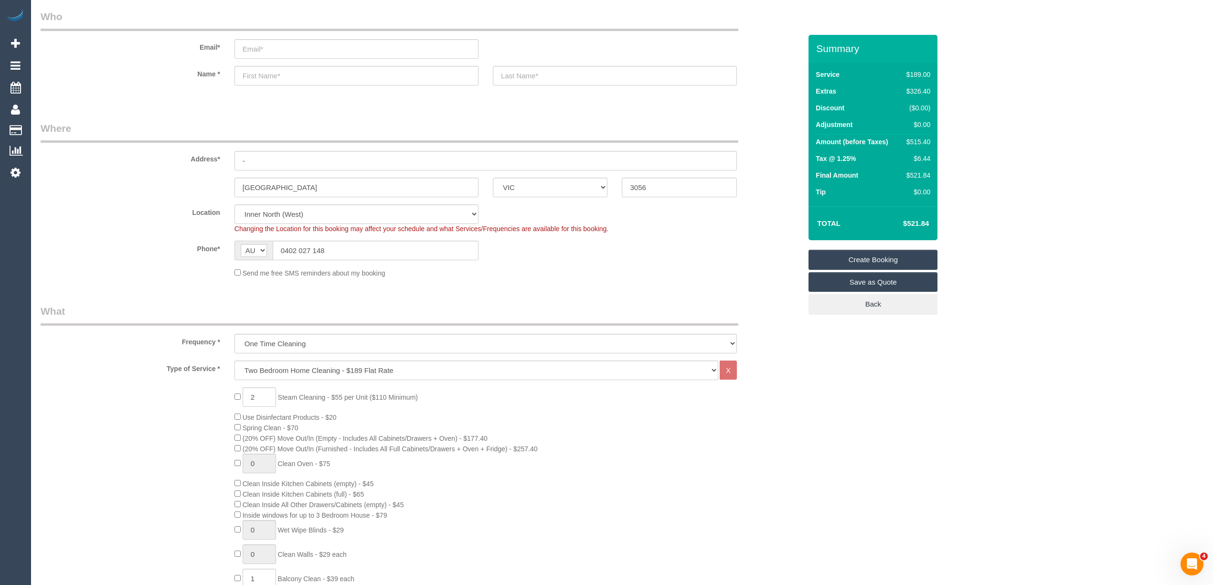
scroll to position [0, 0]
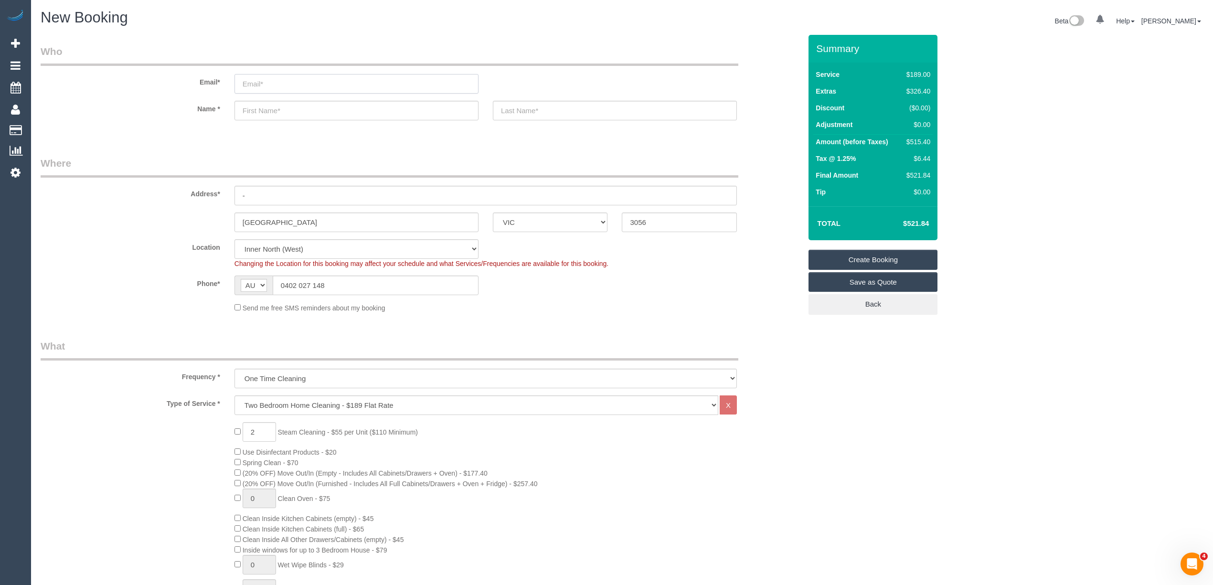
drag, startPoint x: 270, startPoint y: 84, endPoint x: 277, endPoint y: 84, distance: 6.7
click at [270, 83] on input "email" at bounding box center [356, 84] width 244 height 20
click at [274, 81] on input "email" at bounding box center [356, 84] width 244 height 20
click at [260, 83] on input "jesseturner" at bounding box center [356, 84] width 244 height 20
click at [305, 88] on input "jesse.turner" at bounding box center [356, 84] width 244 height 20
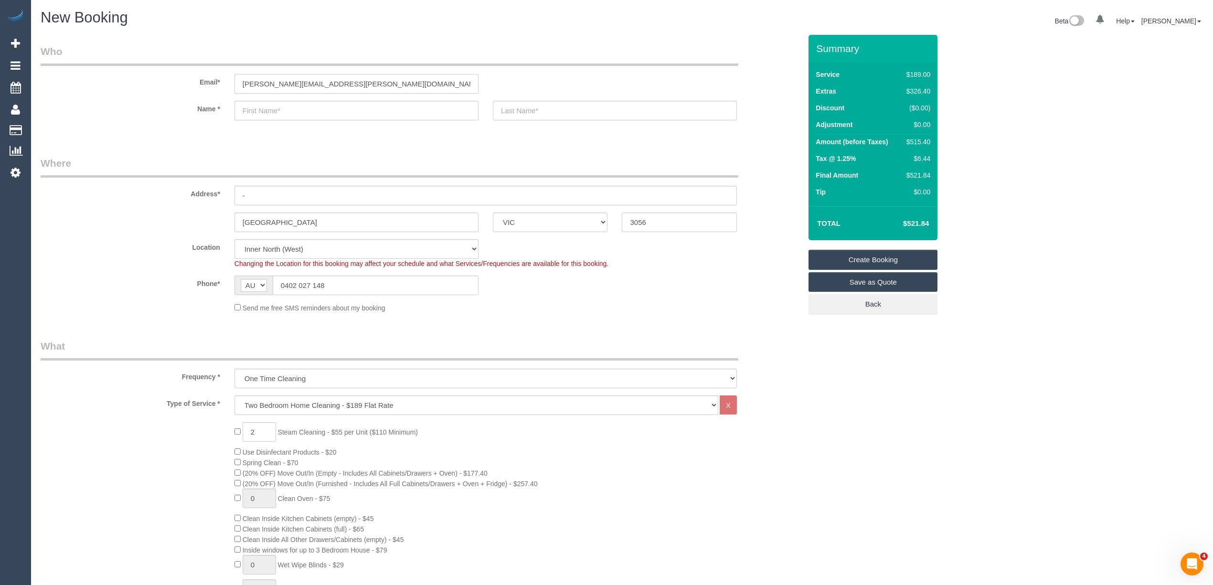
type input "jesse.turner.bvd@protonmail.com"
click at [286, 109] on input "text" at bounding box center [356, 111] width 244 height 20
type input "H"
type input "J"
select select "spot27"
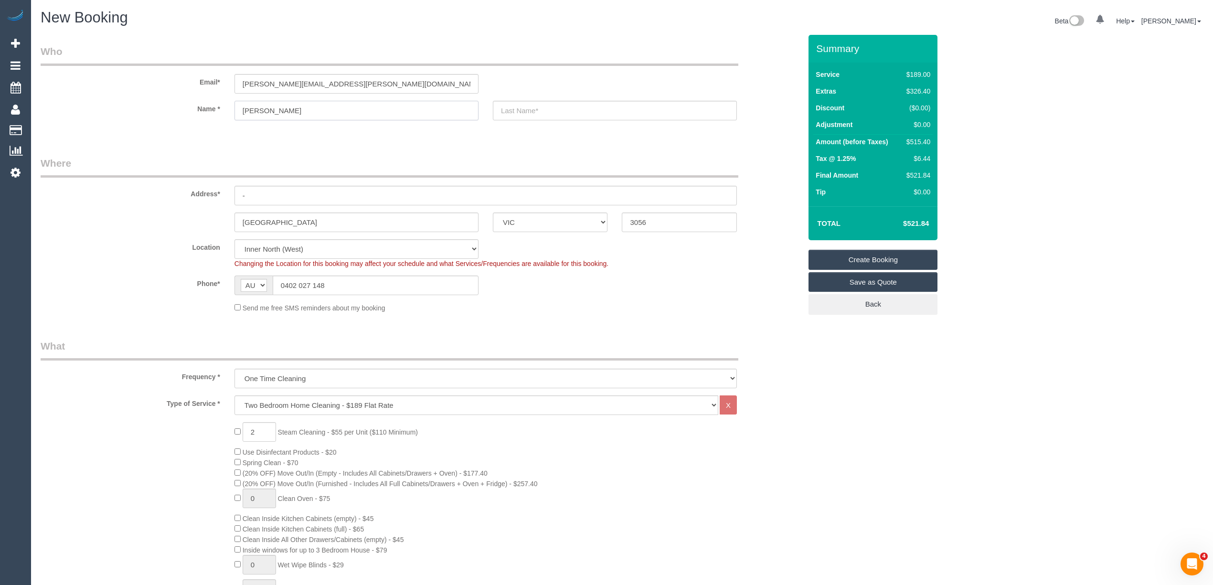
type input "Jesse"
type input "Turner"
drag, startPoint x: 276, startPoint y: 192, endPoint x: 191, endPoint y: 203, distance: 85.7
click at [191, 203] on div "Address* -" at bounding box center [420, 180] width 775 height 49
type input "1"
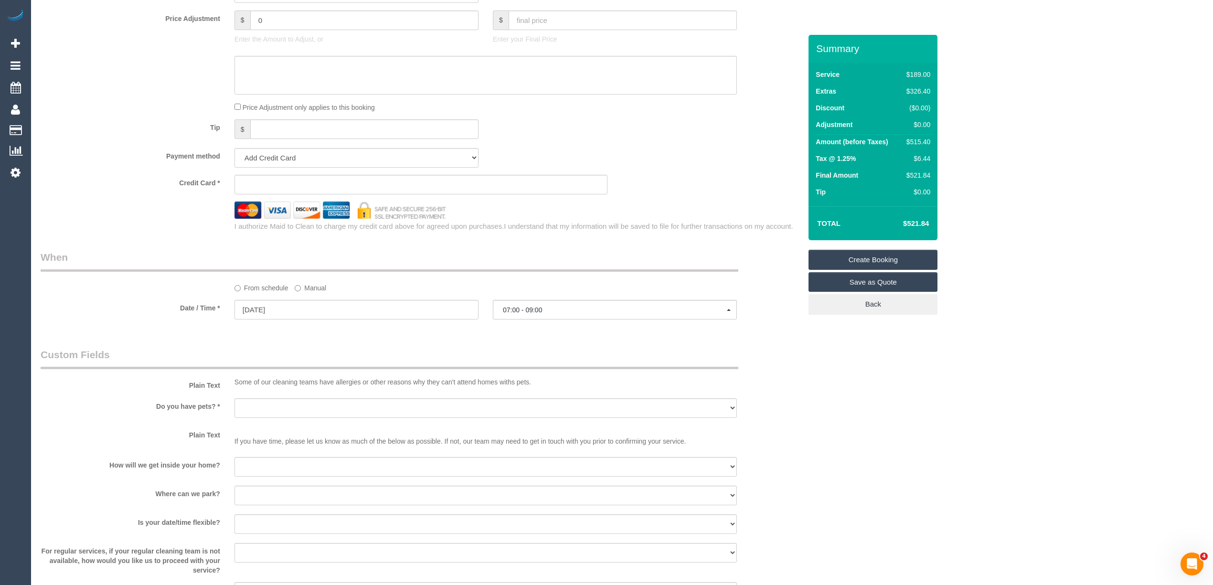
scroll to position [1061, 0]
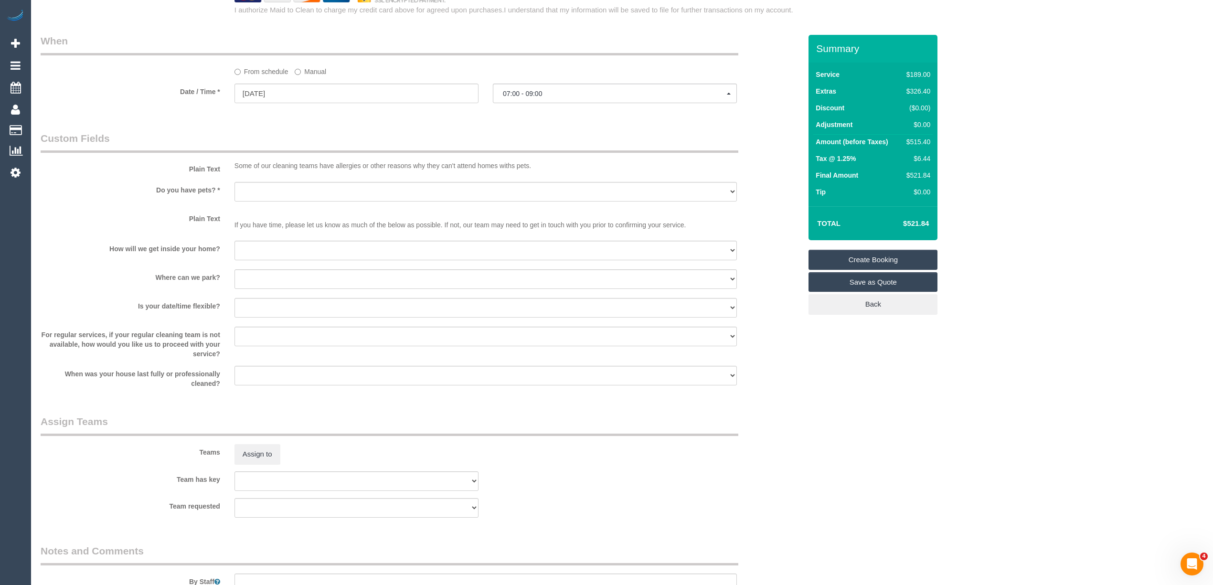
type input "318/37 Breese Street"
click at [260, 188] on select "Yes - Cats Yes - Dogs No pets Yes - Dogs and Cats Yes - Other" at bounding box center [485, 192] width 502 height 20
select select "number:28"
click at [234, 182] on select "Yes - Cats Yes - Dogs No pets Yes - Dogs and Cats Yes - Other" at bounding box center [485, 192] width 502 height 20
drag, startPoint x: 259, startPoint y: 249, endPoint x: 282, endPoint y: 259, distance: 24.8
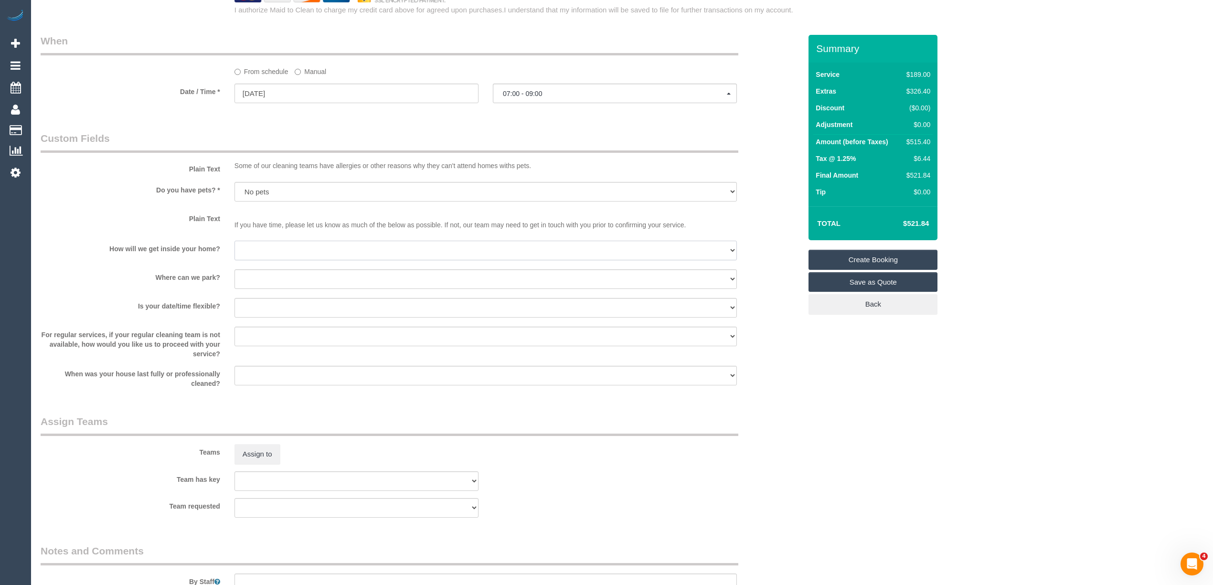
click at [259, 249] on select "I will be home Key will be left (please provide details below) Lock box/Access …" at bounding box center [485, 251] width 502 height 20
select select "number:14"
click at [234, 241] on select "I will be home Key will be left (please provide details below) Lock box/Access …" at bounding box center [485, 251] width 502 height 20
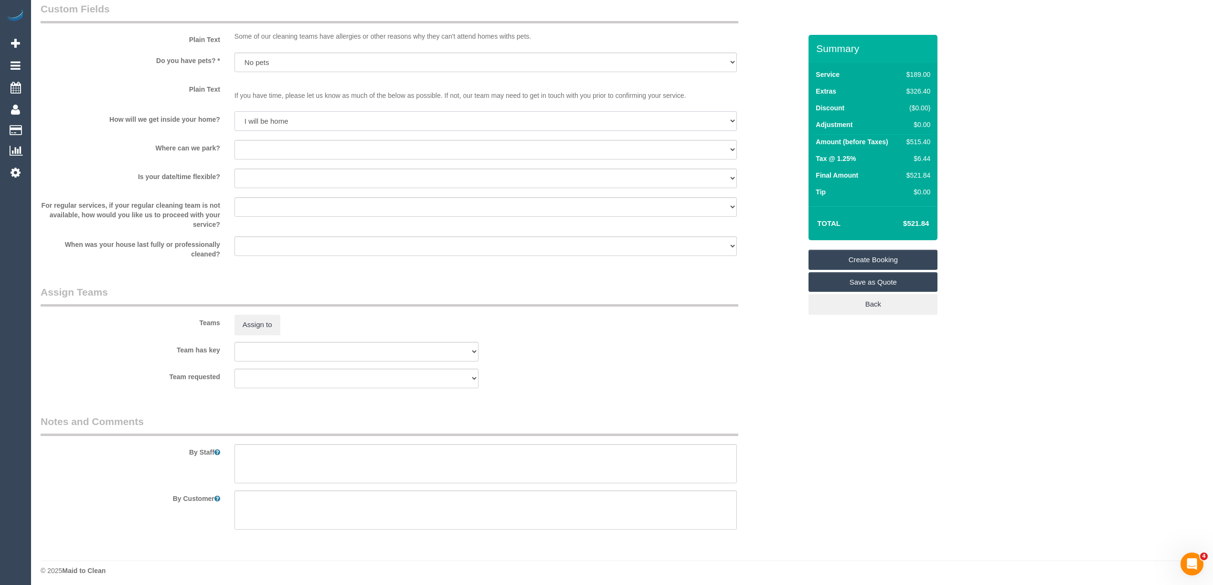
scroll to position [1195, 0]
click at [310, 453] on textarea at bounding box center [485, 459] width 502 height 39
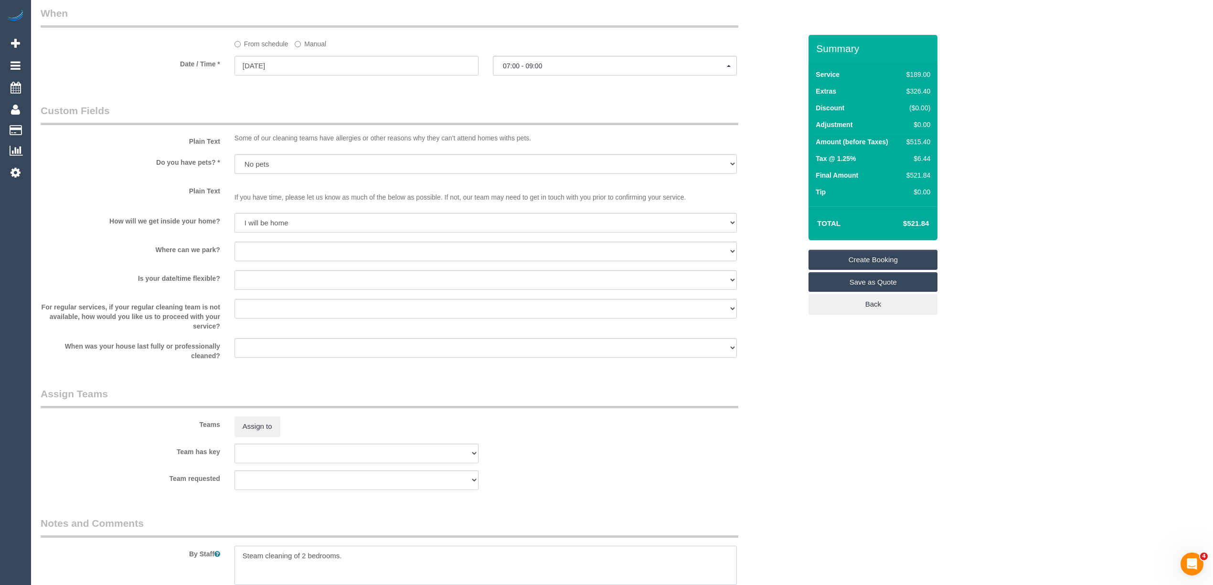
type textarea "Steam cleaning of 2 bedrooms."
click at [251, 245] on select "I will provide parking on-site Free street parking Paid street parking (cost wi…" at bounding box center [485, 252] width 502 height 20
select select "number:19"
click at [234, 242] on select "I will provide parking on-site Free street parking Paid street parking (cost wi…" at bounding box center [485, 252] width 502 height 20
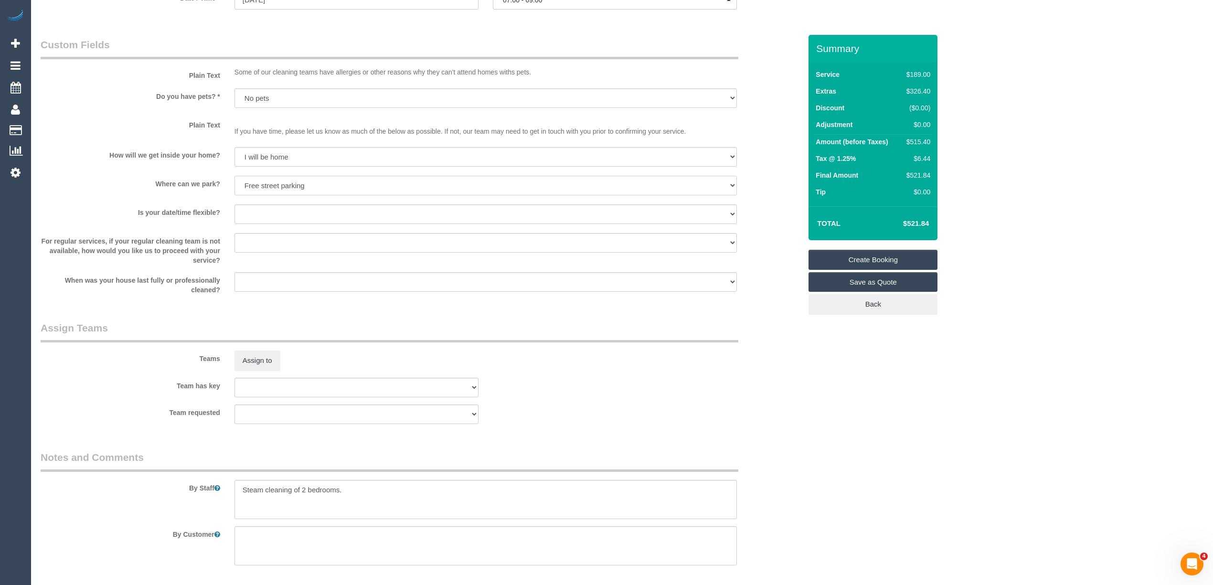
scroll to position [1167, 0]
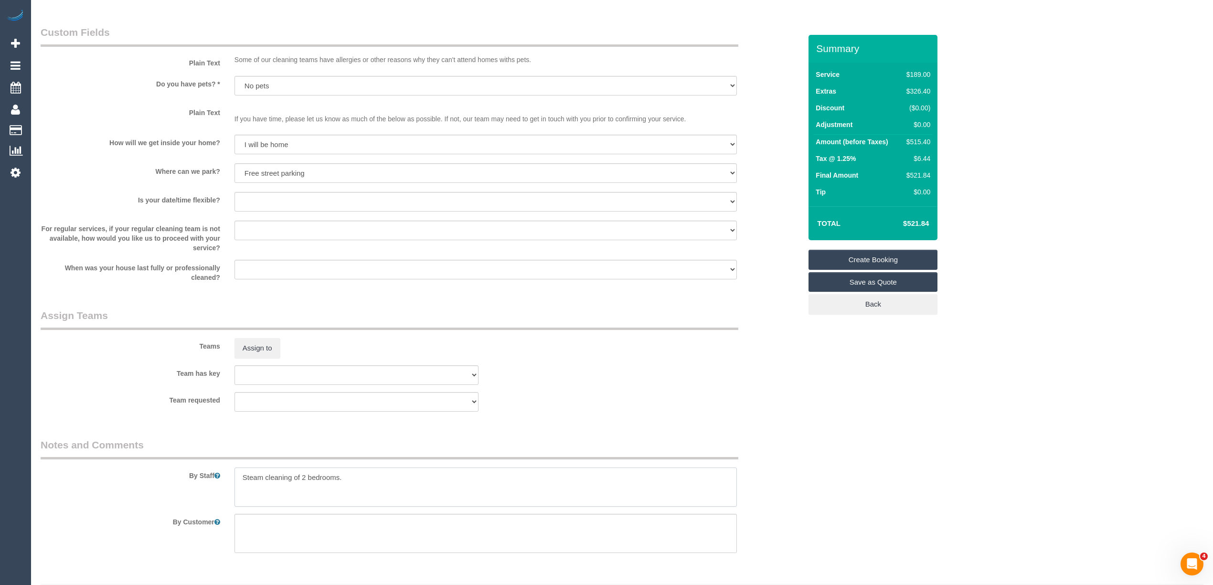
click at [363, 476] on textarea at bounding box center [485, 486] width 502 height 39
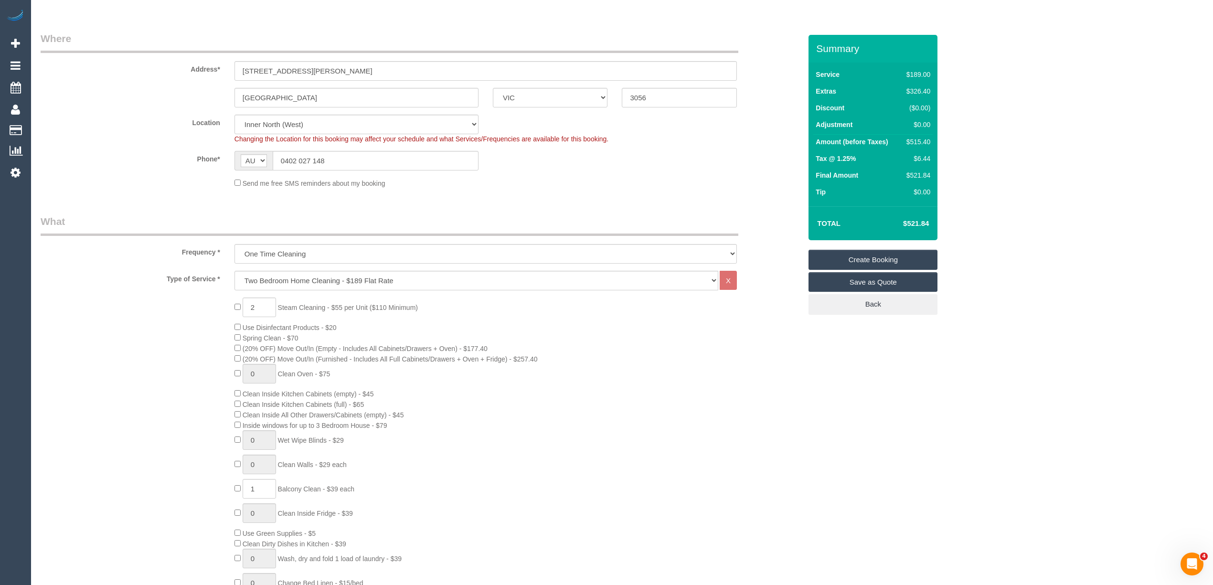
scroll to position [0, 0]
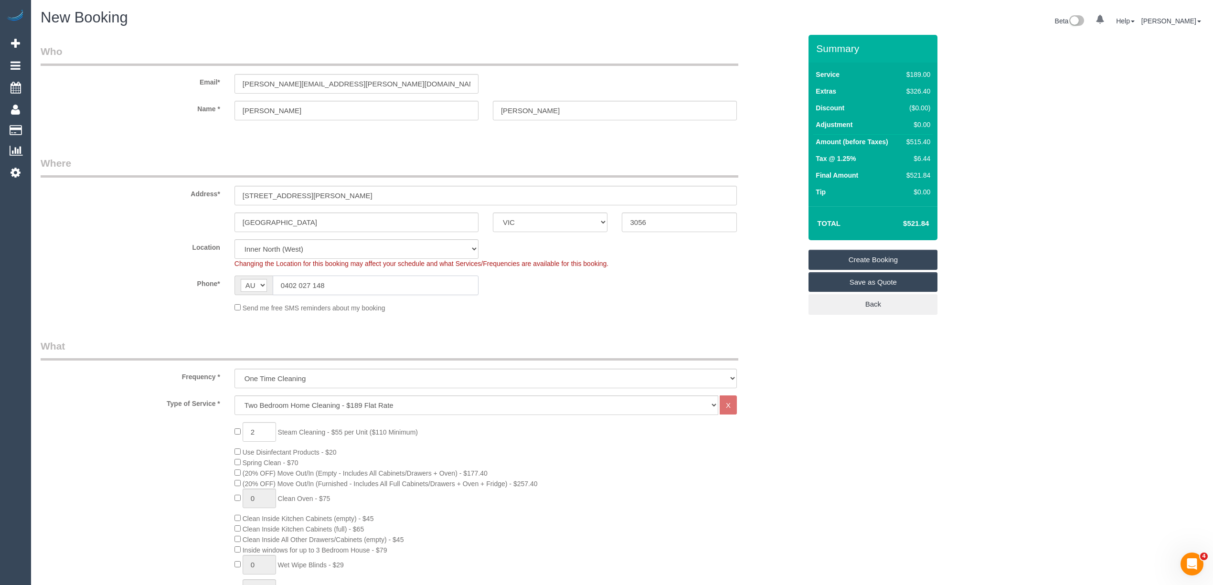
drag, startPoint x: 338, startPoint y: 282, endPoint x: 272, endPoint y: 283, distance: 66.4
click at [273, 283] on input "0402 027 148" at bounding box center [376, 285] width 206 height 20
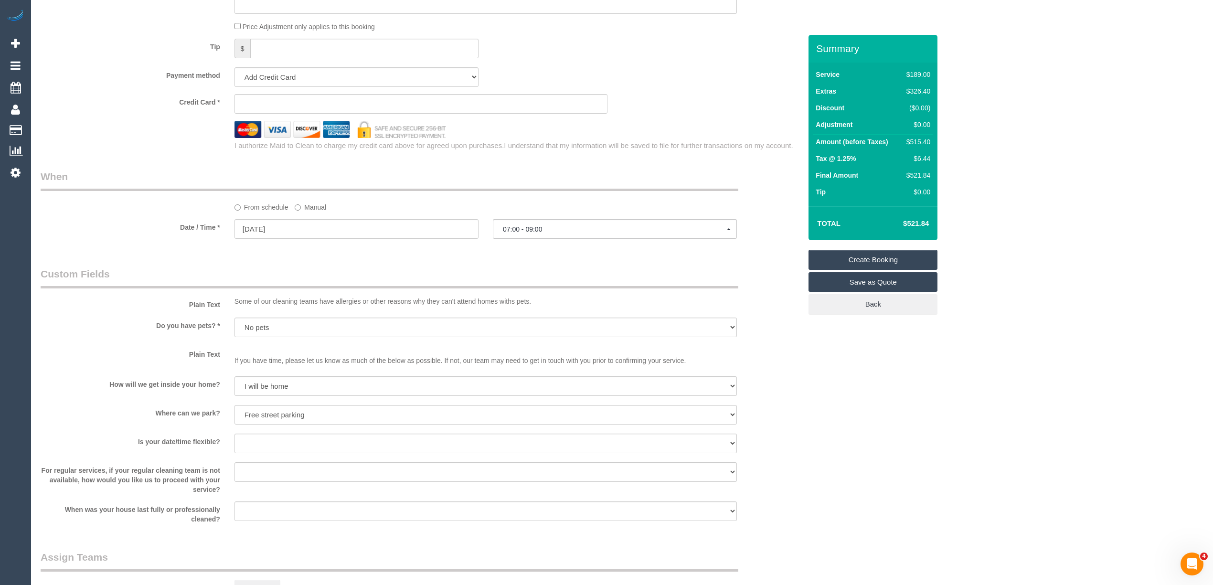
scroll to position [1195, 0]
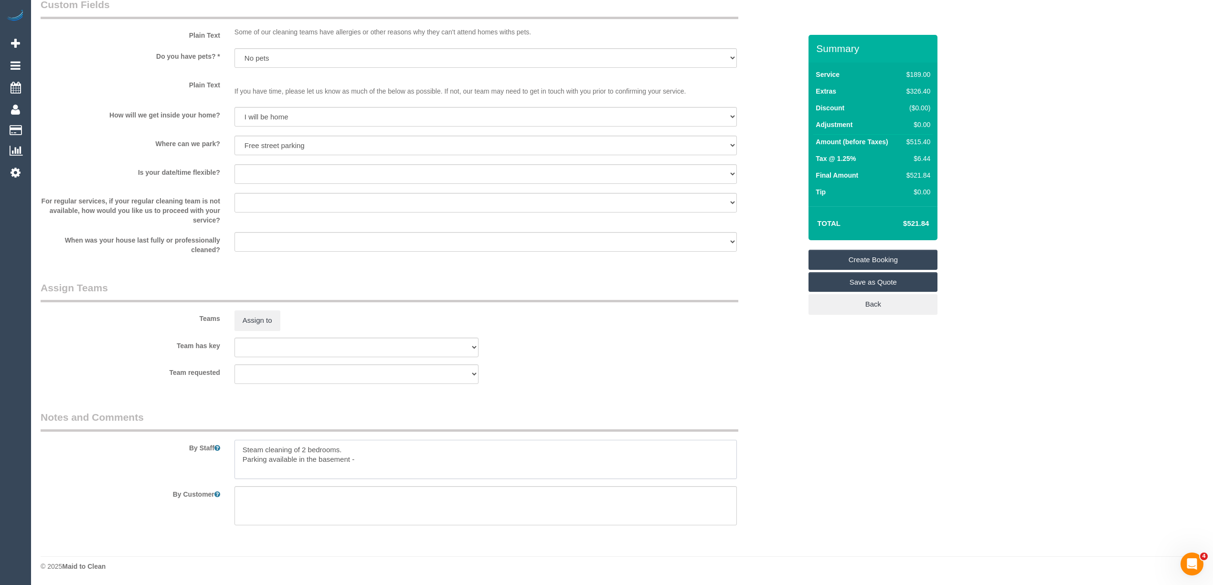
click at [383, 459] on textarea at bounding box center [485, 459] width 502 height 39
paste textarea "0402 027 148"
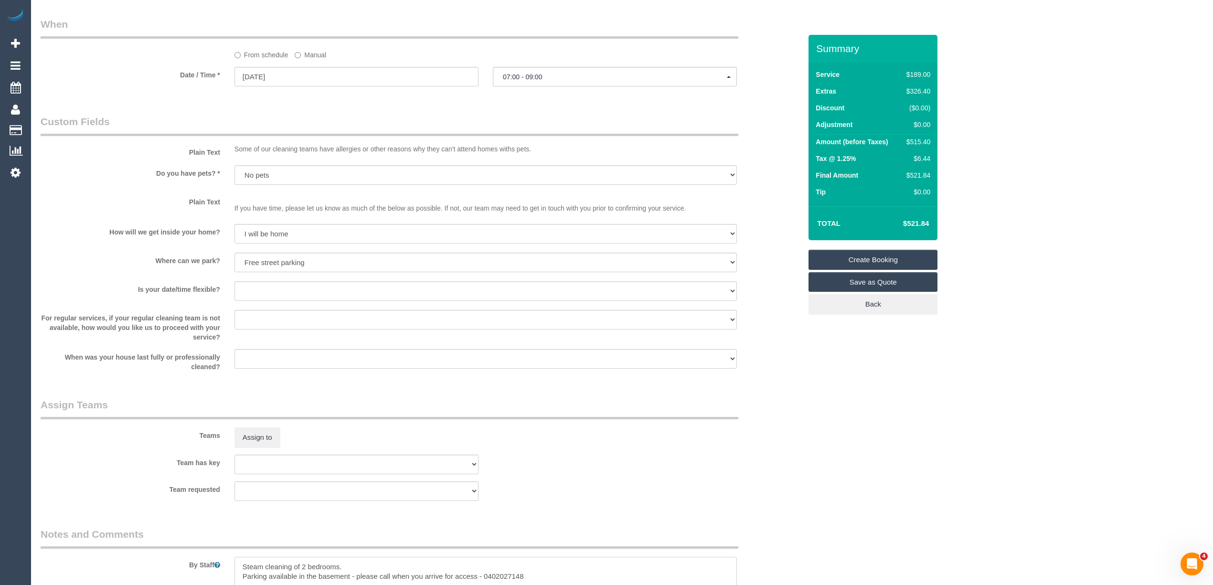
scroll to position [1089, 0]
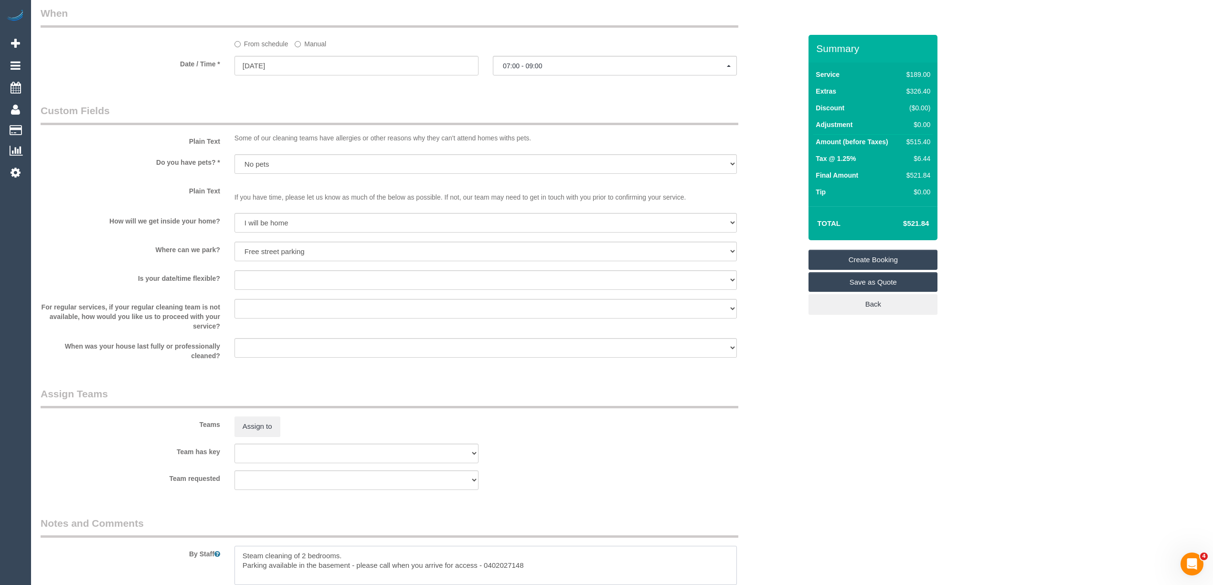
type textarea "Steam cleaning of 2 bedrooms. Parking available in the basement - please call w…"
click at [258, 277] on select "Yes - date and time Yes - date but not time Yes - time but not date No - No fle…" at bounding box center [485, 280] width 502 height 20
click at [234, 271] on select "Yes - date and time Yes - date but not time Yes - time but not date No - No fle…" at bounding box center [485, 280] width 502 height 20
click at [258, 279] on select "Yes - date and time Yes - date but not time Yes - time but not date No - No fle…" at bounding box center [485, 280] width 502 height 20
select select "number:24"
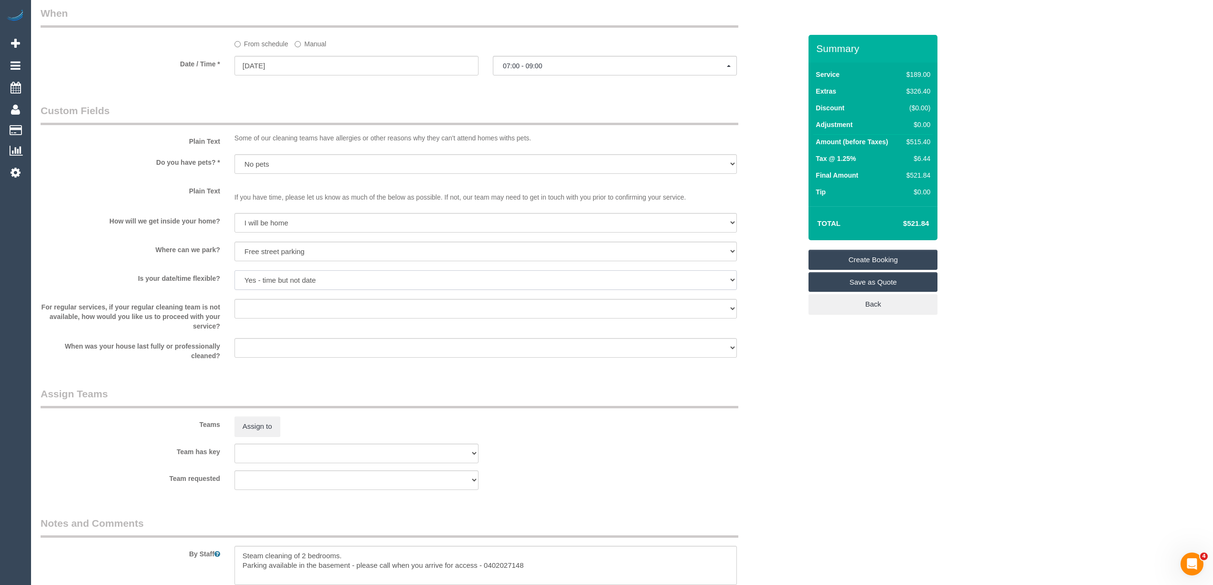
click at [234, 271] on select "Yes - date and time Yes - date but not time Yes - time but not date No - No fle…" at bounding box center [485, 280] width 502 height 20
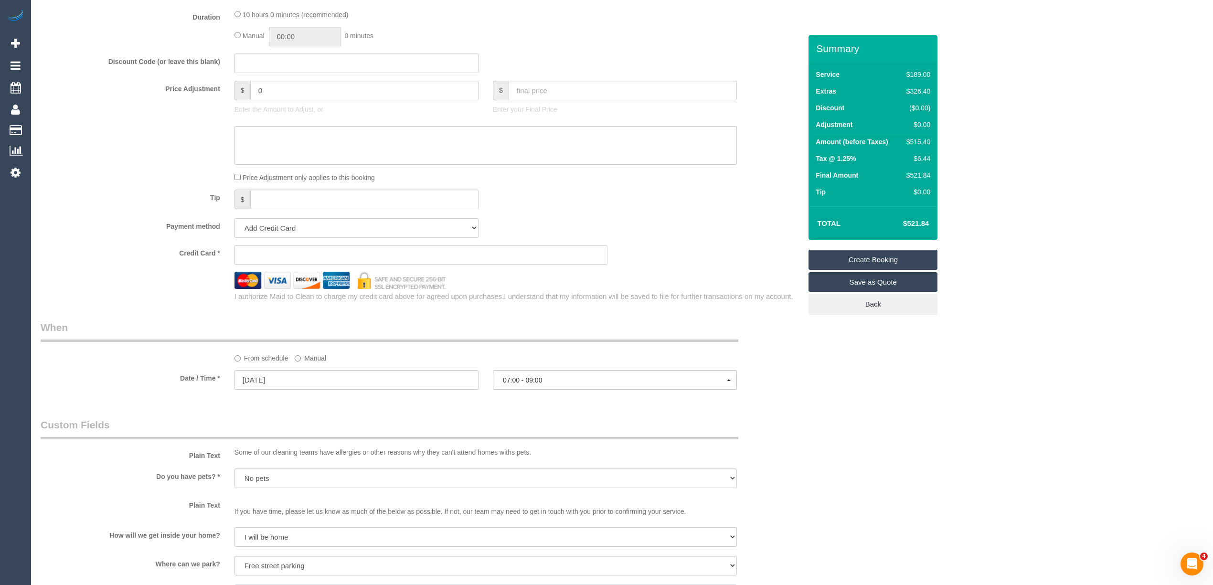
scroll to position [770, 0]
click at [255, 386] on input "02/10/2025" at bounding box center [356, 384] width 244 height 20
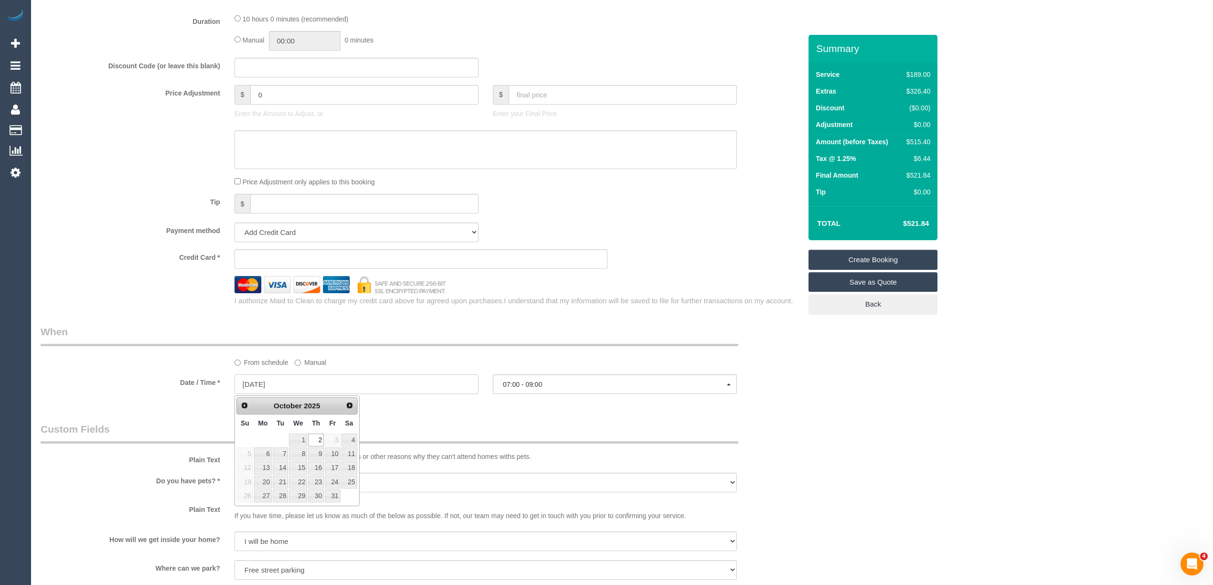
click at [255, 386] on input "02/10/2025" at bounding box center [356, 384] width 244 height 20
click at [143, 323] on div "Who Email* jesse.turner.bvd@protonmail.com Name * Jesse Turner Where Address* 3…" at bounding box center [420, 120] width 775 height 1711
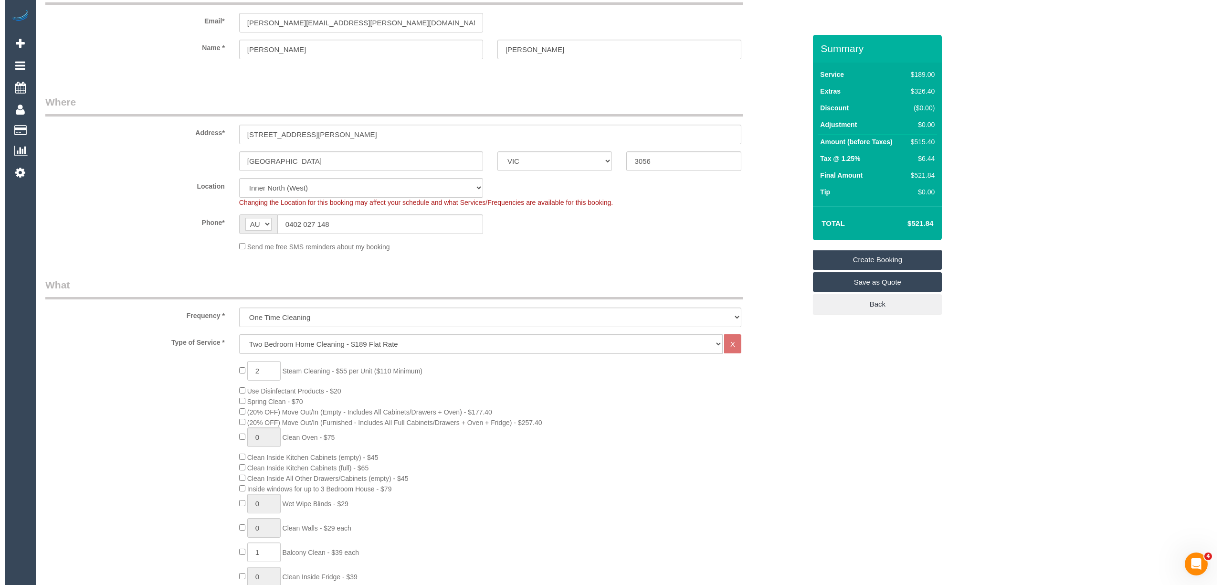
scroll to position [0, 0]
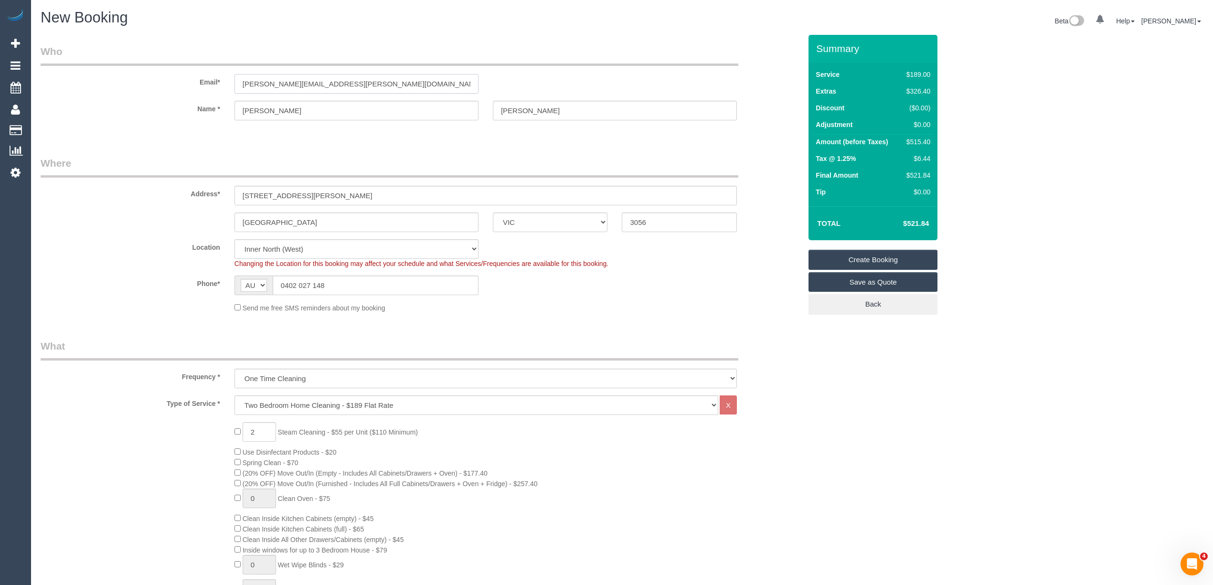
drag, startPoint x: 366, startPoint y: 82, endPoint x: 195, endPoint y: 75, distance: 170.6
click at [195, 75] on div "Email* jesse.turner.bvd@protonmail.com" at bounding box center [420, 68] width 775 height 49
click at [859, 258] on link "Create Booking" at bounding box center [872, 260] width 129 height 20
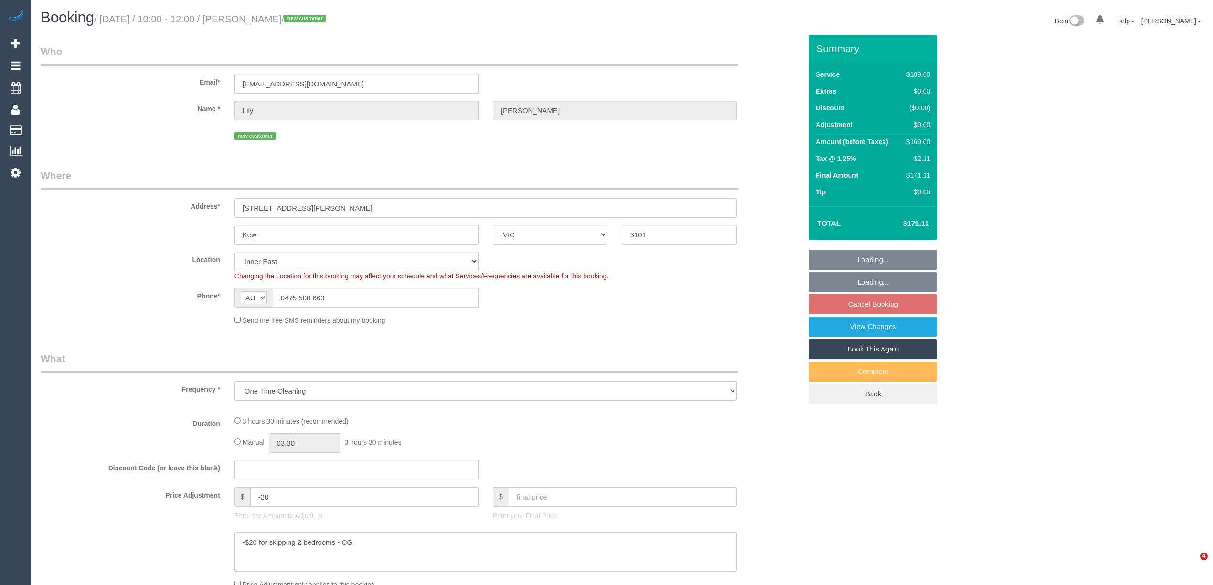
select select "VIC"
select select "spot3"
select select "number:27"
select select "number:14"
select select "number:18"
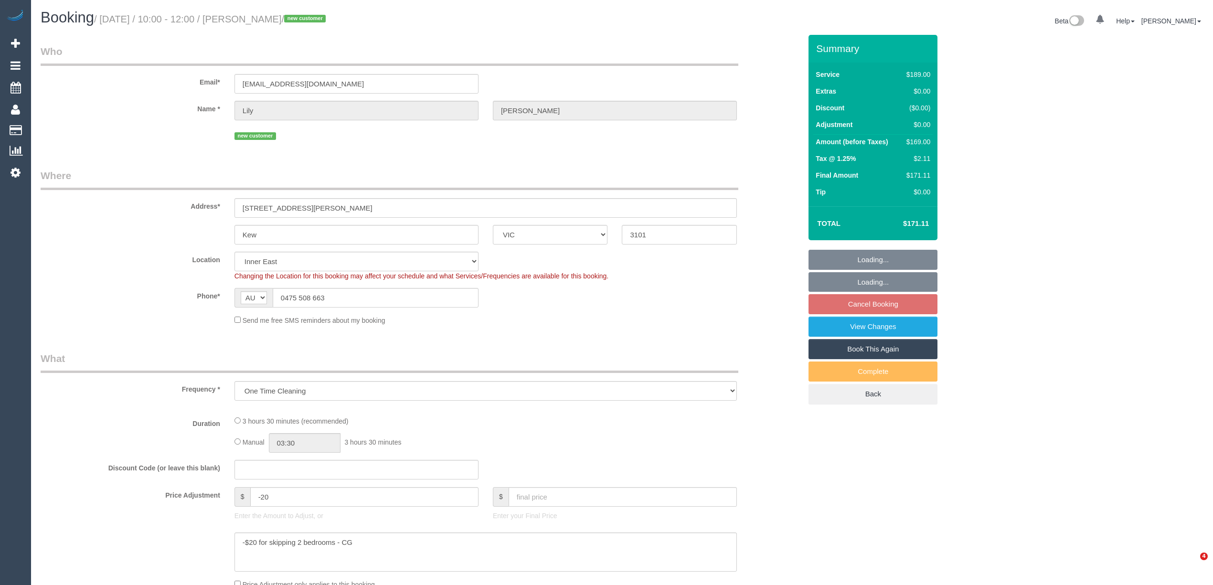
select select "number:36"
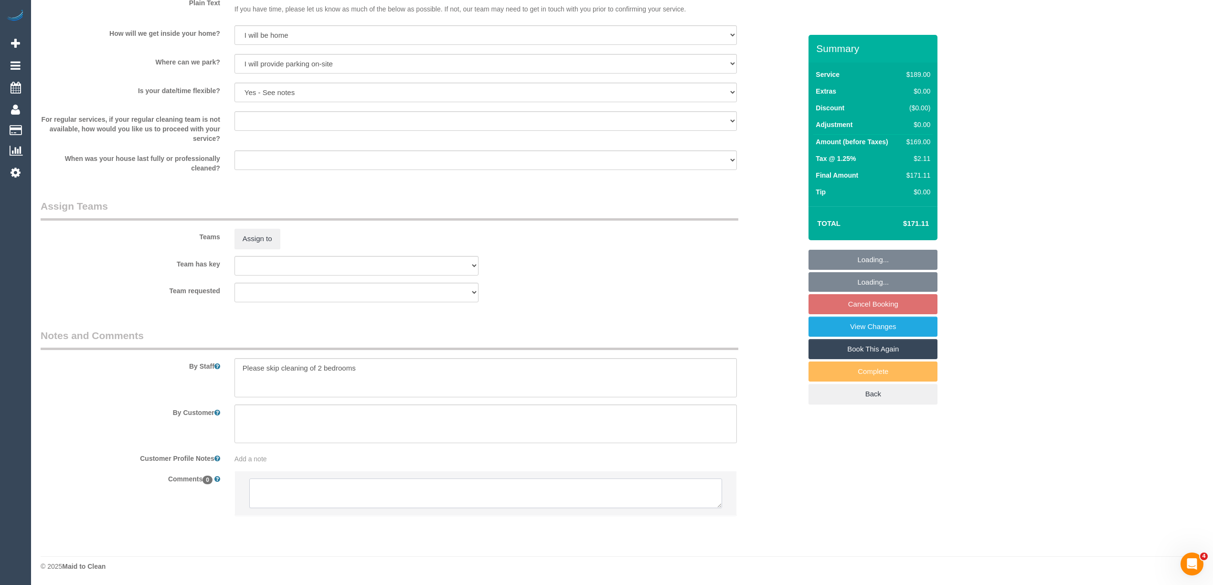
click at [309, 503] on textarea at bounding box center [485, 493] width 473 height 30
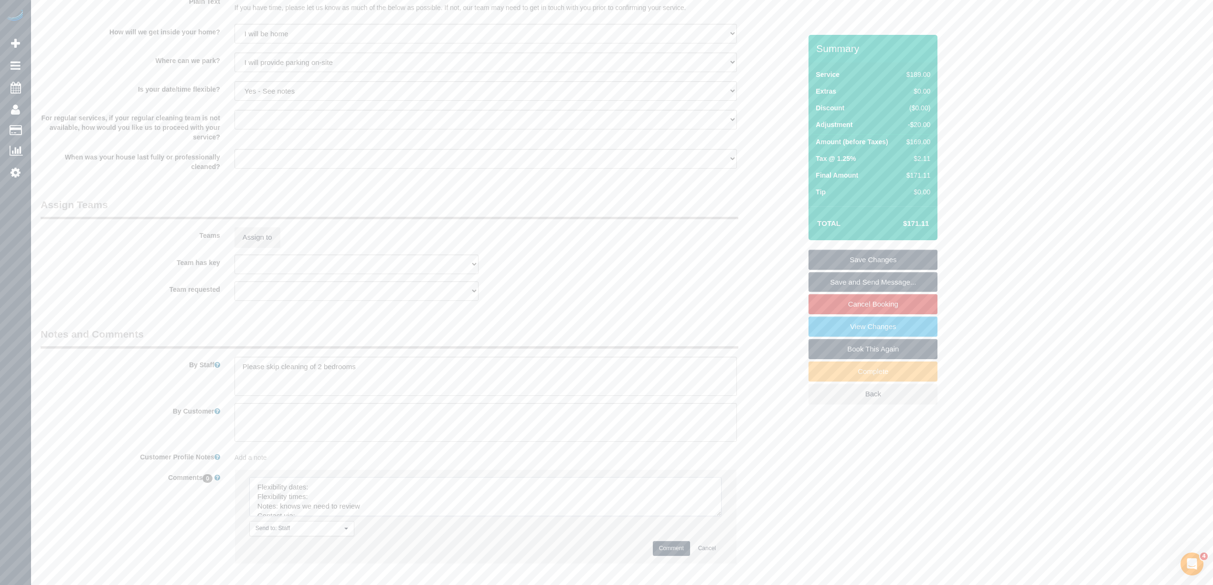
drag, startPoint x: 715, startPoint y: 504, endPoint x: 698, endPoint y: 547, distance: 46.3
click at [711, 516] on textarea at bounding box center [485, 496] width 472 height 39
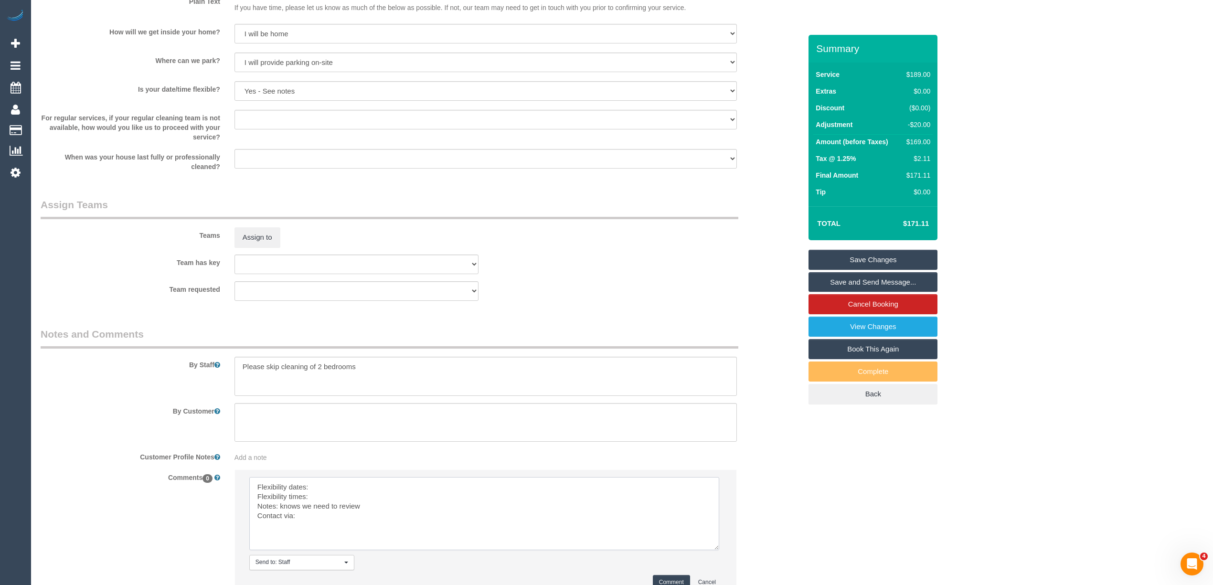
click at [331, 493] on textarea at bounding box center [484, 513] width 470 height 73
click at [365, 489] on textarea at bounding box center [484, 513] width 470 height 73
click at [329, 498] on textarea at bounding box center [484, 513] width 470 height 73
click at [331, 520] on textarea at bounding box center [484, 513] width 470 height 73
type textarea "Flexibility dates: Tues/Wed Flexibility times: Tues after 10am or Wed to arrive…"
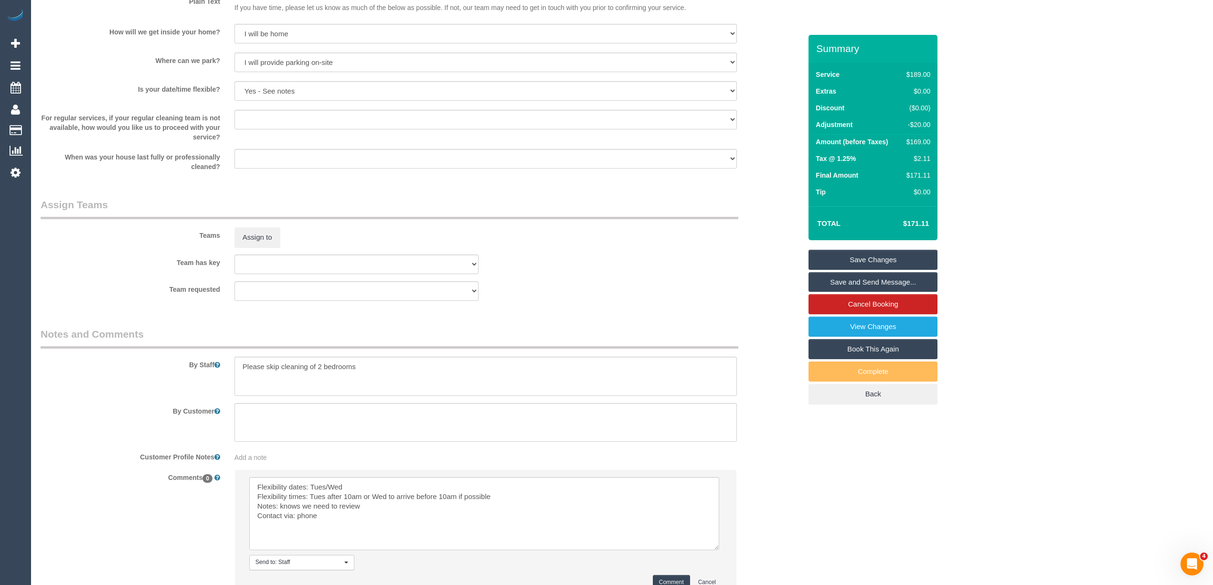
click at [669, 579] on button "Comment" at bounding box center [671, 582] width 37 height 15
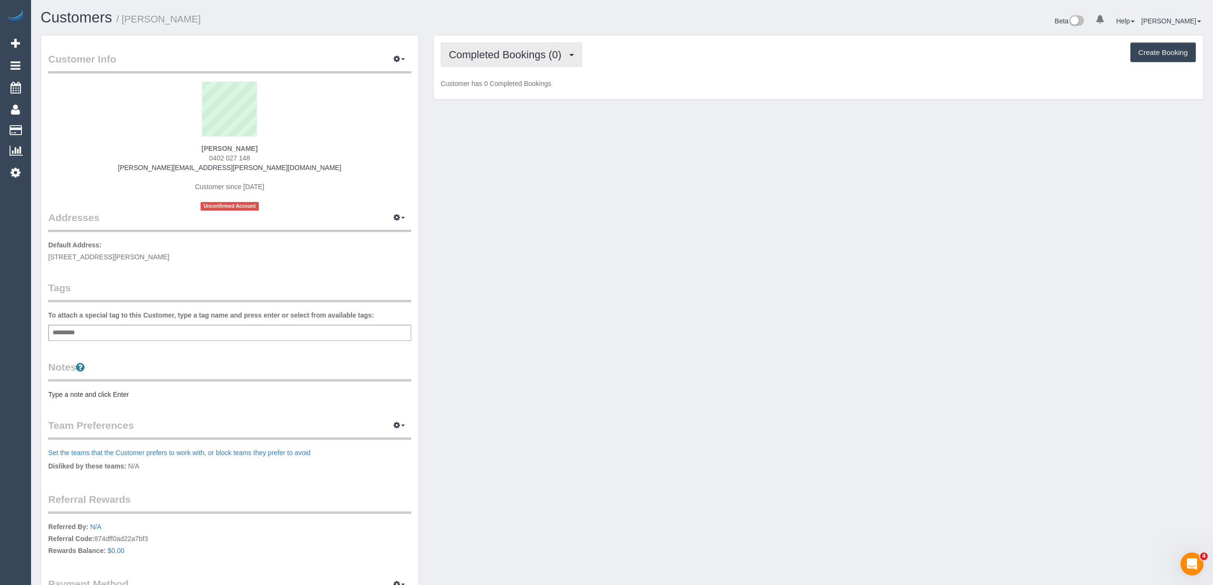
click at [491, 55] on span "Completed Bookings (0)" at bounding box center [507, 55] width 117 height 12
click at [516, 91] on link "Upcoming Bookings (1)" at bounding box center [490, 89] width 99 height 12
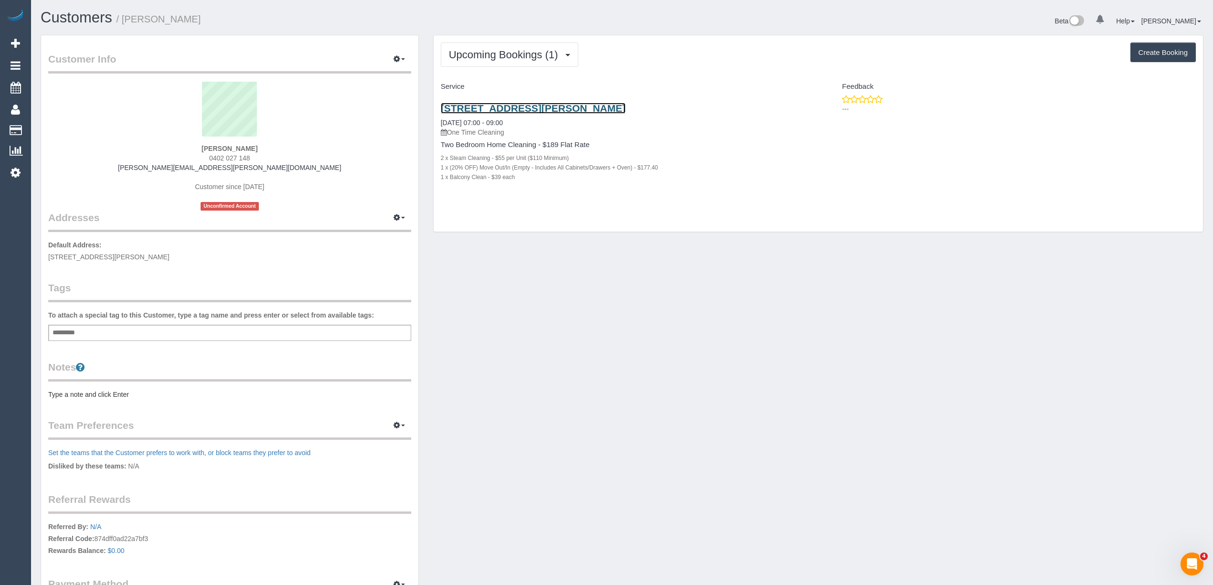
click at [537, 112] on link "[STREET_ADDRESS][PERSON_NAME]" at bounding box center [533, 108] width 185 height 11
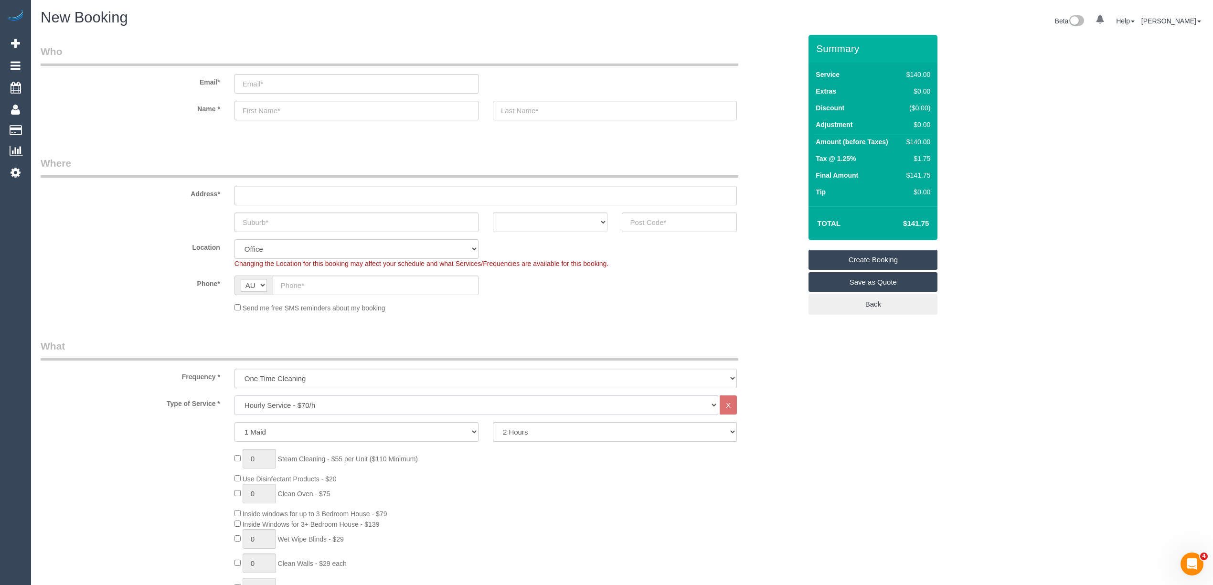
click at [307, 403] on select "Hourly Service - $70/h Hourly Service - $65/h Hourly Service - $60/h Hourly Ser…" at bounding box center [476, 405] width 484 height 20
select select "212"
click at [234, 395] on select "Hourly Service - $70/h Hourly Service - $65/h Hourly Service - $60/h Hourly Ser…" at bounding box center [476, 405] width 484 height 20
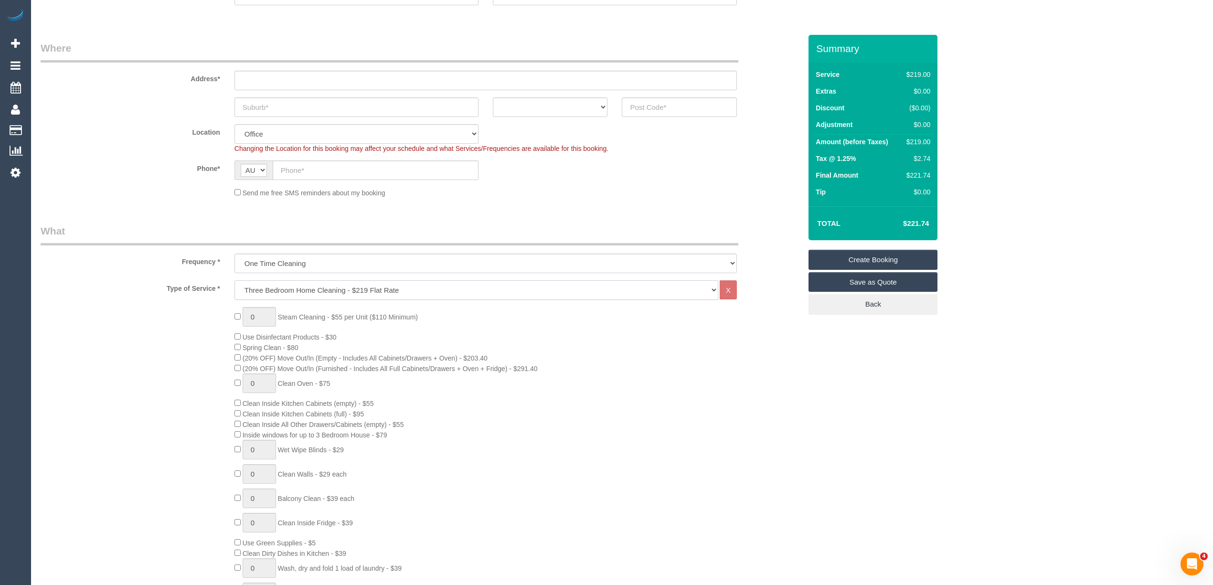
scroll to position [212, 0]
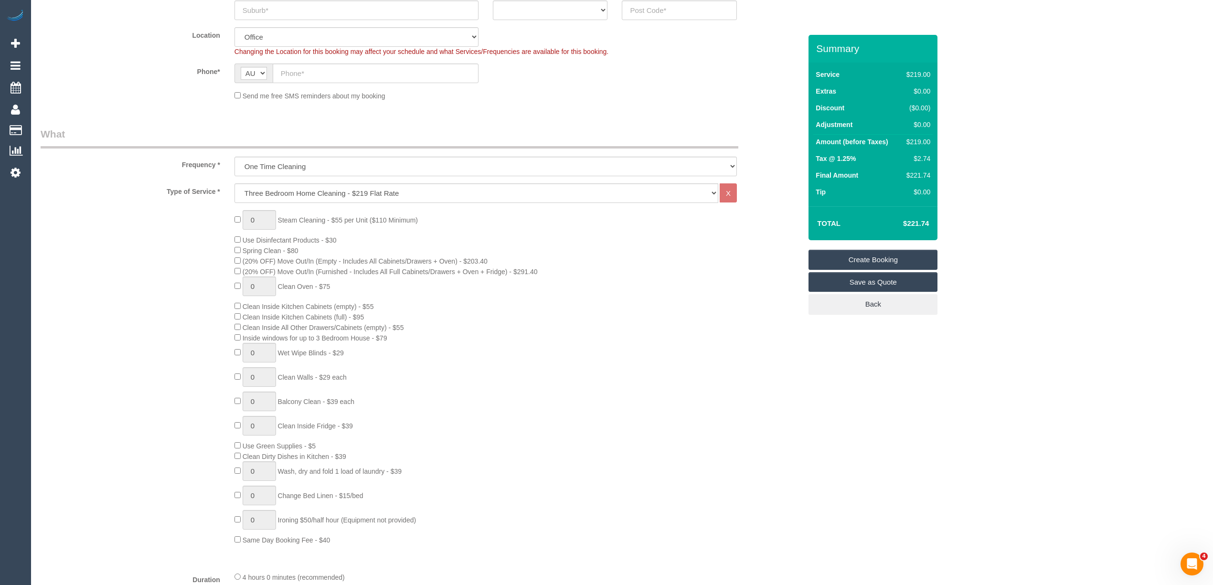
click at [106, 319] on div "0 Steam Cleaning - $55 per Unit ($110 Minimum) Use Disinfectant Products - $30 …" at bounding box center [420, 377] width 775 height 335
click at [194, 429] on div "0 Steam Cleaning - $55 per Unit ($110 Minimum) Use Disinfectant Products - $30 …" at bounding box center [420, 377] width 775 height 335
drag, startPoint x: 261, startPoint y: 218, endPoint x: 243, endPoint y: 216, distance: 18.3
click at [243, 216] on input "1" at bounding box center [259, 220] width 33 height 20
type input "3"
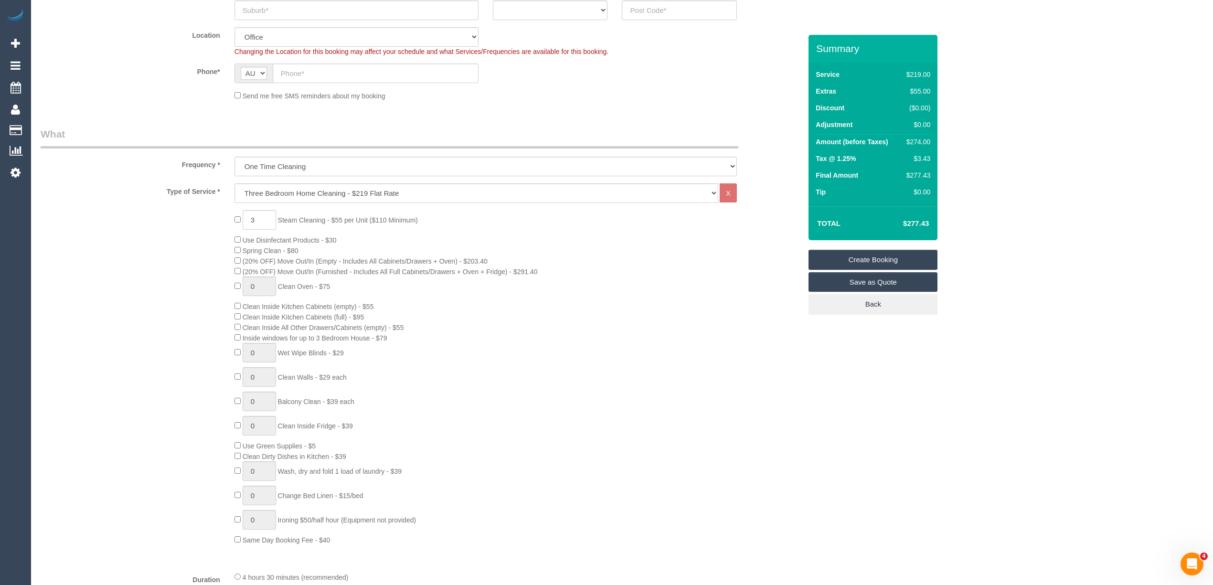
click at [184, 224] on div "3 Steam Cleaning - $55 per Unit ($110 Minimum) Use Disinfectant Products - $30 …" at bounding box center [420, 377] width 775 height 335
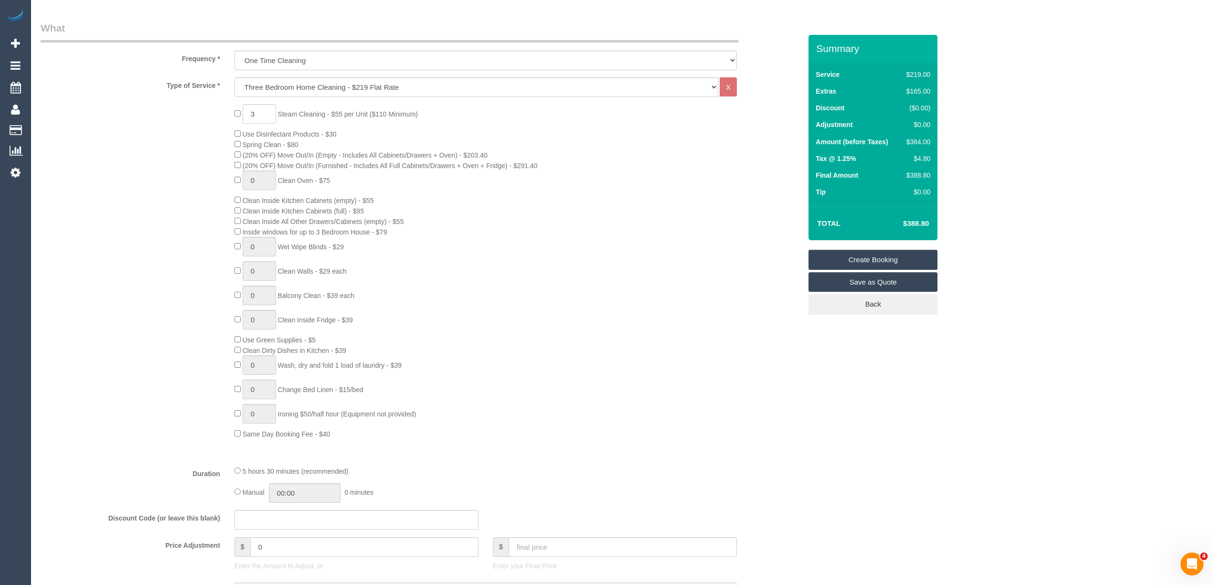
scroll to position [424, 0]
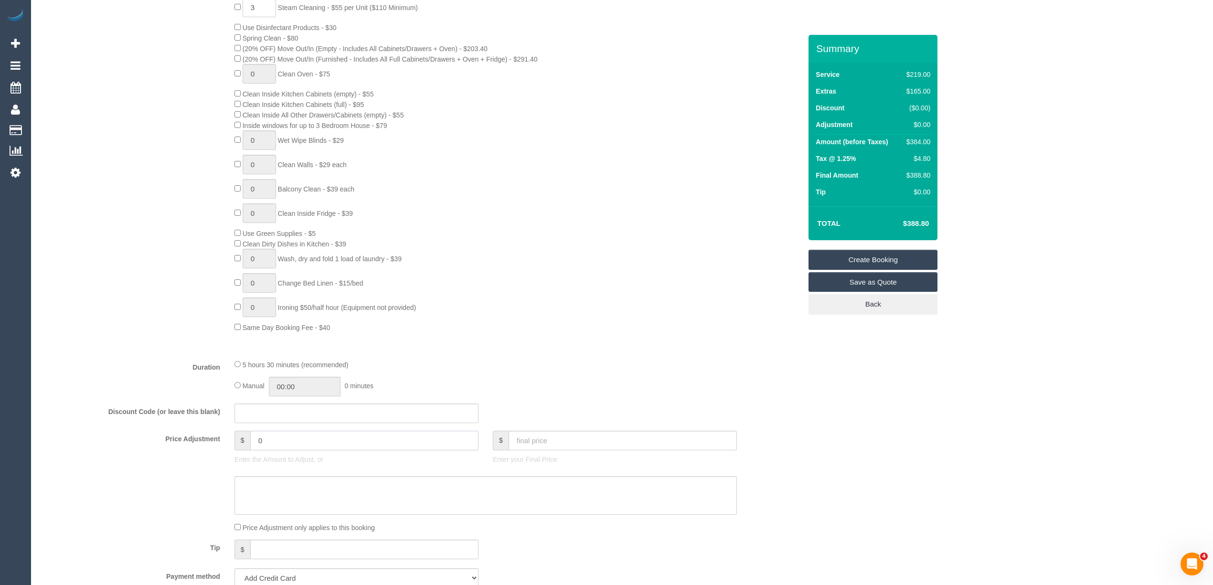
drag, startPoint x: 237, startPoint y: 436, endPoint x: 216, endPoint y: 435, distance: 21.0
click at [216, 435] on div "Price Adjustment $ 0 Enter the Amount to Adjust, or $ Enter your Final Price" at bounding box center [420, 450] width 775 height 38
type input "27.5"
drag, startPoint x: 277, startPoint y: 439, endPoint x: 228, endPoint y: 438, distance: 49.2
click at [228, 438] on div "$ 27.5 Enter the Amount to Adjust, or" at bounding box center [356, 450] width 258 height 38
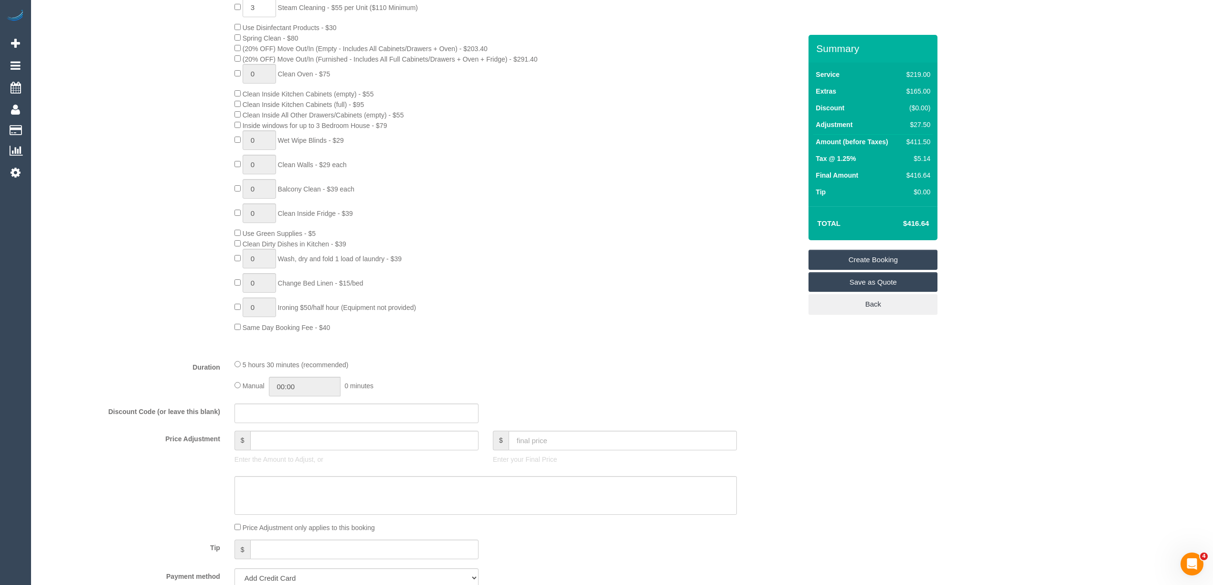
click at [62, 317] on div "3 Steam Cleaning - $55 per Unit ($110 Minimum) Use Disinfectant Products - $30 …" at bounding box center [420, 165] width 775 height 335
drag, startPoint x: 277, startPoint y: 435, endPoint x: 237, endPoint y: 438, distance: 40.2
click at [237, 438] on div "$ 0" at bounding box center [356, 441] width 244 height 20
click at [251, 435] on input "0" at bounding box center [364, 441] width 228 height 20
drag, startPoint x: 278, startPoint y: 436, endPoint x: 250, endPoint y: 434, distance: 27.8
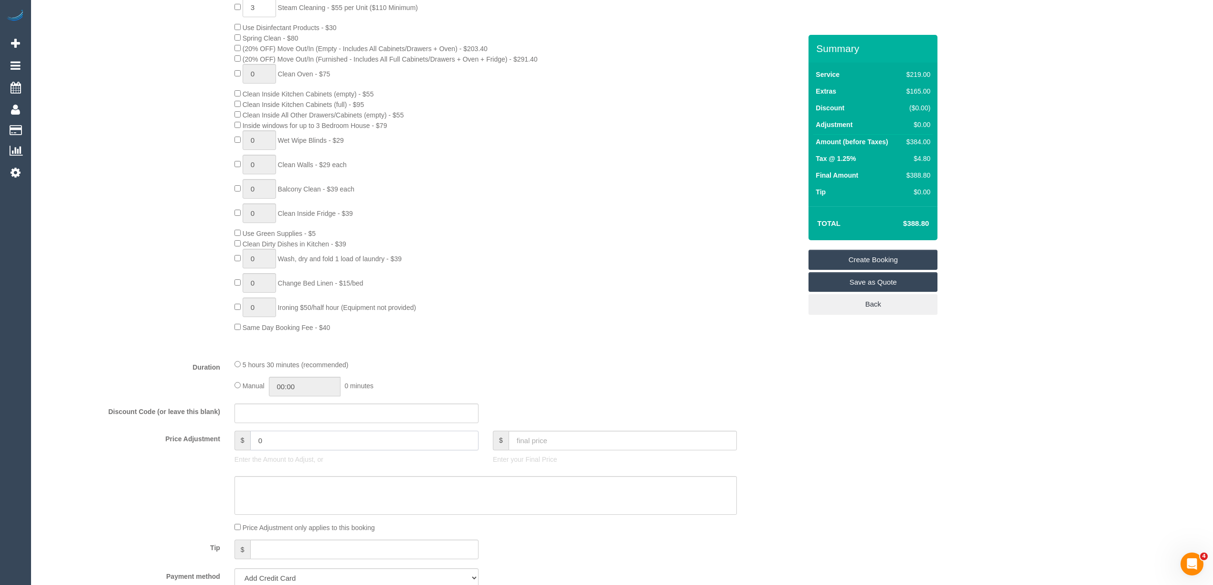
click at [250, 434] on input "0" at bounding box center [364, 441] width 228 height 20
type input "20"
click at [282, 488] on textarea at bounding box center [485, 495] width 502 height 39
type textarea "$"
drag, startPoint x: 270, startPoint y: 442, endPoint x: 227, endPoint y: 432, distance: 43.6
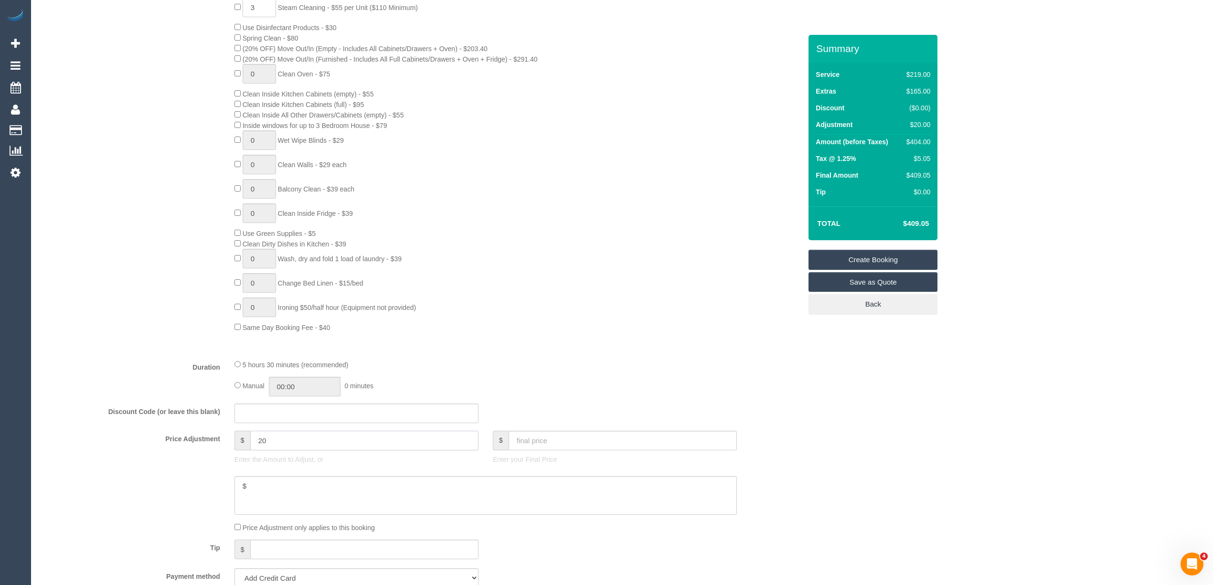
click at [227, 432] on div "$ 20 Enter the Amount to Adjust, or" at bounding box center [356, 450] width 258 height 38
click at [265, 442] on input "text" at bounding box center [364, 441] width 228 height 20
type input "15"
click at [268, 487] on textarea at bounding box center [485, 495] width 502 height 39
click at [296, 485] on textarea at bounding box center [485, 495] width 502 height 39
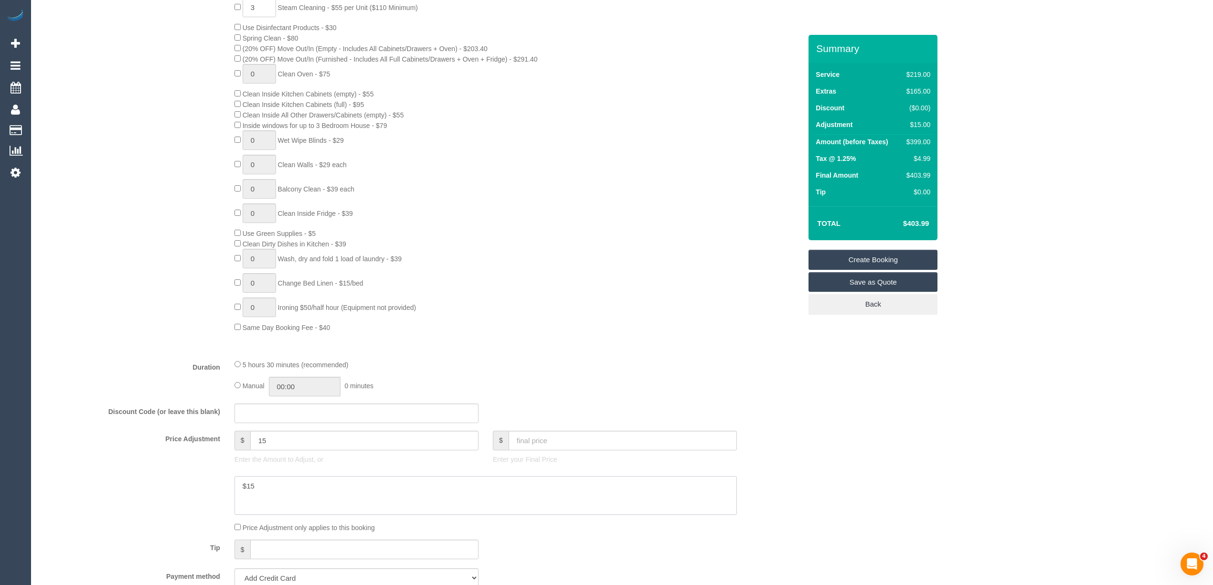
click at [272, 486] on textarea at bounding box center [485, 495] width 502 height 39
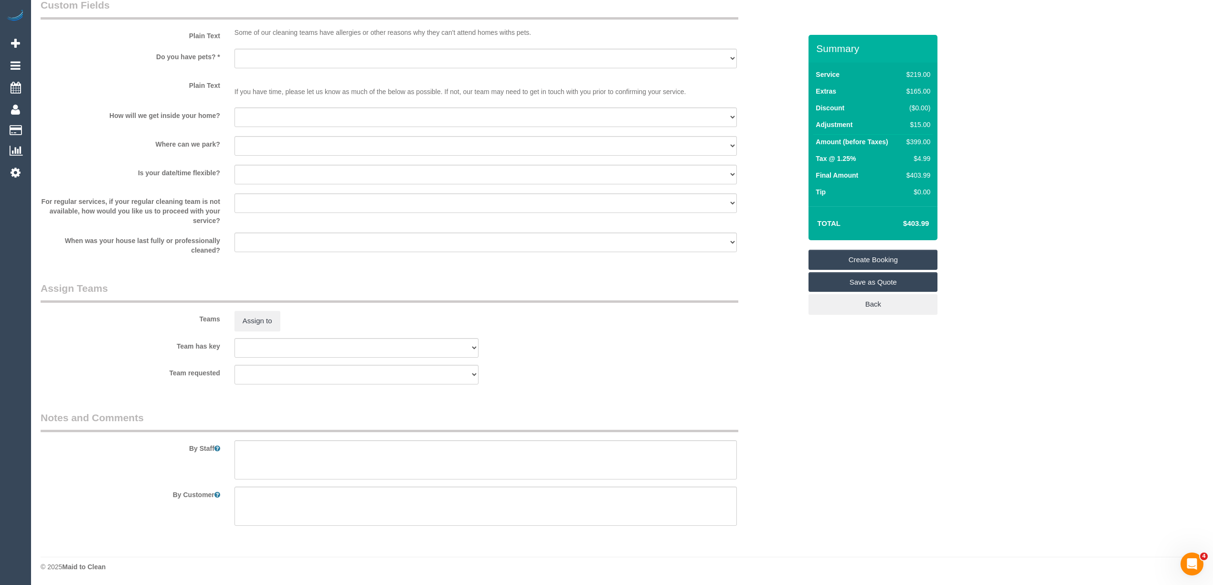
scroll to position [1195, 0]
type textarea "$15 added for steam cleaning of a very small hallway - CG"
click at [288, 459] on textarea at bounding box center [485, 459] width 502 height 39
click at [375, 450] on textarea at bounding box center [485, 459] width 502 height 39
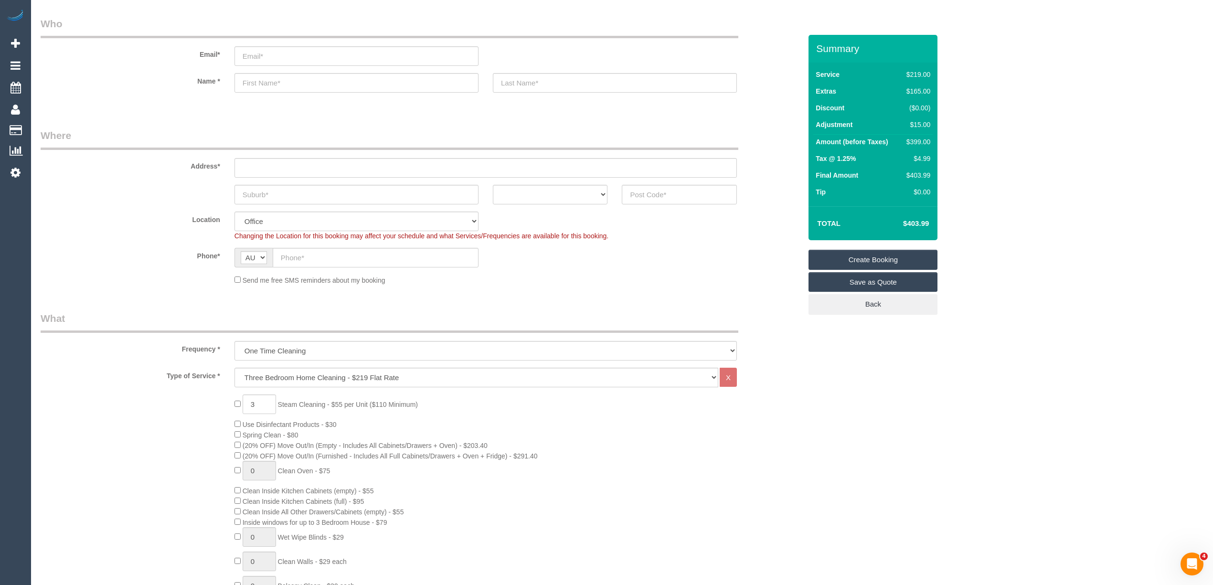
scroll to position [0, 0]
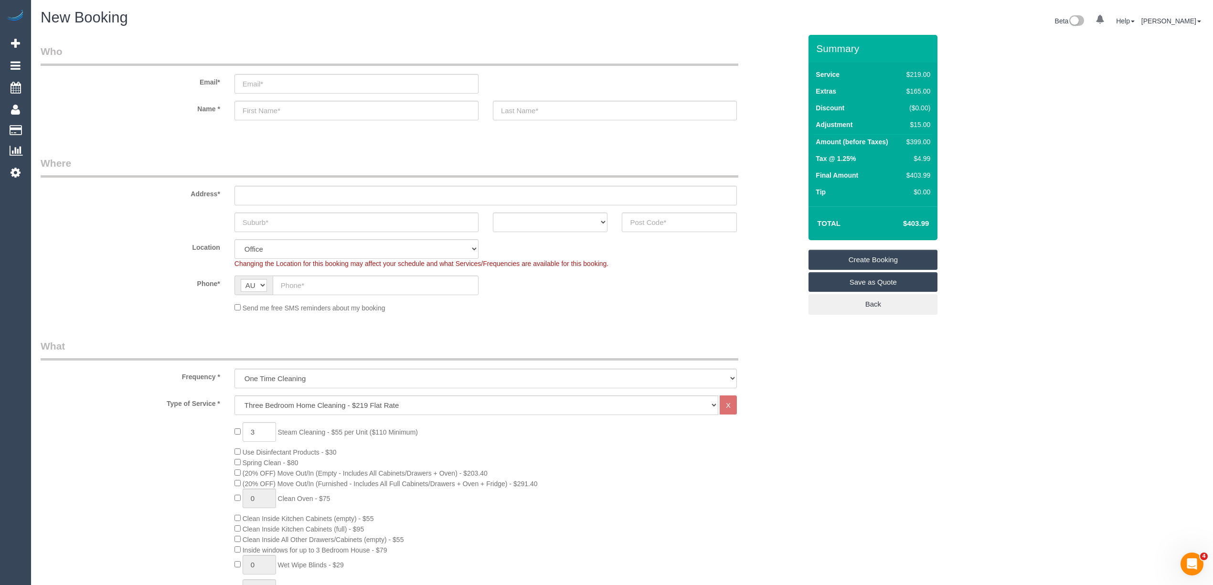
type textarea "Steam cleaning of 3 bedrooms and a very small hallway"
click at [263, 190] on input "text" at bounding box center [485, 196] width 502 height 20
type input "-"
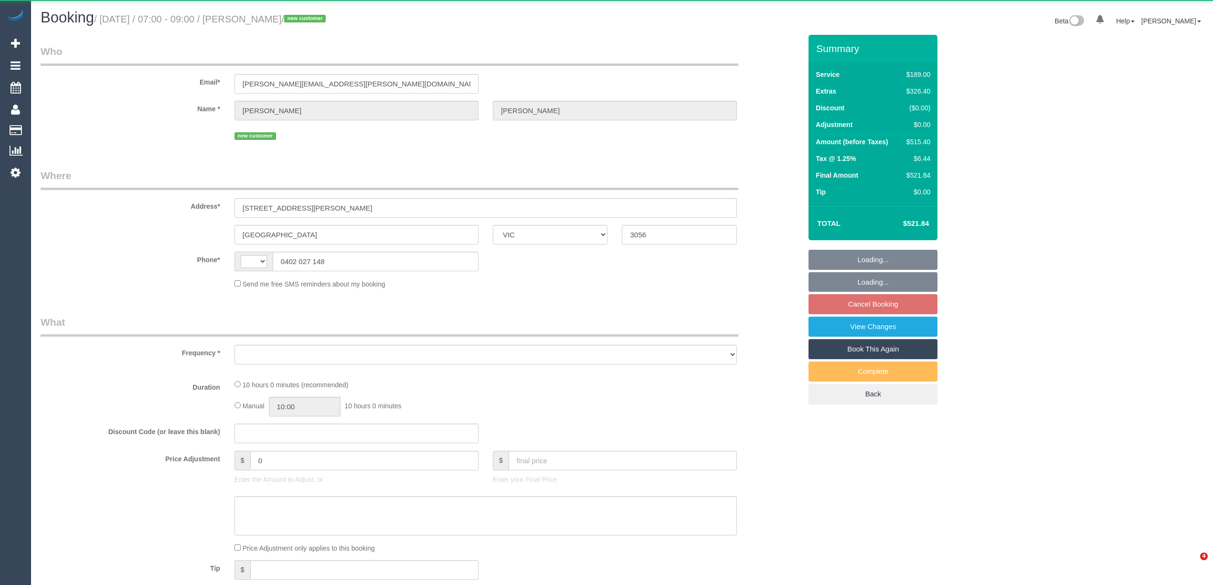
select select "VIC"
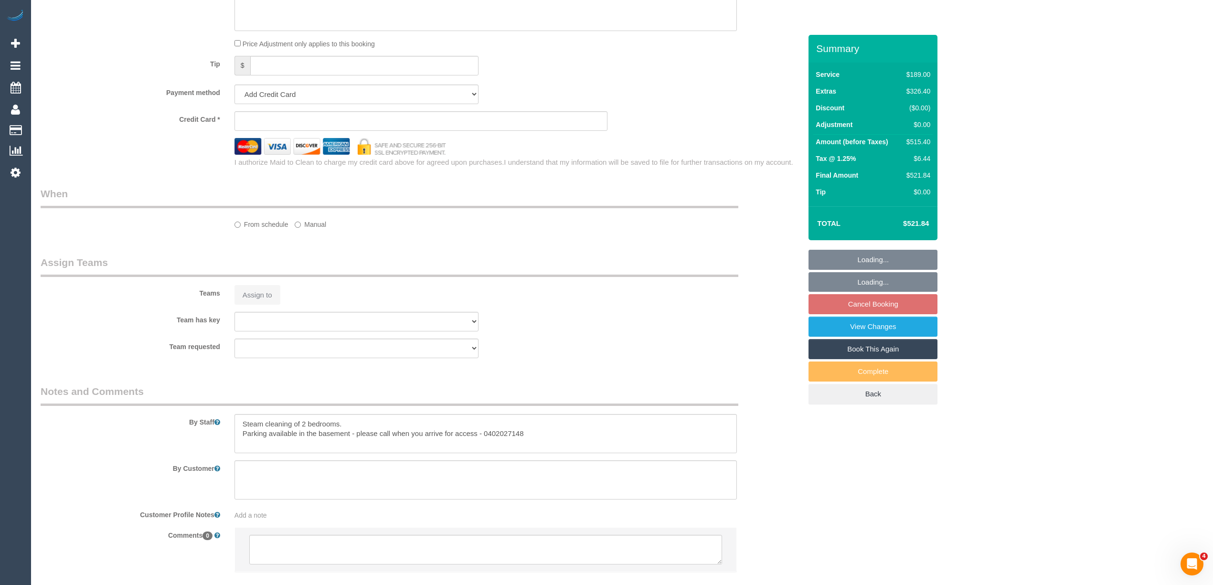
select select "object:284"
select select "string:stripe-pm_1SAj0U2GScqysDRV9sUuafeH"
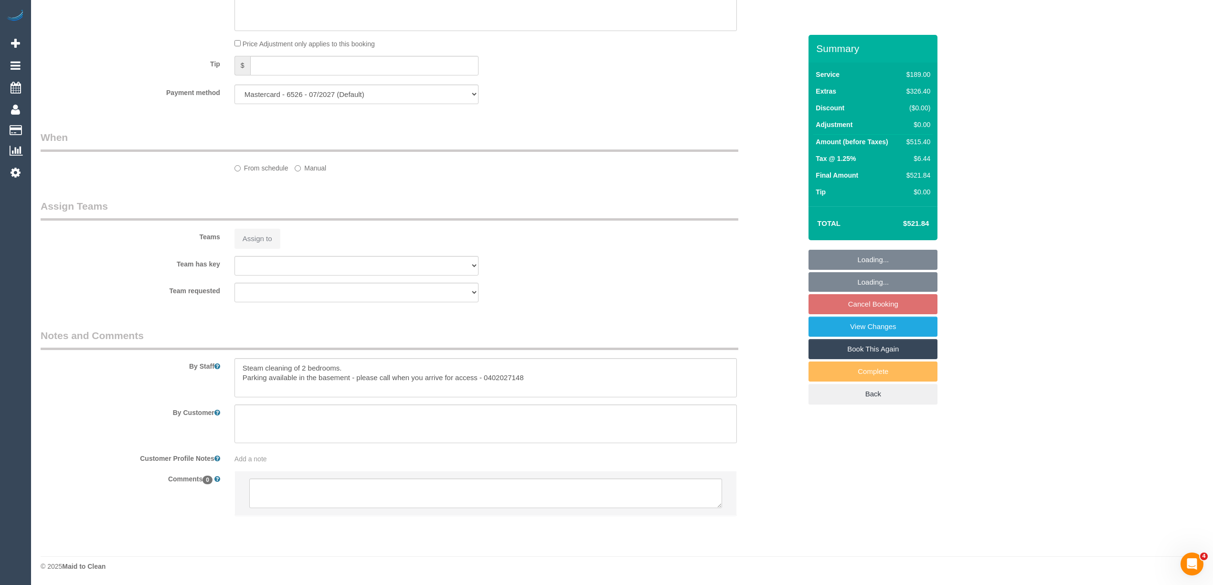
select select "string:AU"
select select "number:28"
select select "number:14"
select select "number:19"
select select "number:24"
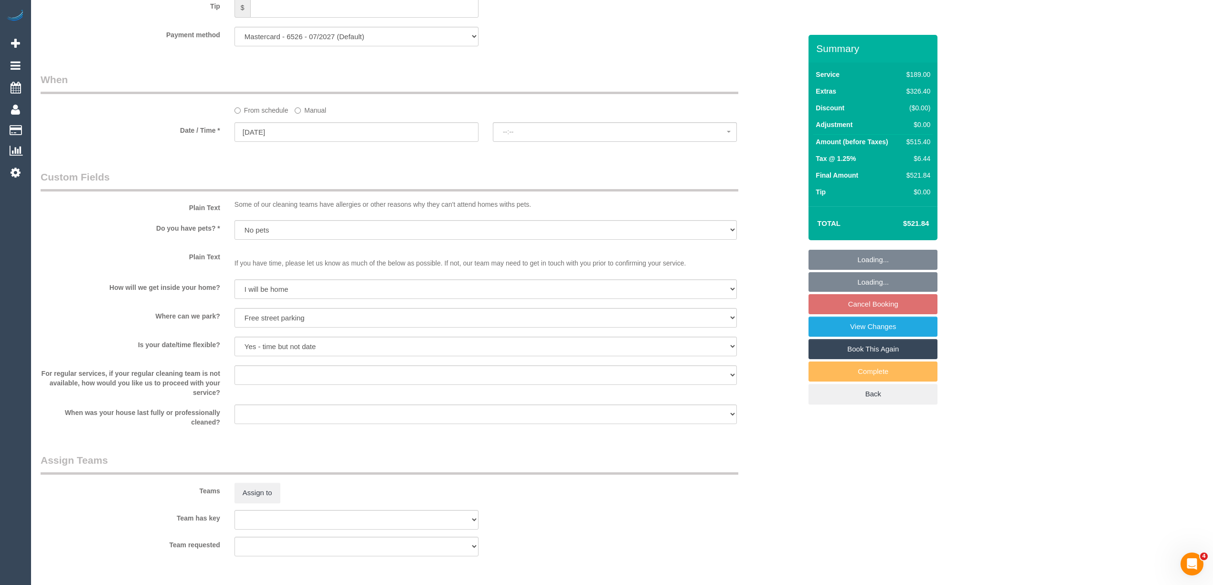
select select "spot1"
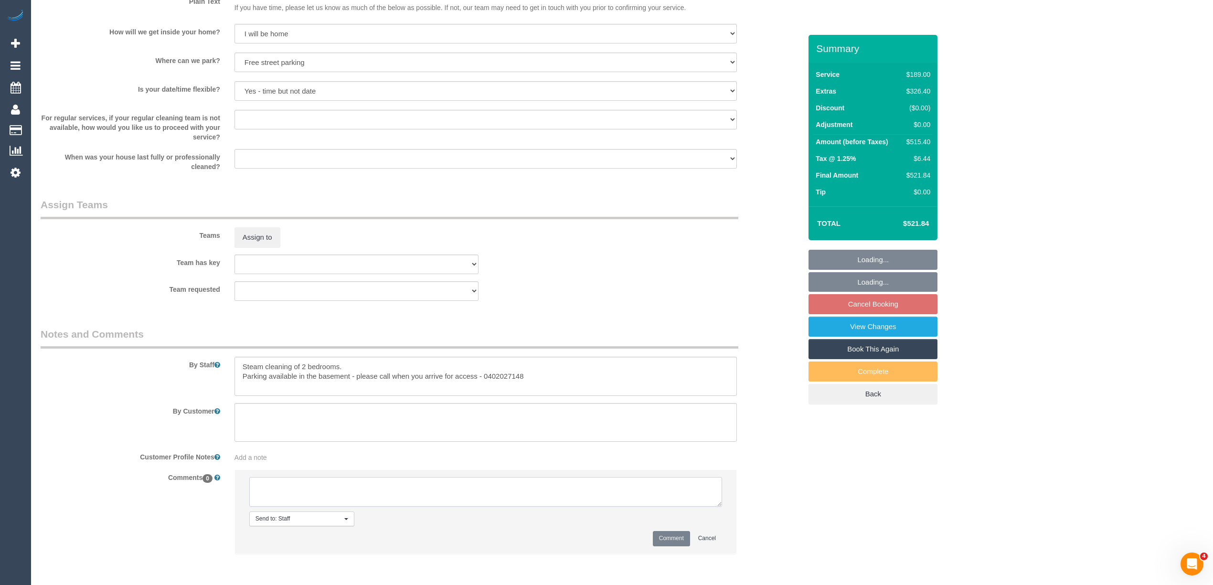
select select "object:1681"
click at [328, 486] on textarea at bounding box center [485, 492] width 473 height 30
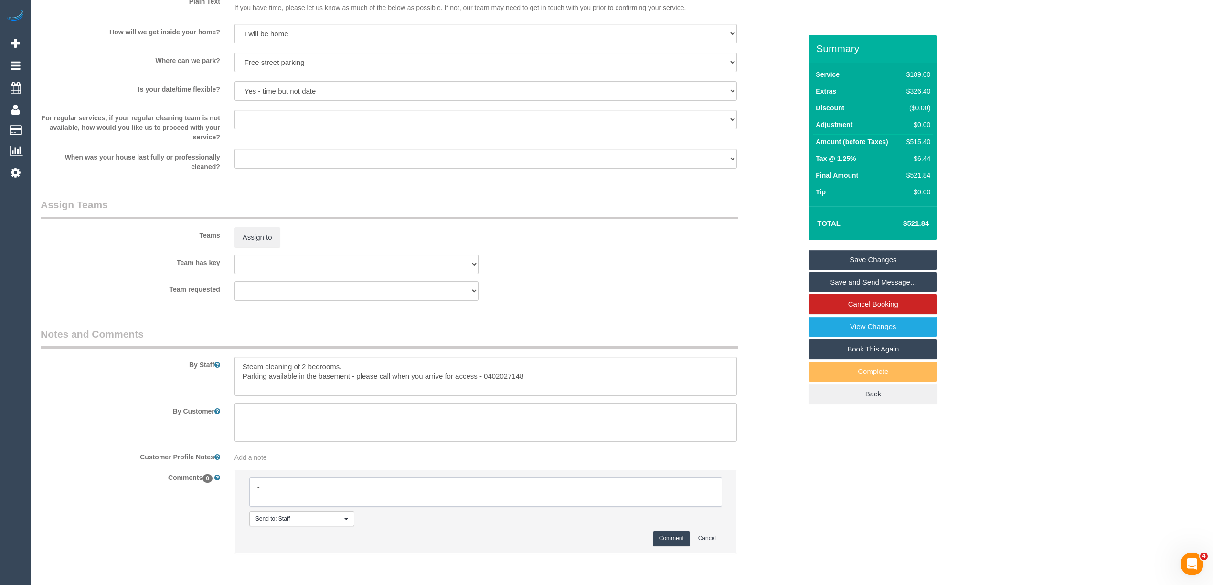
scroll to position [1274, 0]
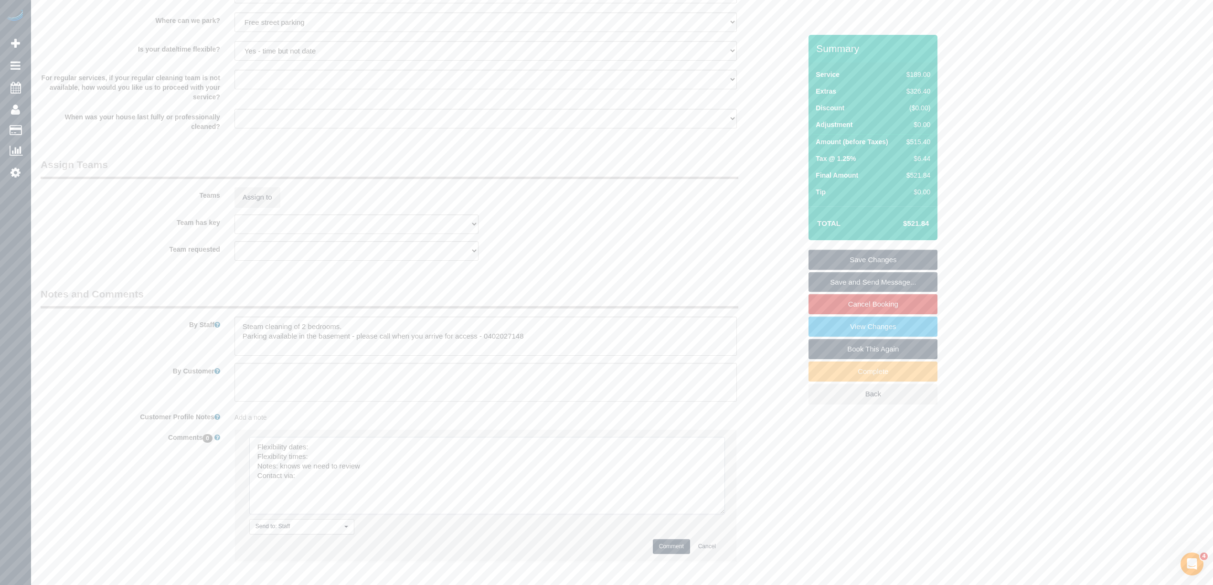
drag, startPoint x: 715, startPoint y: 463, endPoint x: 516, endPoint y: 481, distance: 200.0
click at [717, 512] on textarea at bounding box center [487, 475] width 476 height 77
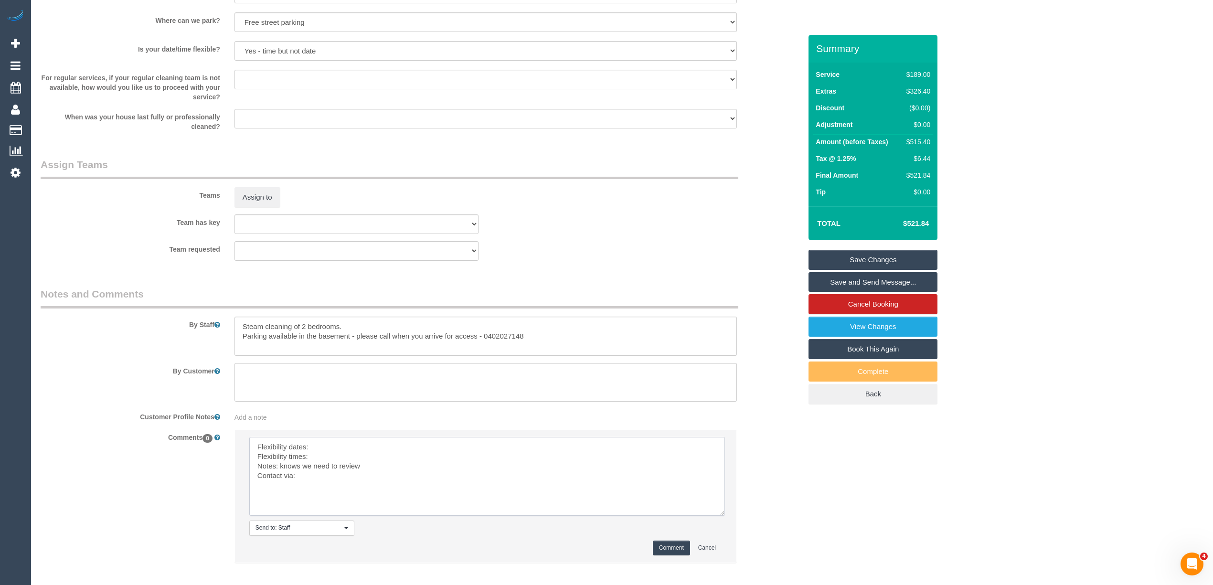
click at [337, 445] on textarea at bounding box center [487, 476] width 476 height 79
click at [335, 449] on textarea at bounding box center [487, 476] width 476 height 79
click at [335, 459] on textarea at bounding box center [487, 476] width 476 height 79
click at [329, 480] on textarea at bounding box center [487, 476] width 476 height 79
type textarea "Flexibility dates: Thrus 3/10 only Flexibility times: flexible Notes: knows we …"
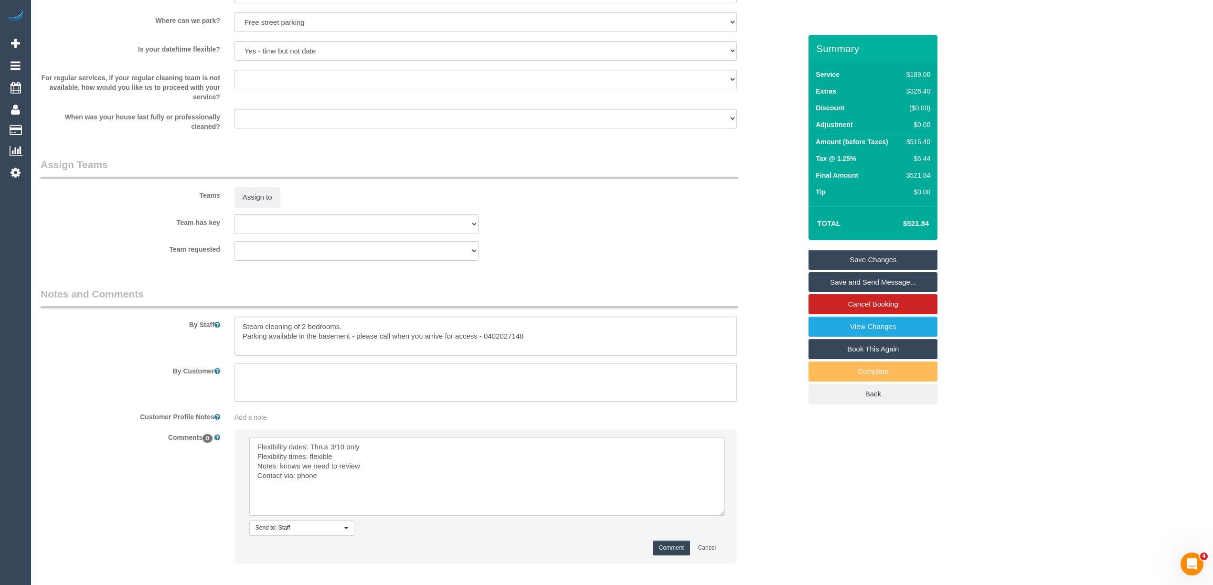
click at [671, 545] on button "Comment" at bounding box center [671, 547] width 37 height 15
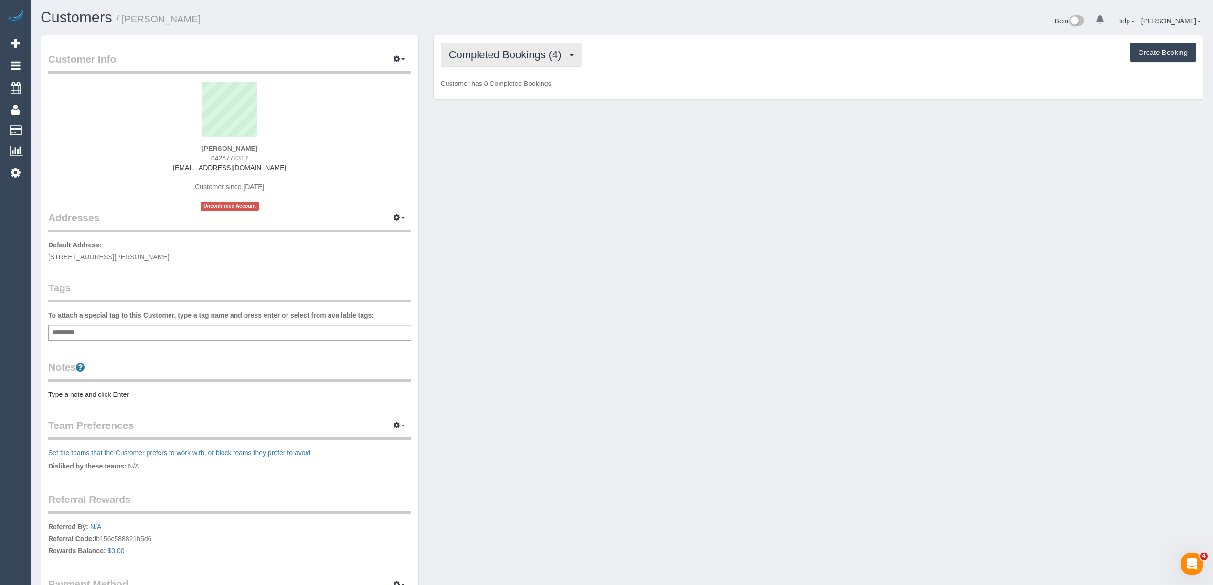
click at [490, 62] on button "Completed Bookings (4)" at bounding box center [511, 54] width 141 height 24
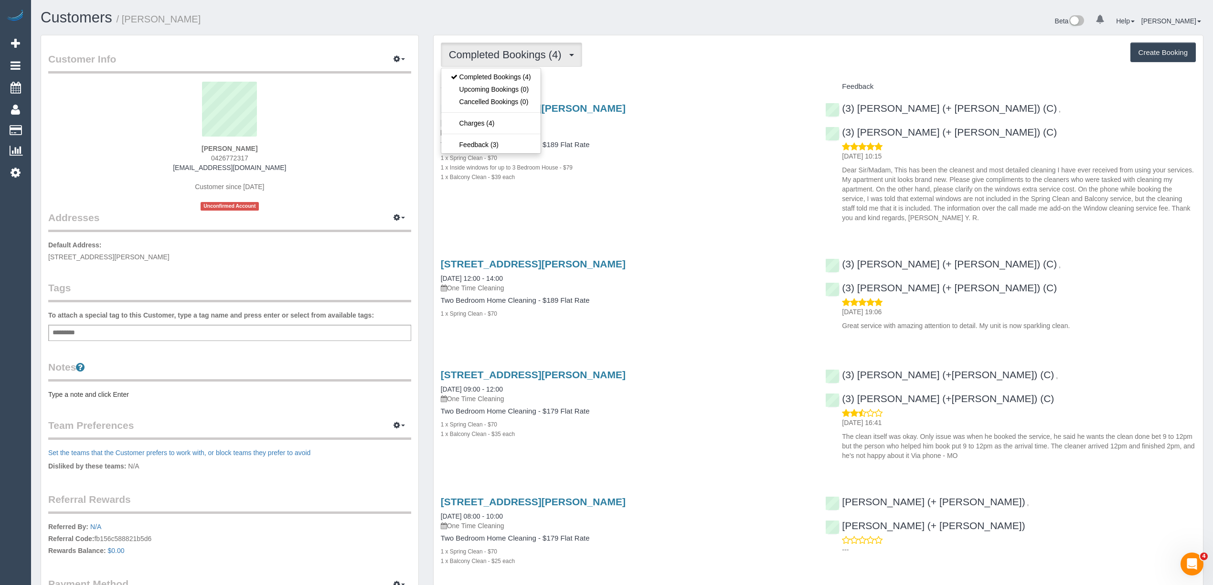
click at [662, 56] on div "Completed Bookings (4) Completed Bookings (4) Upcoming Bookings (0) Cancelled B…" at bounding box center [818, 54] width 755 height 24
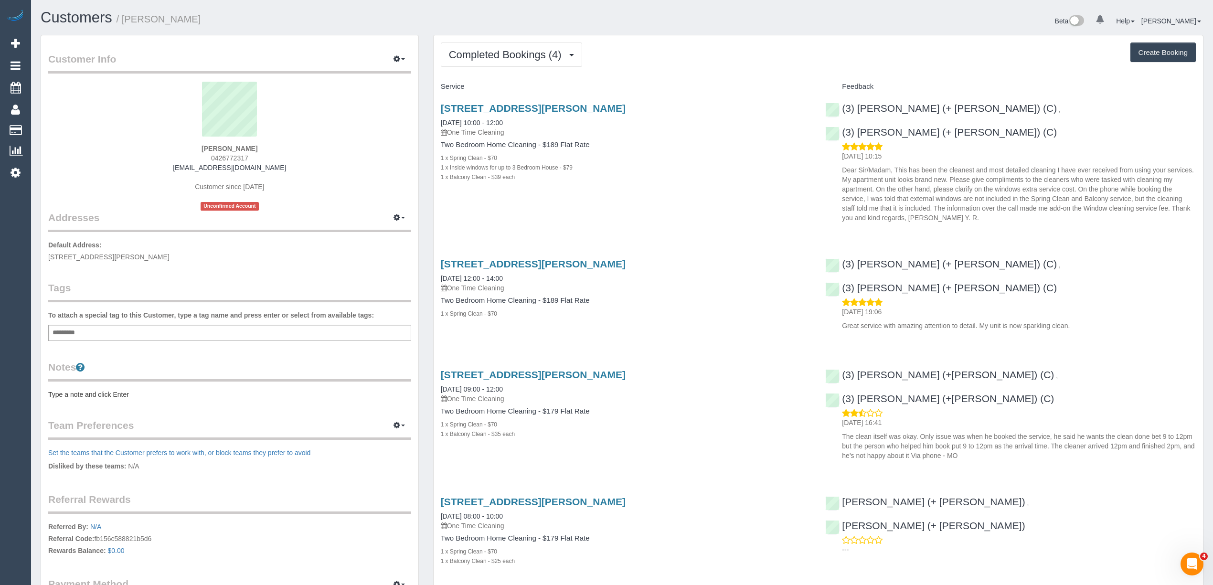
click at [1152, 49] on button "Create Booking" at bounding box center [1162, 52] width 65 height 20
select select "VIC"
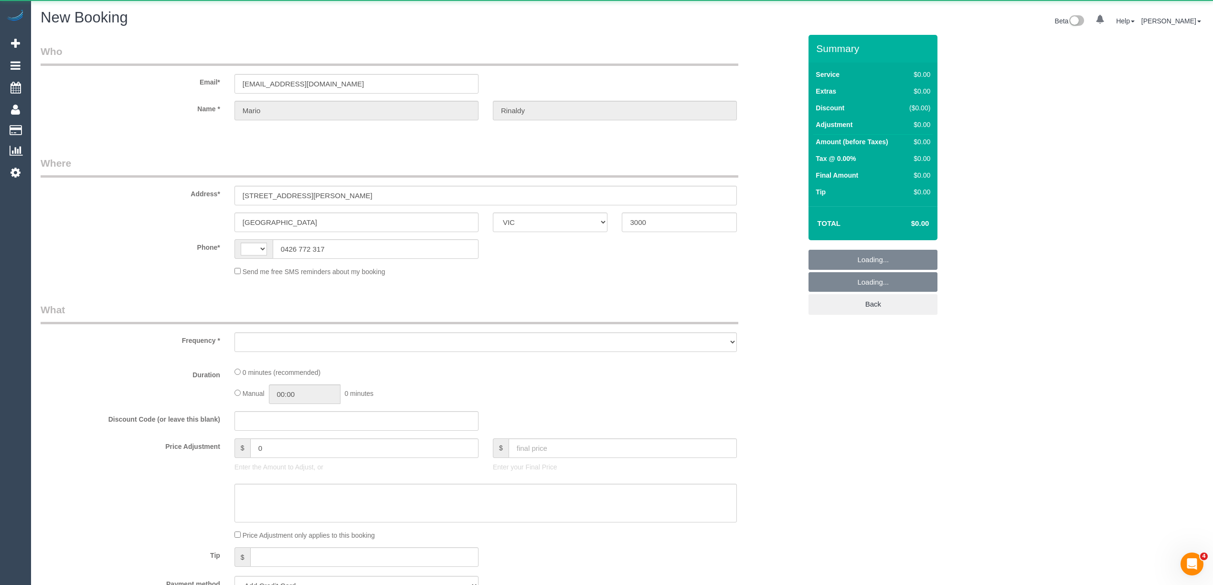
select select "object:613"
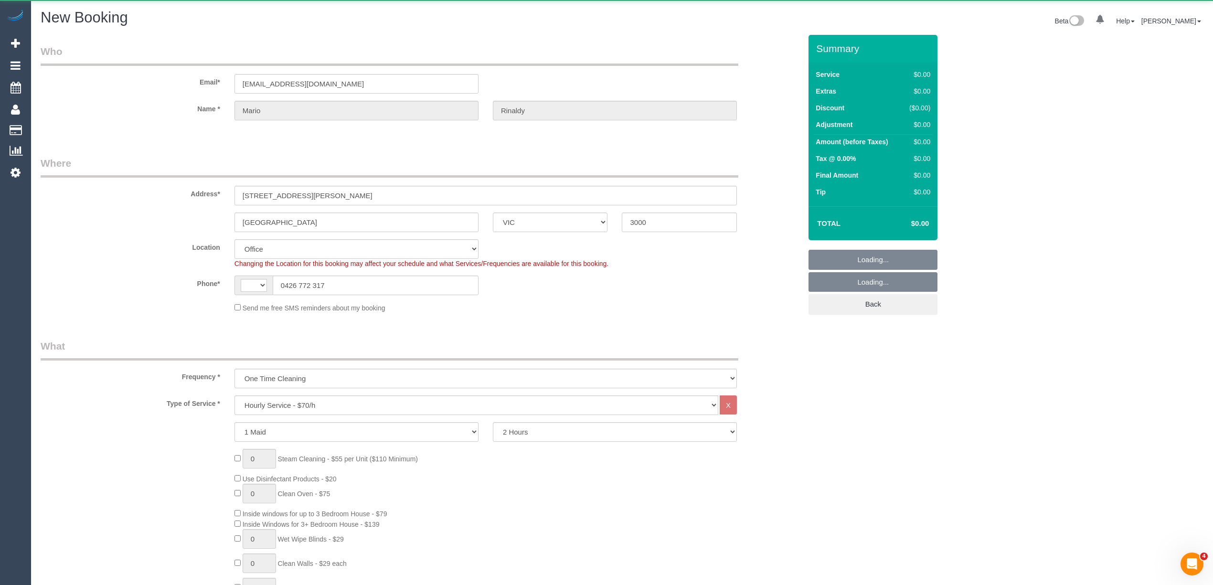
select select "string:stripe-pm_1NOBx92GScqysDRVDuItKpyF"
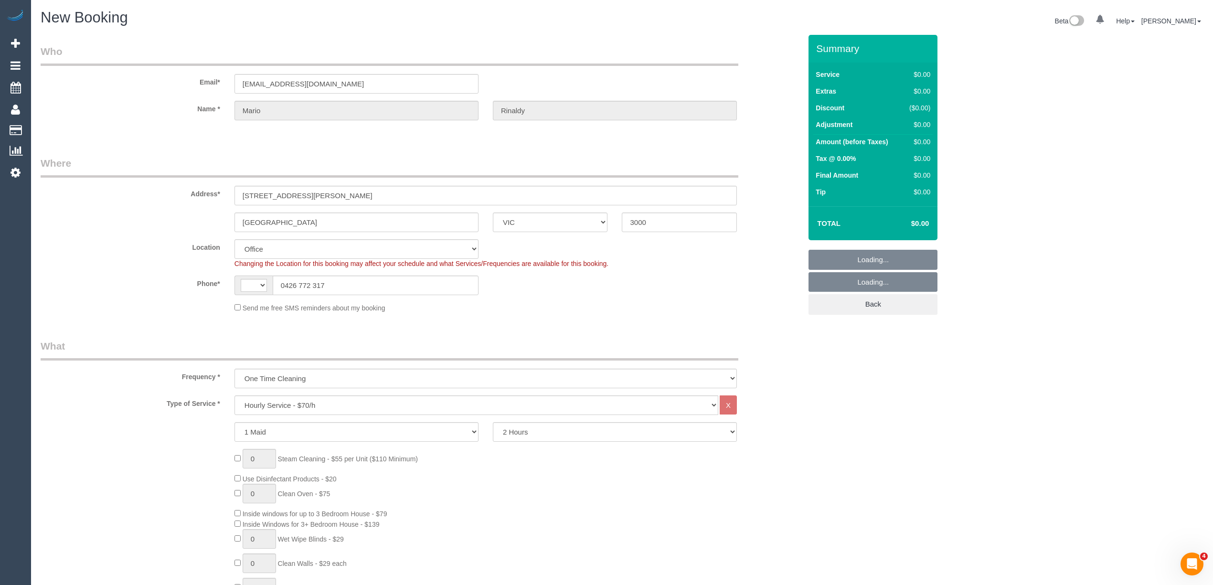
select select "string:AU"
select select "object:1177"
select select "54"
select select "object:2498"
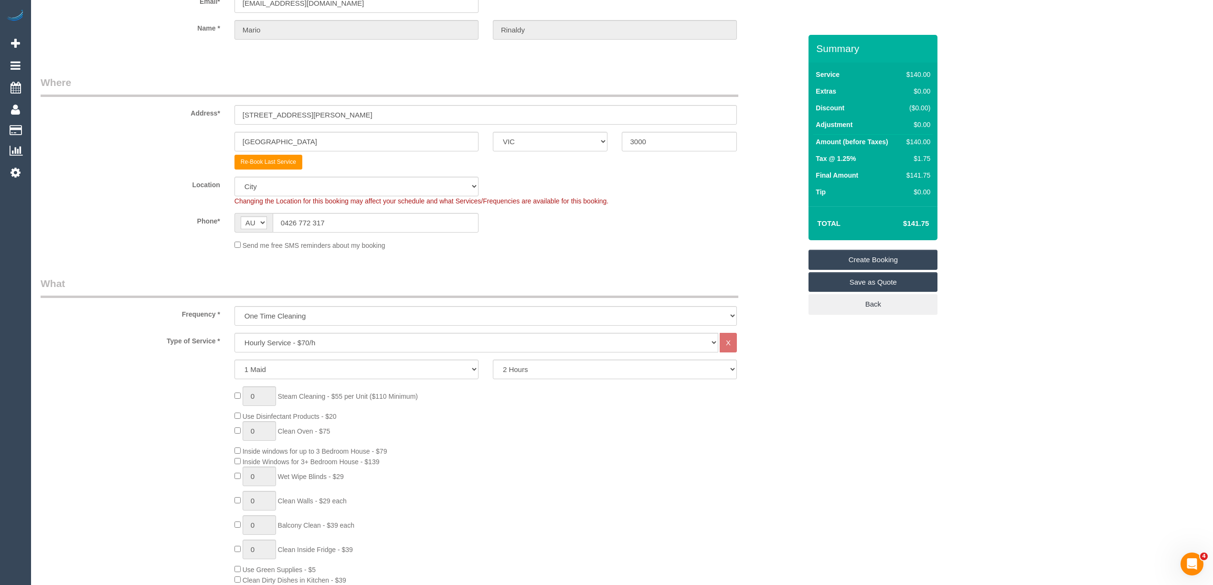
scroll to position [106, 0]
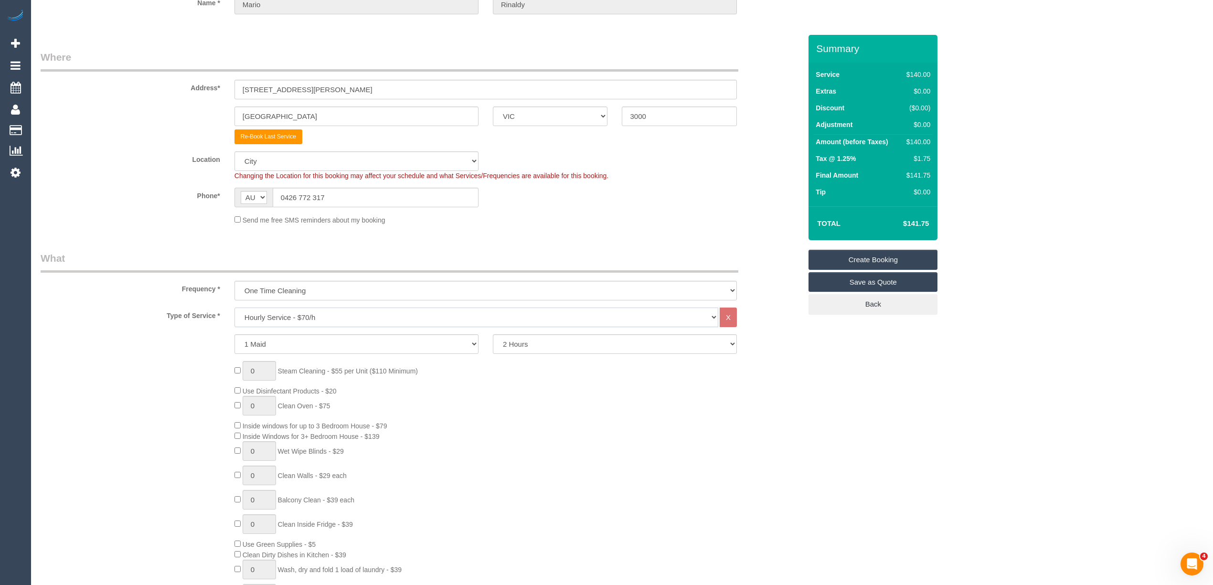
click at [270, 308] on select "Hourly Service - $70/h Hourly Service - $65/h Hourly Service - $60/h Hourly Ser…" at bounding box center [476, 317] width 484 height 20
select select "211"
click at [234, 307] on select "Hourly Service - $70/h Hourly Service - $65/h Hourly Service - $60/h Hourly Ser…" at bounding box center [476, 317] width 484 height 20
click at [241, 461] on span "Inside windows for up to 3 Bedroom House - $79" at bounding box center [310, 462] width 153 height 8
click at [234, 520] on div "0 Steam Cleaning - $55 per Unit ($110 Minimum) Use Disinfectant Products - $20 …" at bounding box center [517, 501] width 581 height 335
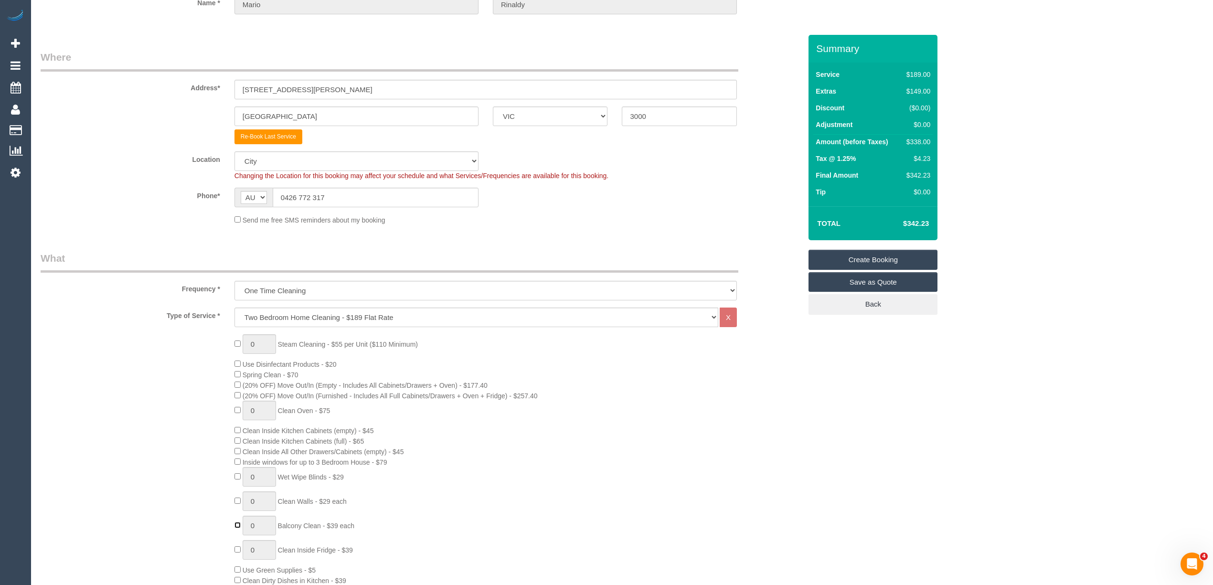
type input "1"
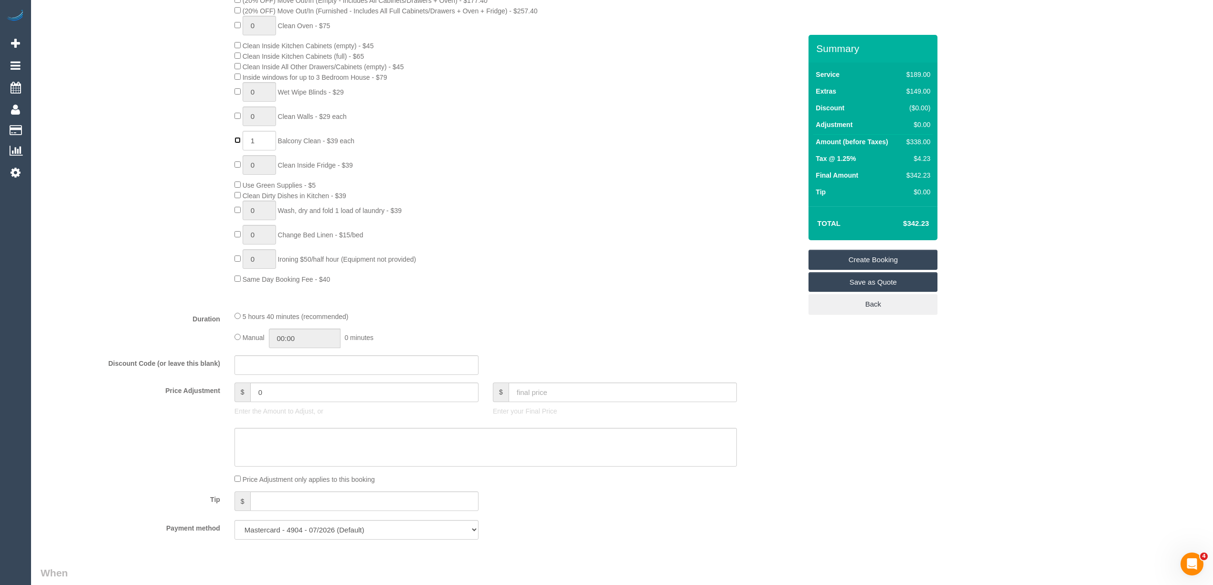
scroll to position [636, 0]
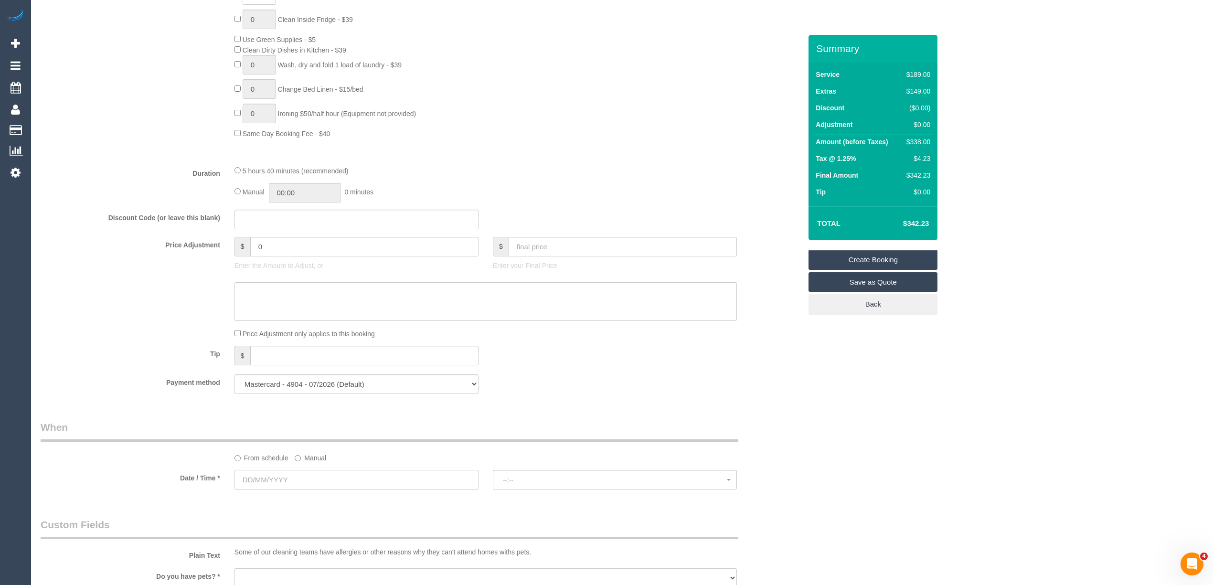
click at [253, 476] on input "text" at bounding box center [356, 480] width 244 height 20
click at [348, 367] on span "Next" at bounding box center [350, 368] width 8 height 8
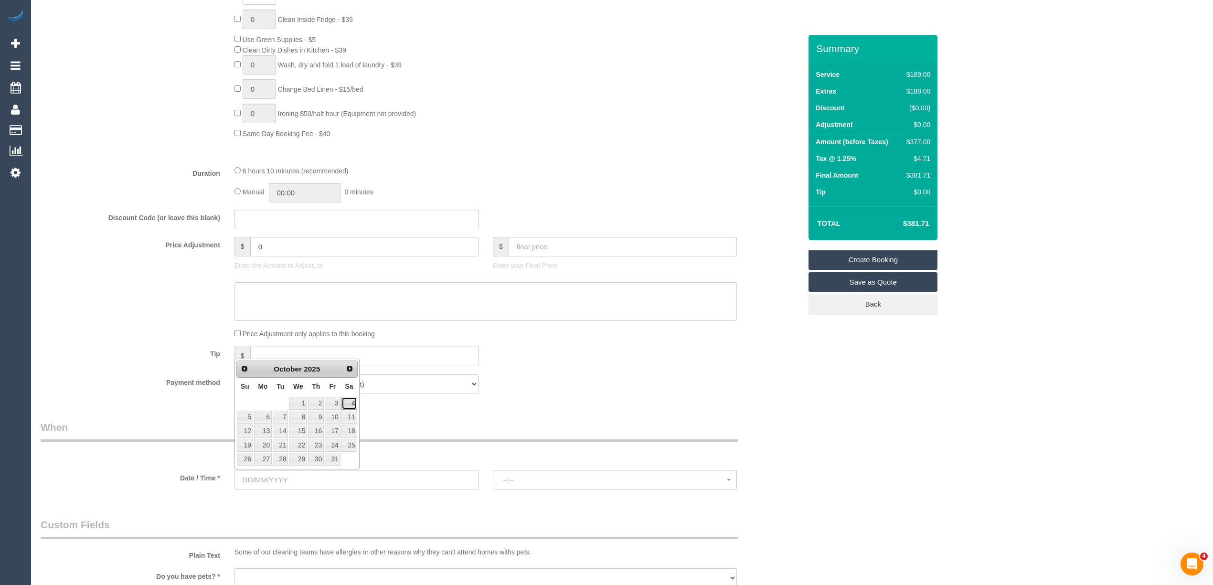
click at [349, 403] on link "4" at bounding box center [349, 403] width 16 height 13
type input "04/10/2025"
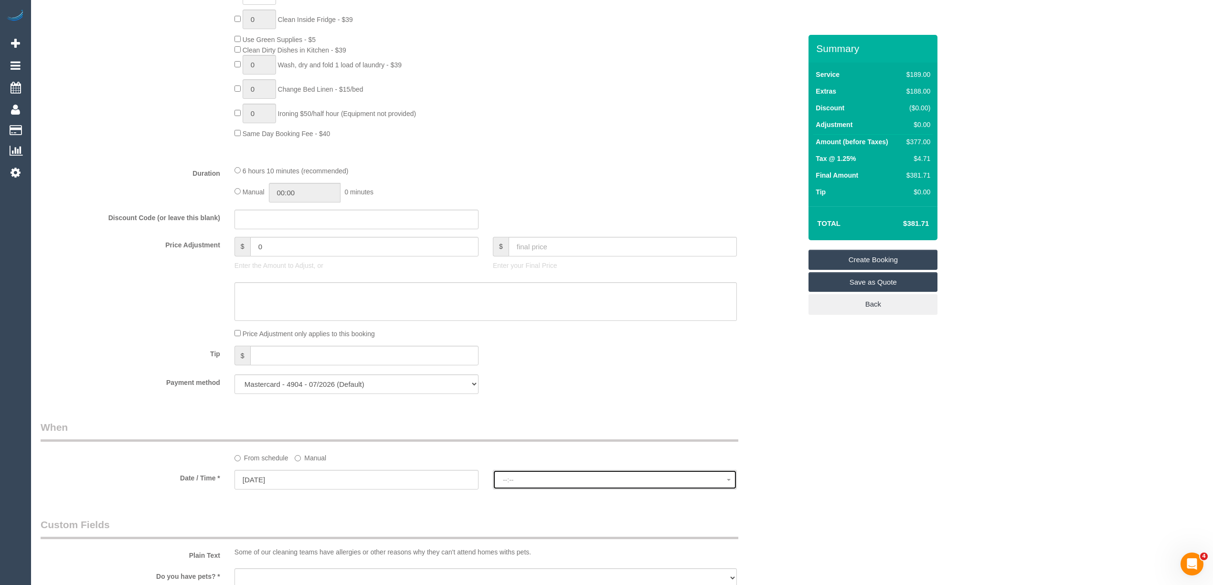
click at [535, 477] on span "--:--" at bounding box center [615, 480] width 224 height 8
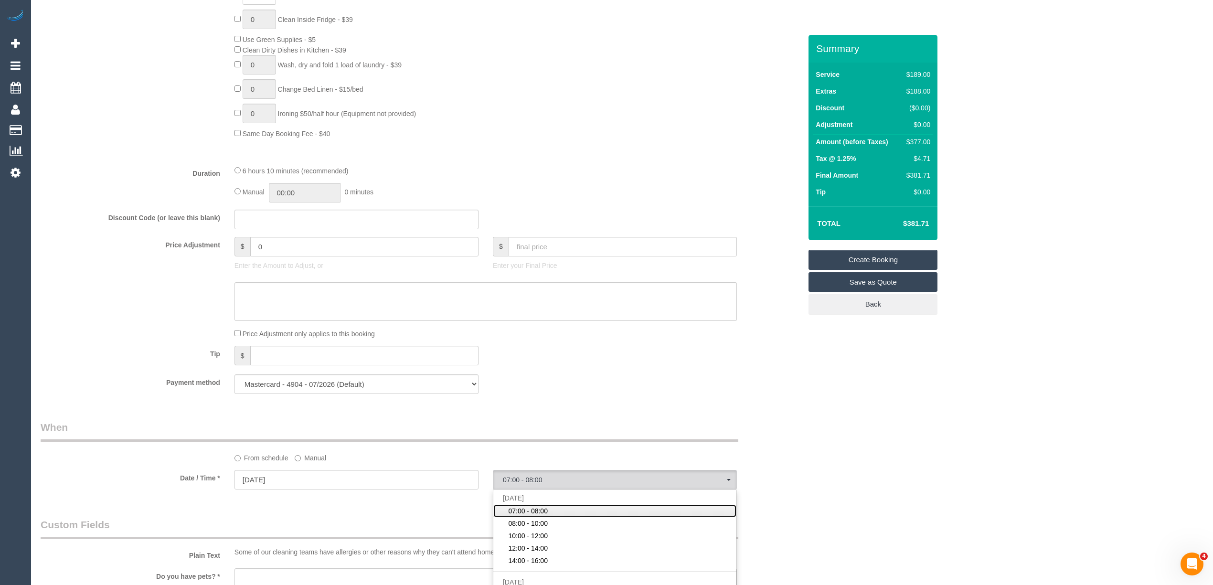
click at [540, 509] on span "07:00 - 08:00" at bounding box center [528, 511] width 40 height 10
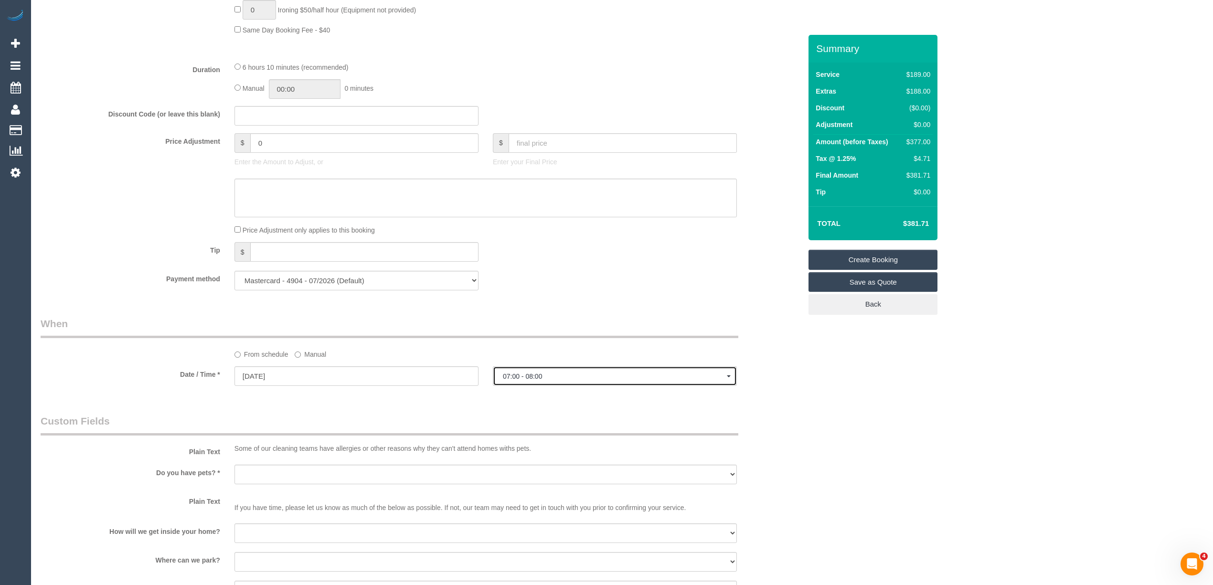
scroll to position [848, 0]
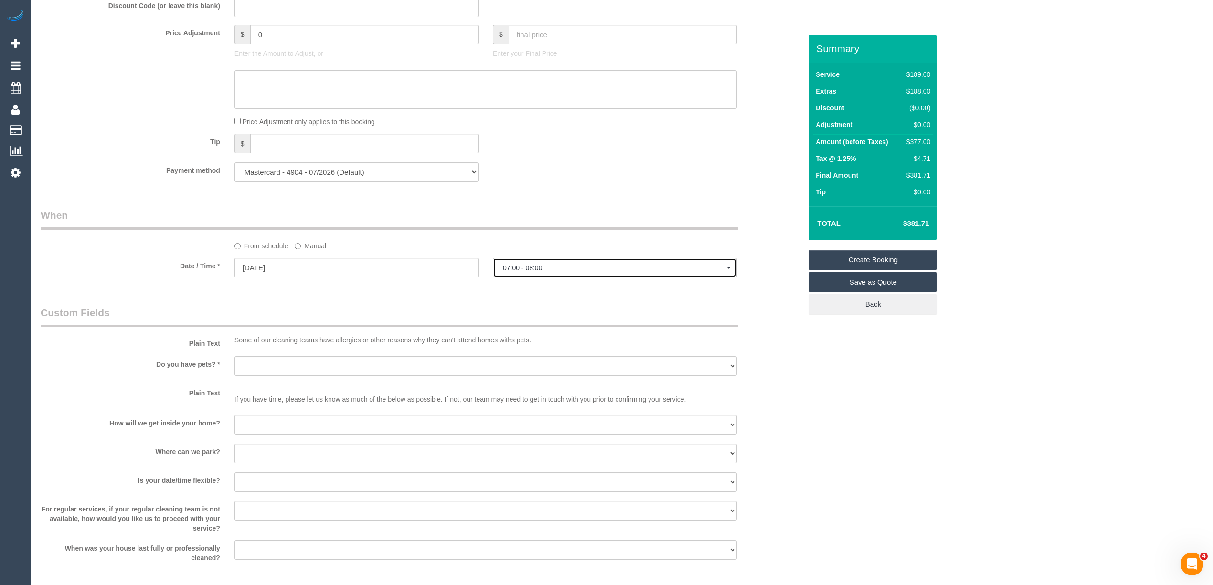
click at [524, 264] on span "07:00 - 08:00" at bounding box center [615, 268] width 224 height 8
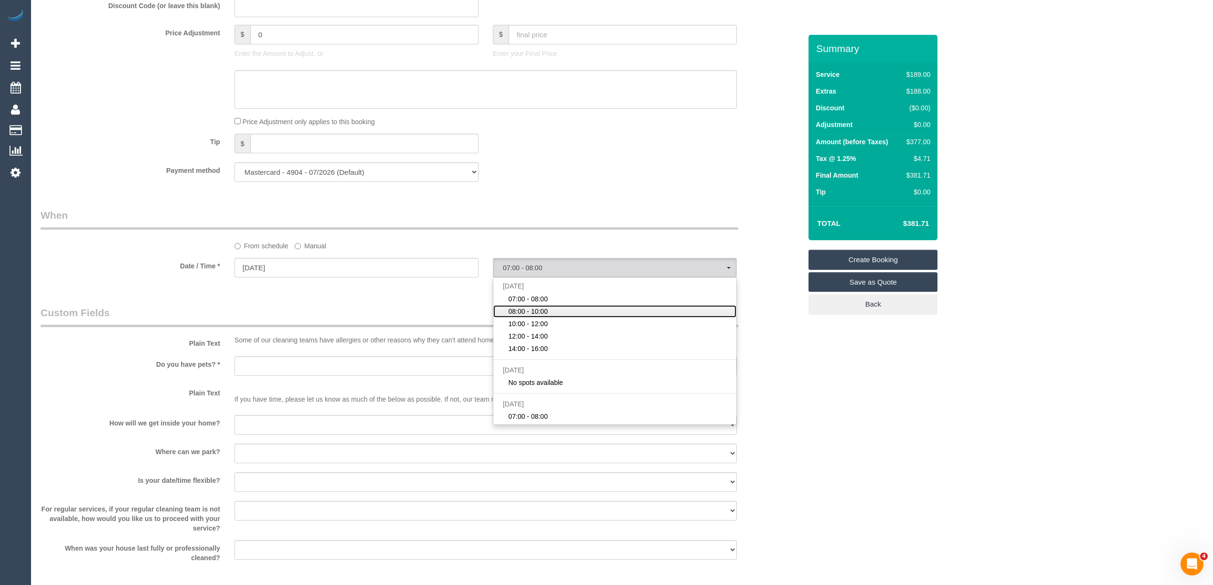
click at [555, 310] on link "08:00 - 10:00" at bounding box center [614, 311] width 243 height 12
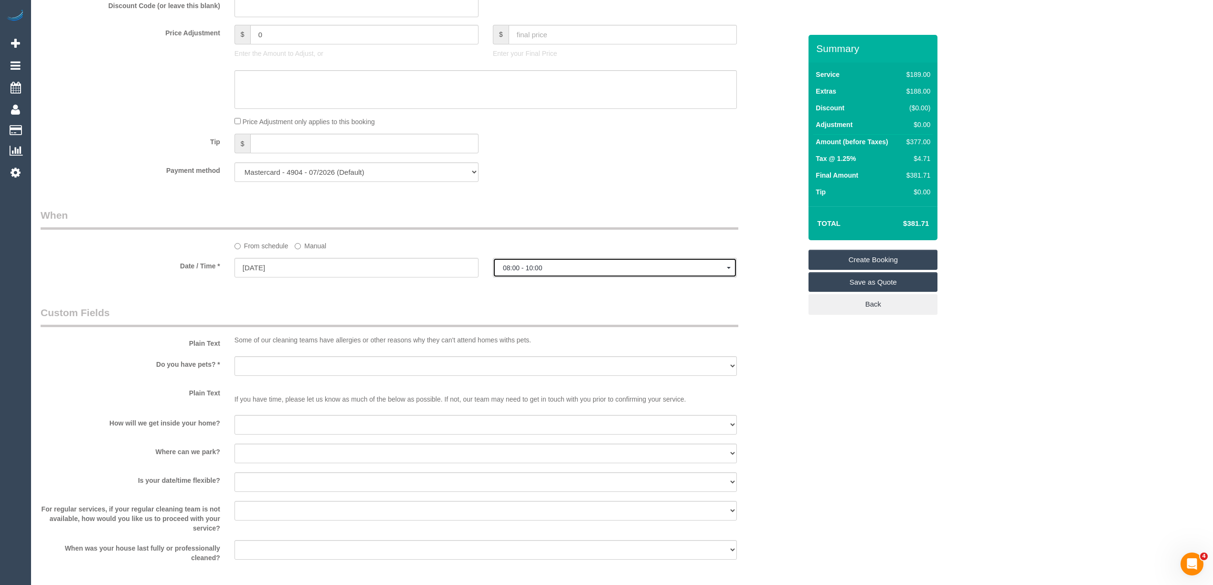
click at [539, 274] on button "08:00 - 10:00" at bounding box center [615, 268] width 244 height 20
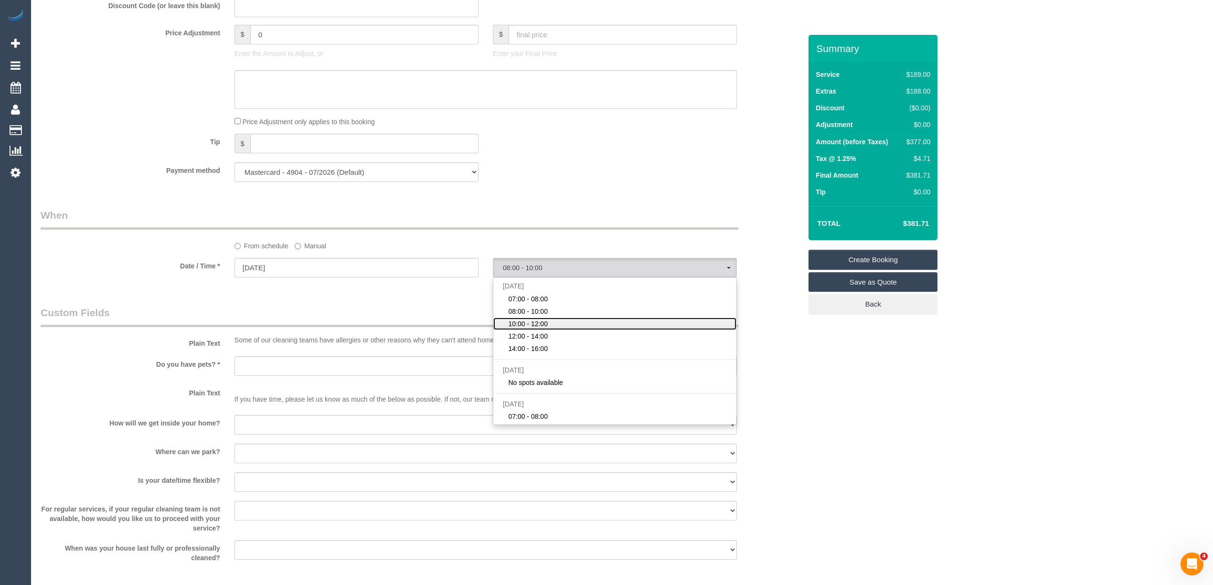
click at [539, 326] on span "10:00 - 12:00" at bounding box center [528, 324] width 40 height 10
select select "spot3"
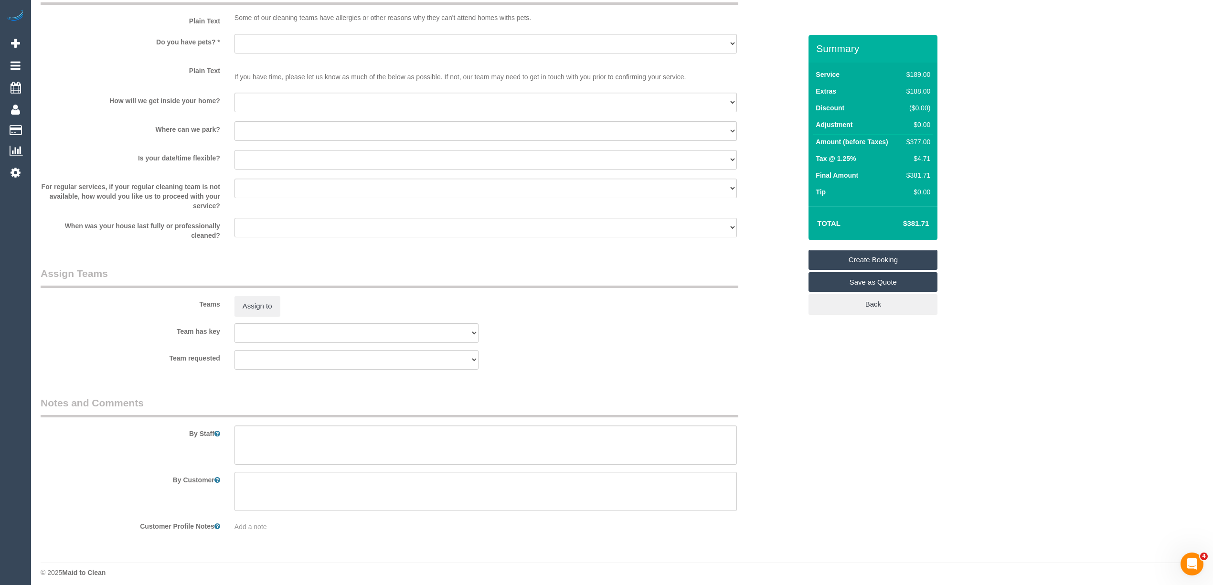
scroll to position [1177, 0]
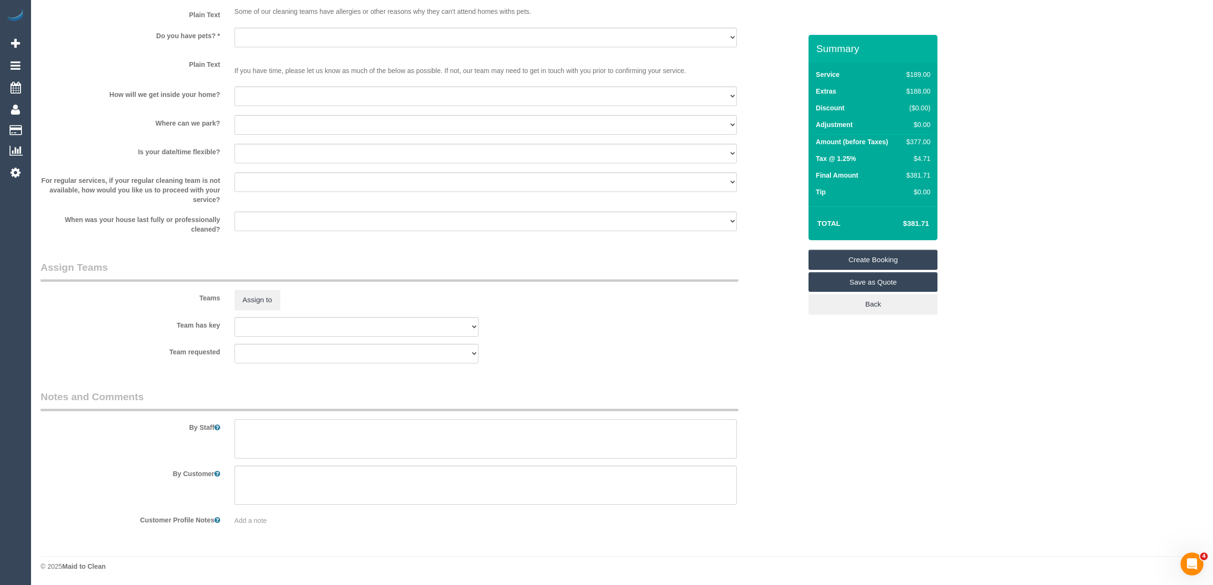
click at [291, 439] on textarea at bounding box center [485, 438] width 502 height 39
paste textarea "there is quite a bit of on-street parking around my apartment tower. There is a…"
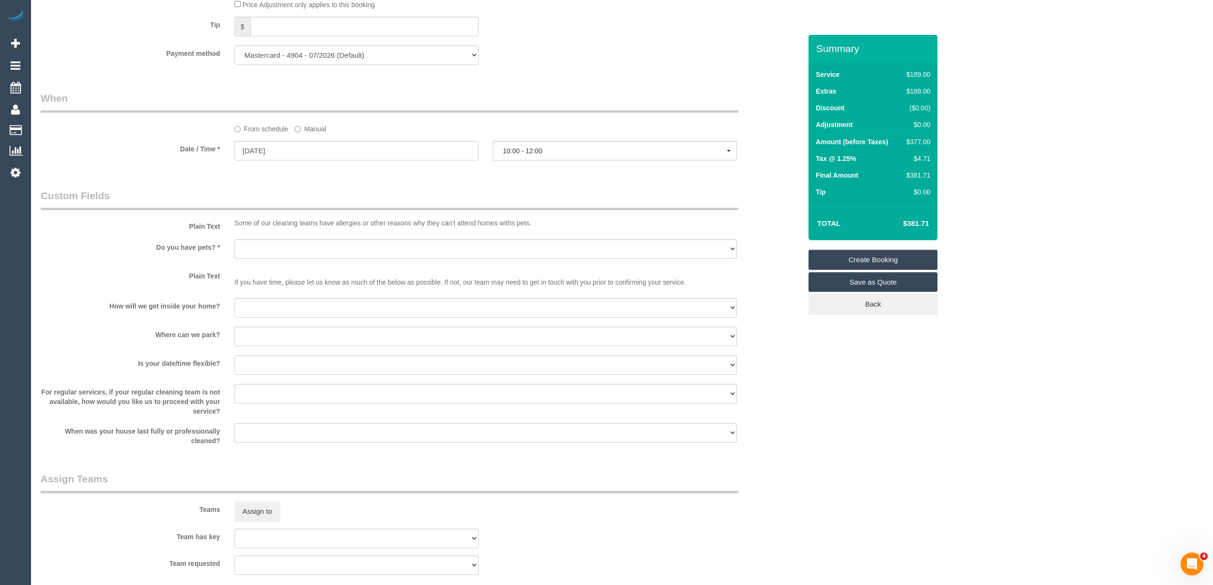
type textarea "there is quite a bit of on-street parking around my apartment tower. There is a…"
click at [247, 247] on select "Yes - Cats Yes - Dogs No pets Yes - Dogs and Cats Yes - Other" at bounding box center [485, 249] width 502 height 20
click at [249, 245] on select "Yes - Cats Yes - Dogs No pets Yes - Dogs and Cats Yes - Other" at bounding box center [485, 249] width 502 height 20
select select "number:28"
click at [234, 240] on select "Yes - Cats Yes - Dogs No pets Yes - Dogs and Cats Yes - Other" at bounding box center [485, 249] width 502 height 20
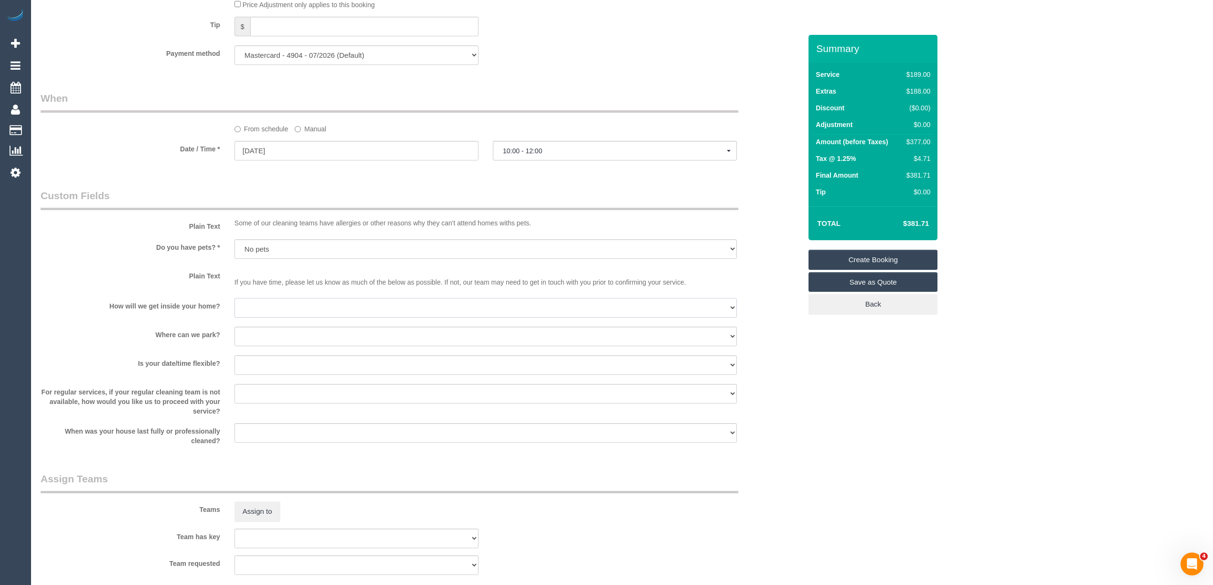
click at [294, 305] on select "I will be home Key will be left (please provide details below) Lock box/Access …" at bounding box center [485, 308] width 502 height 20
select select "number:14"
click at [234, 299] on select "I will be home Key will be left (please provide details below) Lock box/Access …" at bounding box center [485, 308] width 502 height 20
click at [281, 344] on select "I will provide parking on-site Free street parking Paid street parking (cost wi…" at bounding box center [485, 337] width 502 height 20
select select "number:20"
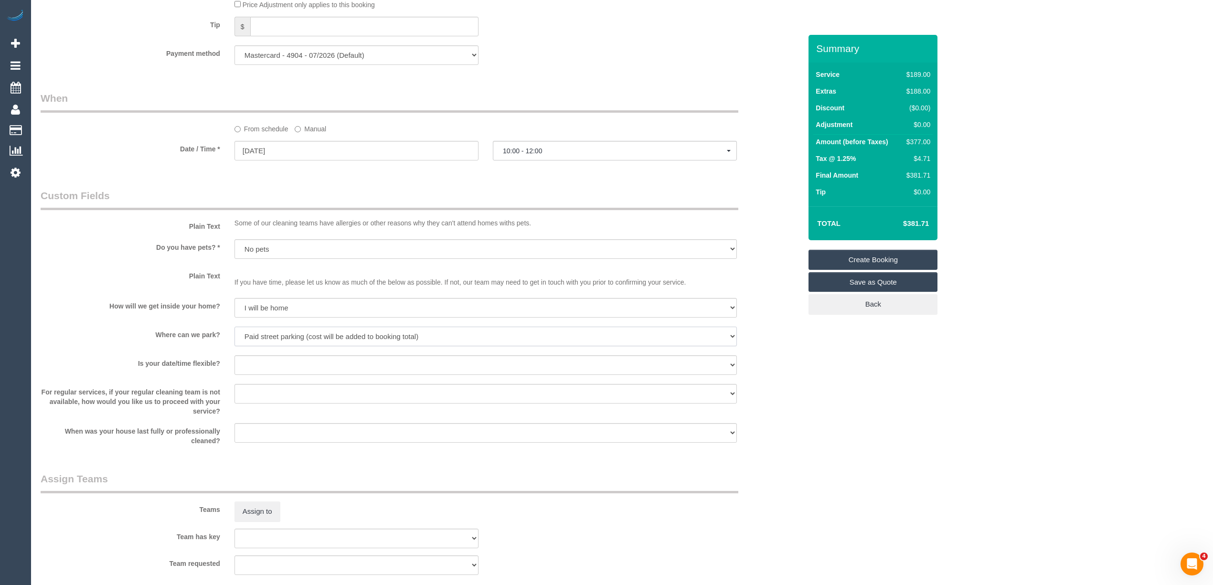
click at [234, 328] on select "I will provide parking on-site Free street parking Paid street parking (cost wi…" at bounding box center [485, 337] width 502 height 20
click at [265, 365] on select "Yes - date and time Yes - date but not time Yes - time but not date No - No fle…" at bounding box center [485, 365] width 502 height 20
click at [234, 356] on select "Yes - date and time Yes - date but not time Yes - time but not date No - No fle…" at bounding box center [485, 365] width 502 height 20
click at [262, 354] on sui-booking-custom-fields "Plain Text Some of our cleaning teams have allergies or other reasons why they …" at bounding box center [421, 317] width 761 height 257
click at [274, 381] on sui-booking-custom-fields "Plain Text Some of our cleaning teams have allergies or other reasons why they …" at bounding box center [421, 317] width 761 height 257
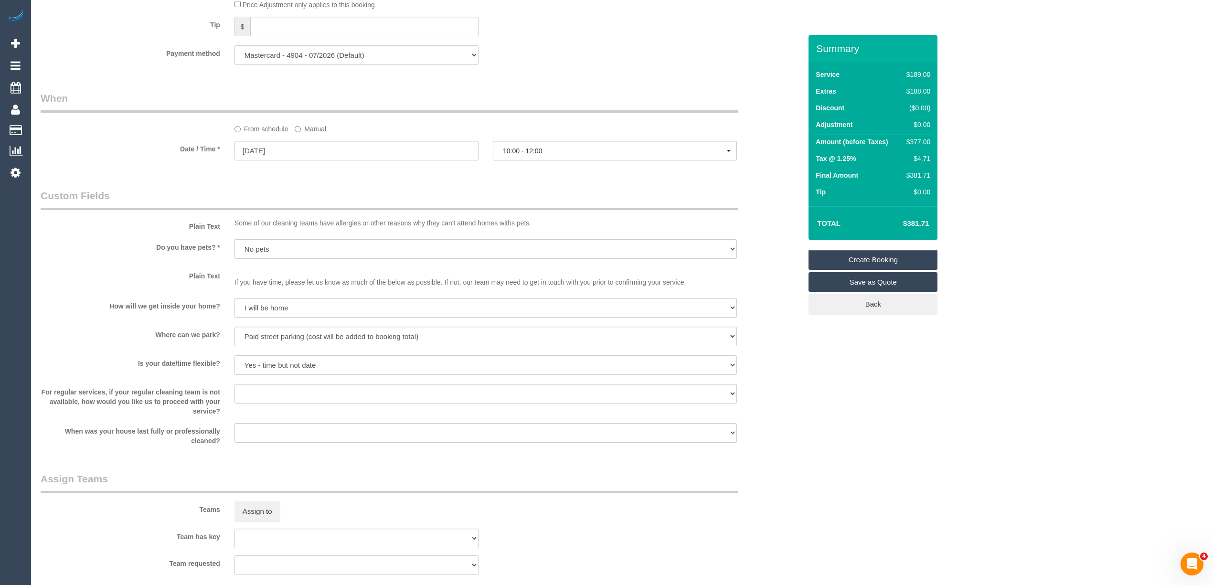
click at [265, 362] on select "Yes - date and time Yes - date but not time Yes - time but not date No - No fle…" at bounding box center [485, 365] width 502 height 20
select select "number:36"
click at [234, 356] on select "Yes - date and time Yes - date but not time Yes - time but not date No - No fle…" at bounding box center [485, 365] width 502 height 20
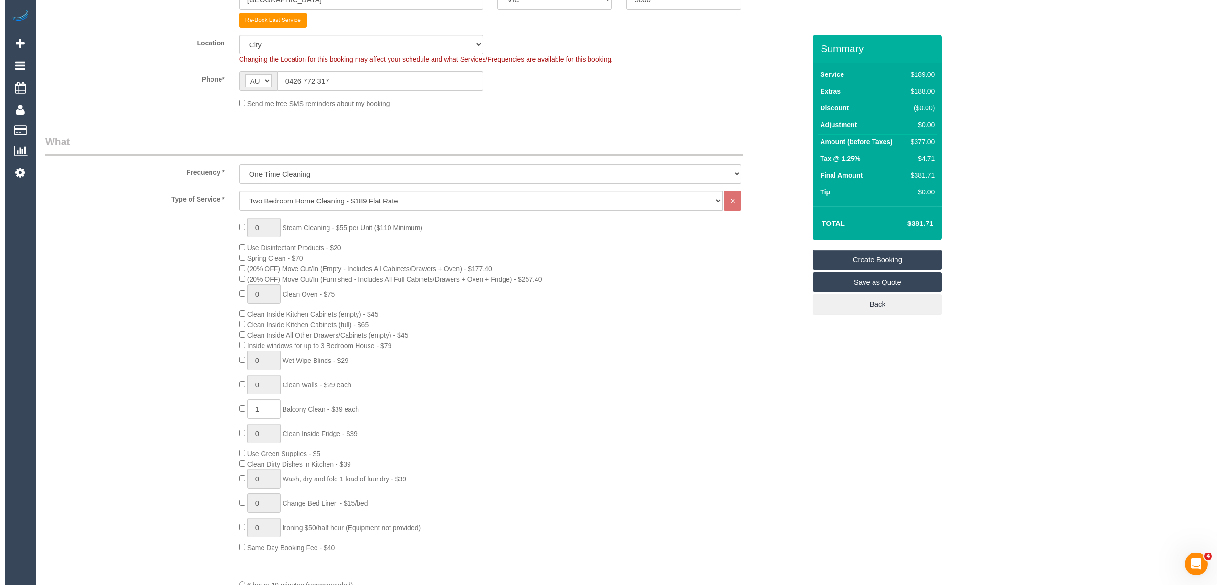
scroll to position [0, 0]
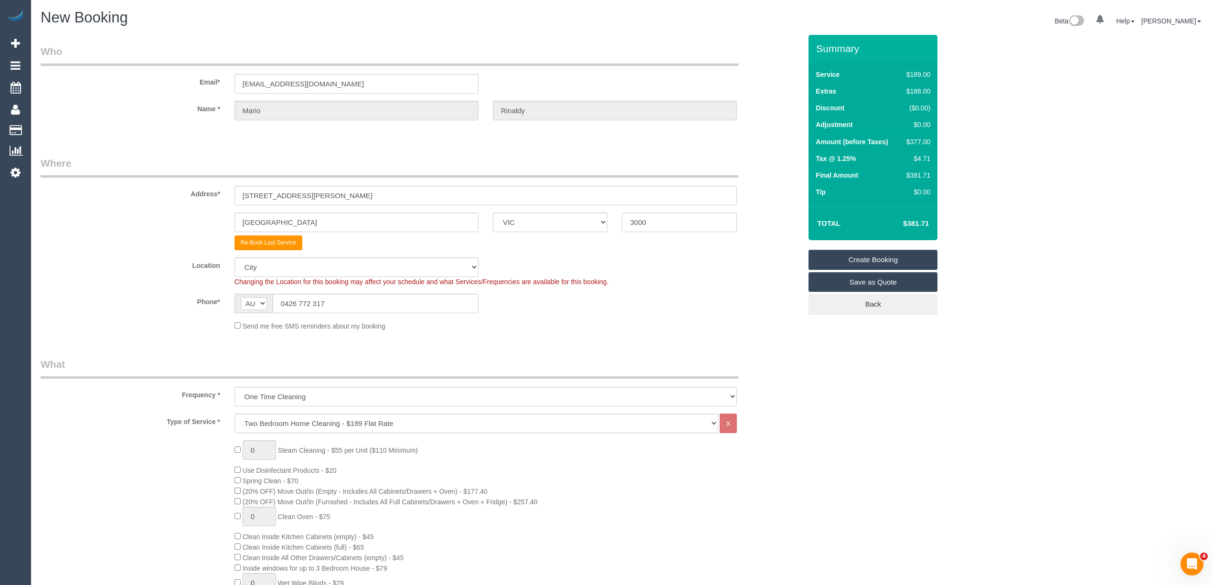
click at [894, 261] on link "Create Booking" at bounding box center [872, 260] width 129 height 20
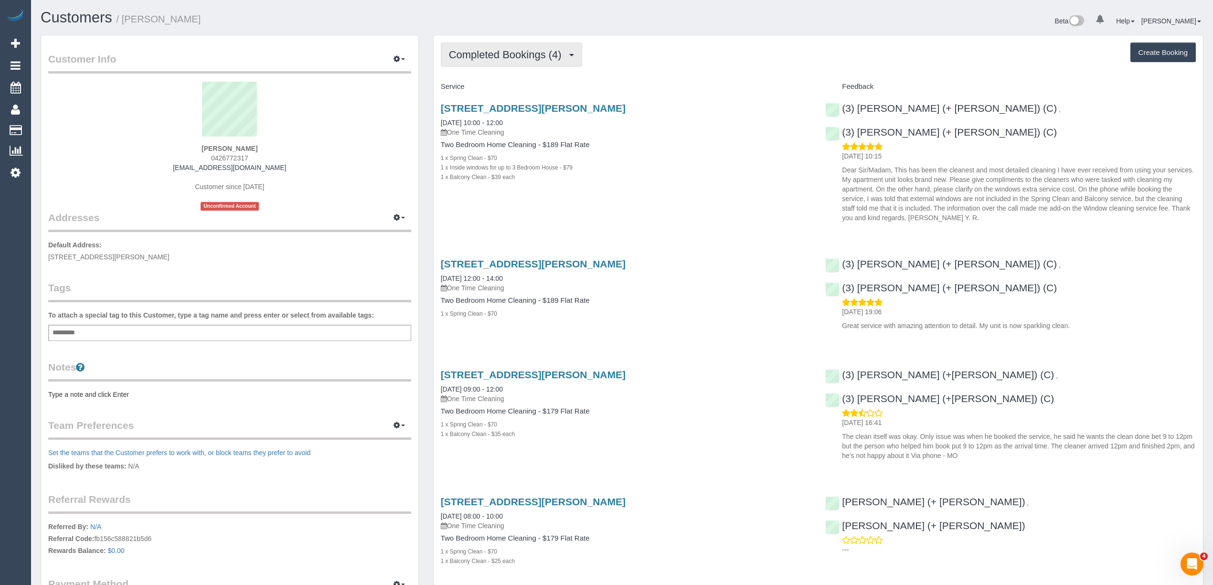
click at [491, 50] on span "Completed Bookings (4)" at bounding box center [507, 55] width 117 height 12
click at [518, 86] on link "Upcoming Bookings (0)" at bounding box center [490, 89] width 99 height 12
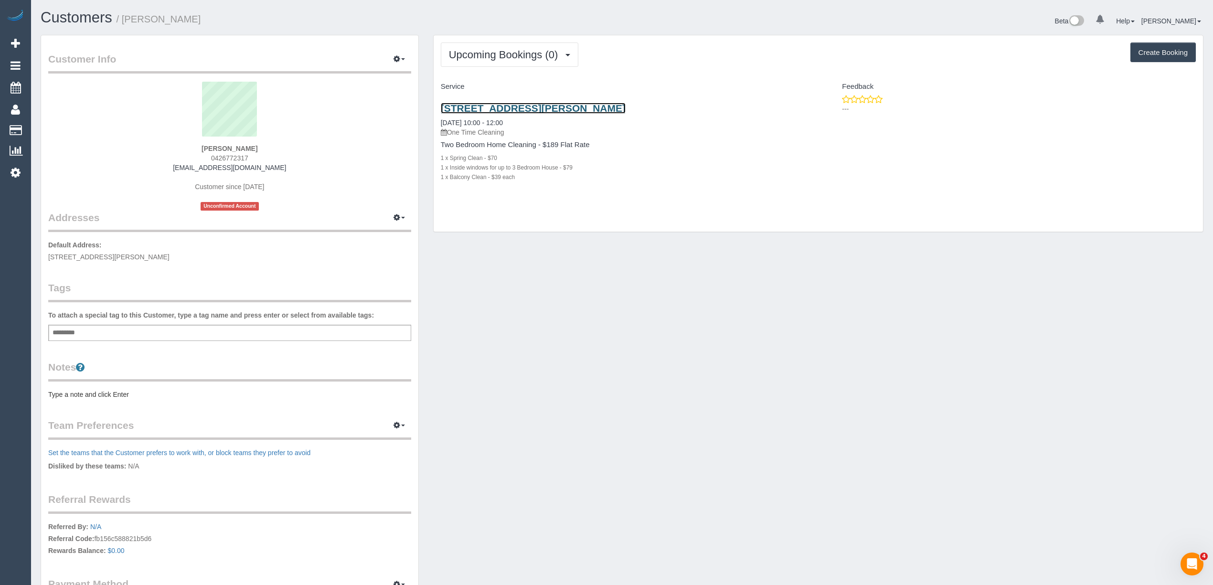
click at [556, 105] on link "1211/318 Russel Street, Melbourne, VIC 3000" at bounding box center [533, 108] width 185 height 11
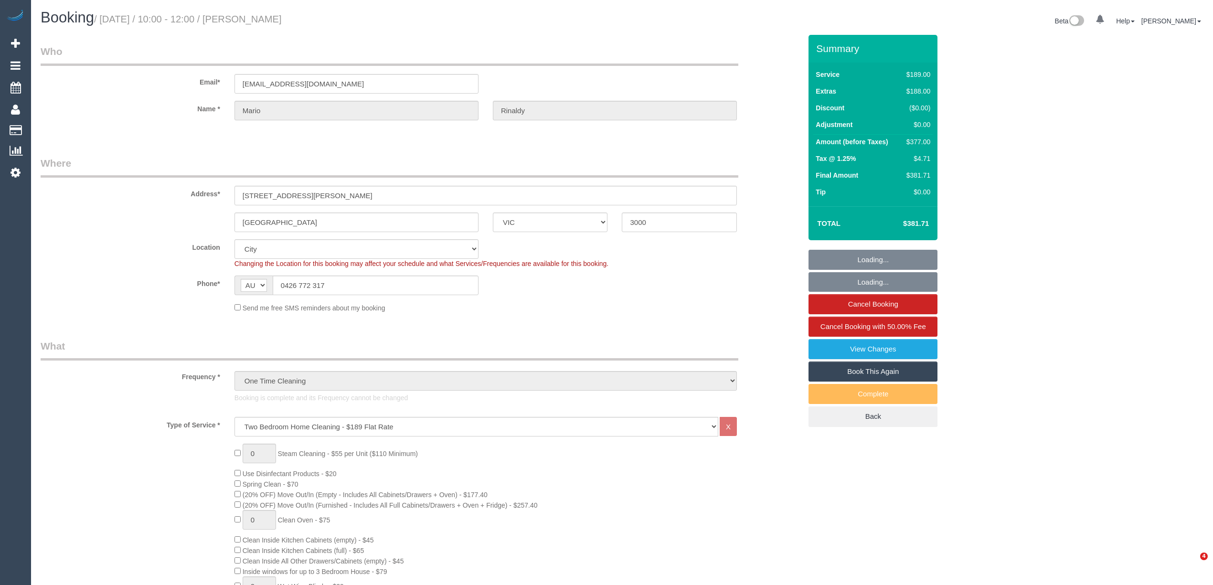
select select "VIC"
select select "string:stripe-pm_1NOBx92GScqysDRVDuItKpyF"
select select "number:28"
select select "number:14"
select select "number:20"
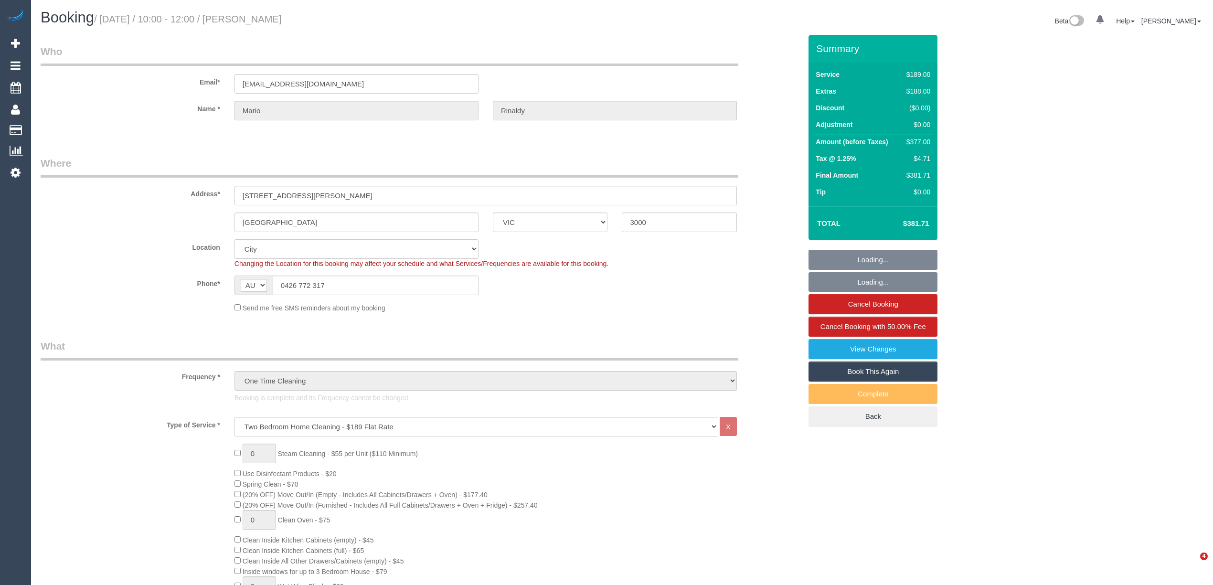
select select "number:25"
select select "object:1223"
select select "spot6"
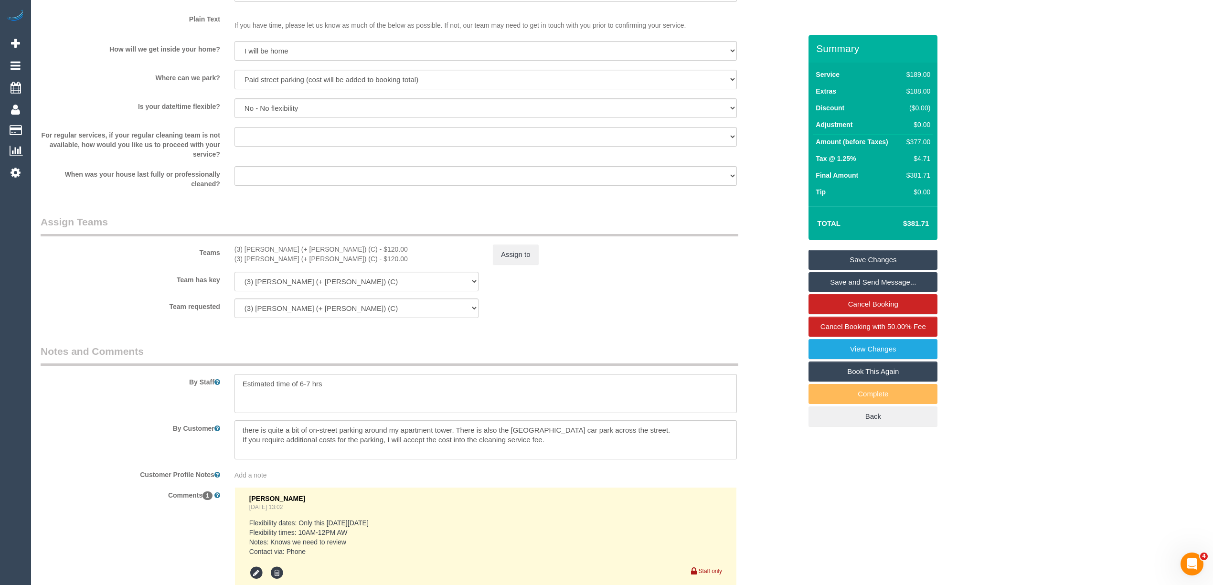
scroll to position [1273, 0]
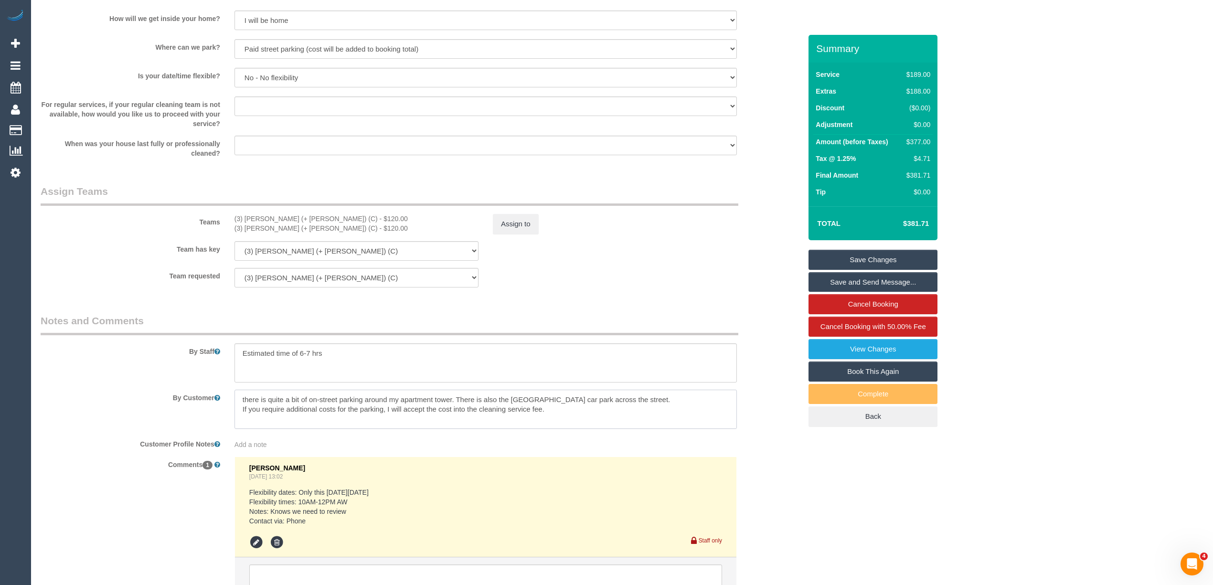
drag, startPoint x: 554, startPoint y: 412, endPoint x: 239, endPoint y: 400, distance: 315.4
click at [239, 400] on textarea at bounding box center [485, 409] width 502 height 39
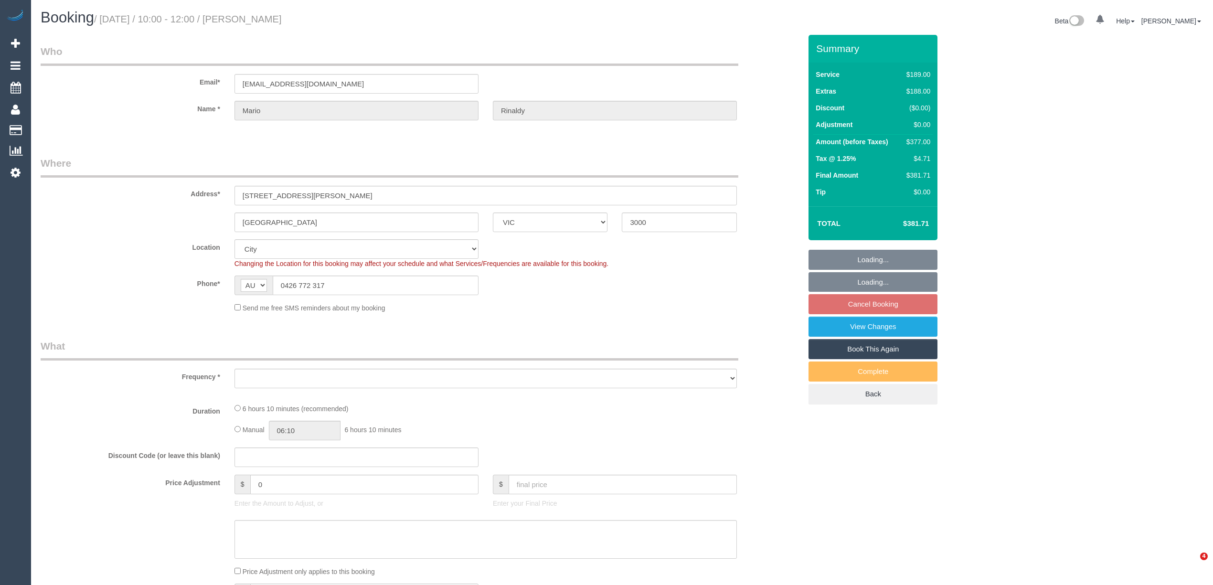
select select "VIC"
select select "object:625"
select select "string:stripe-pm_1NOBx92GScqysDRVDuItKpyF"
select select "number:28"
select select "number:14"
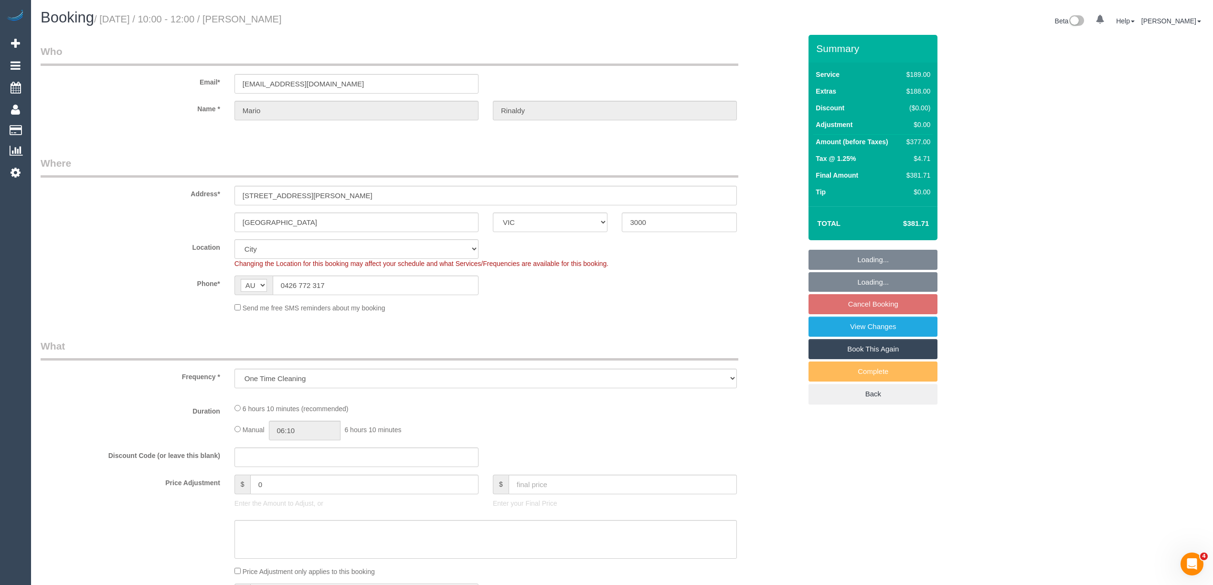
select select "number:20"
select select "number:36"
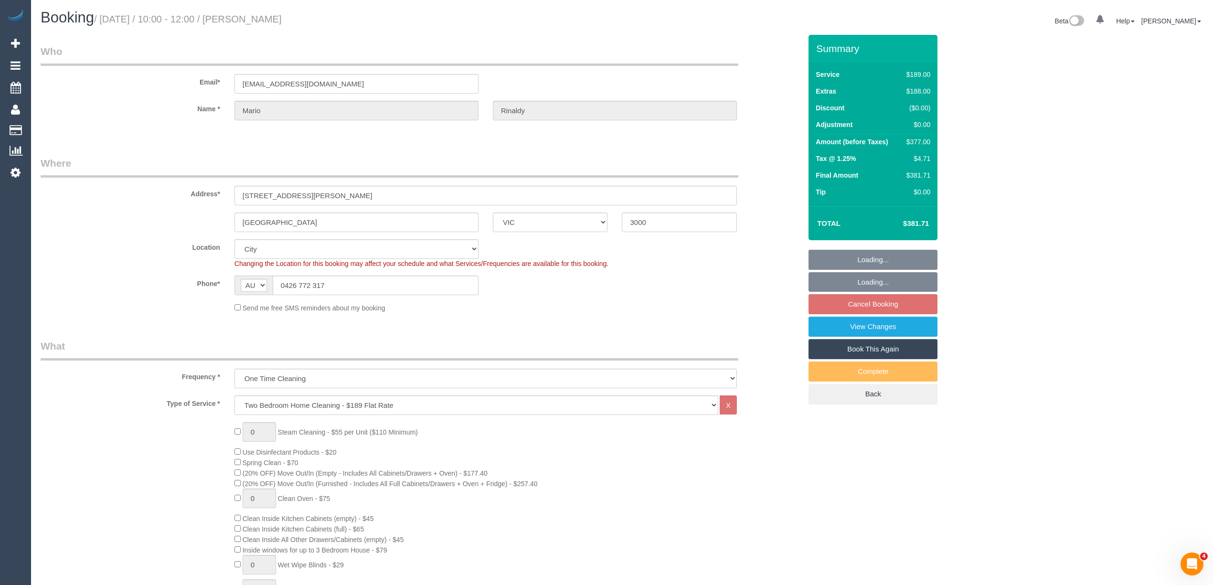
select select "spot3"
click at [131, 300] on sui-booking-location "Location [GEOGRAPHIC_DATA] (North) East (South) [GEOGRAPHIC_DATA] (East) [GEOGR…" at bounding box center [421, 276] width 761 height 74
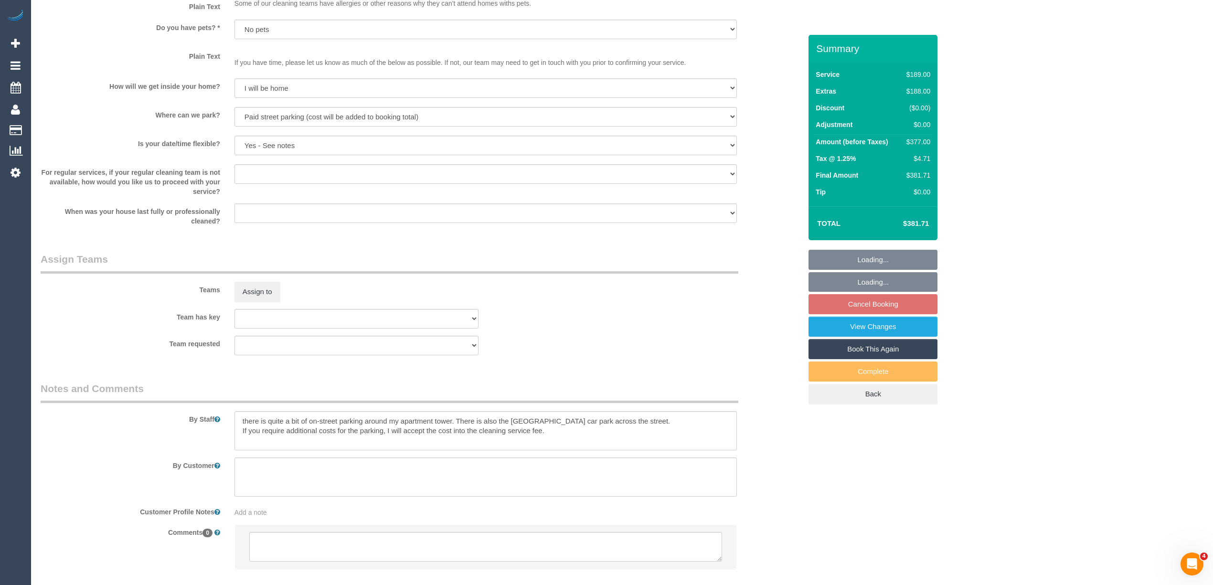
scroll to position [1221, 0]
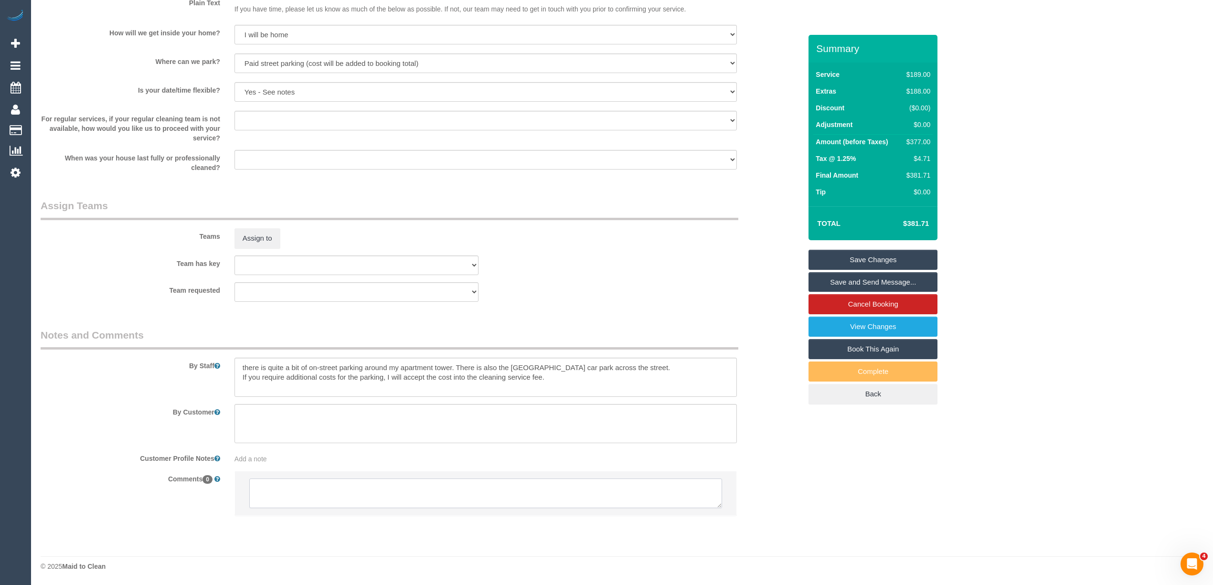
click at [338, 487] on textarea at bounding box center [485, 493] width 473 height 30
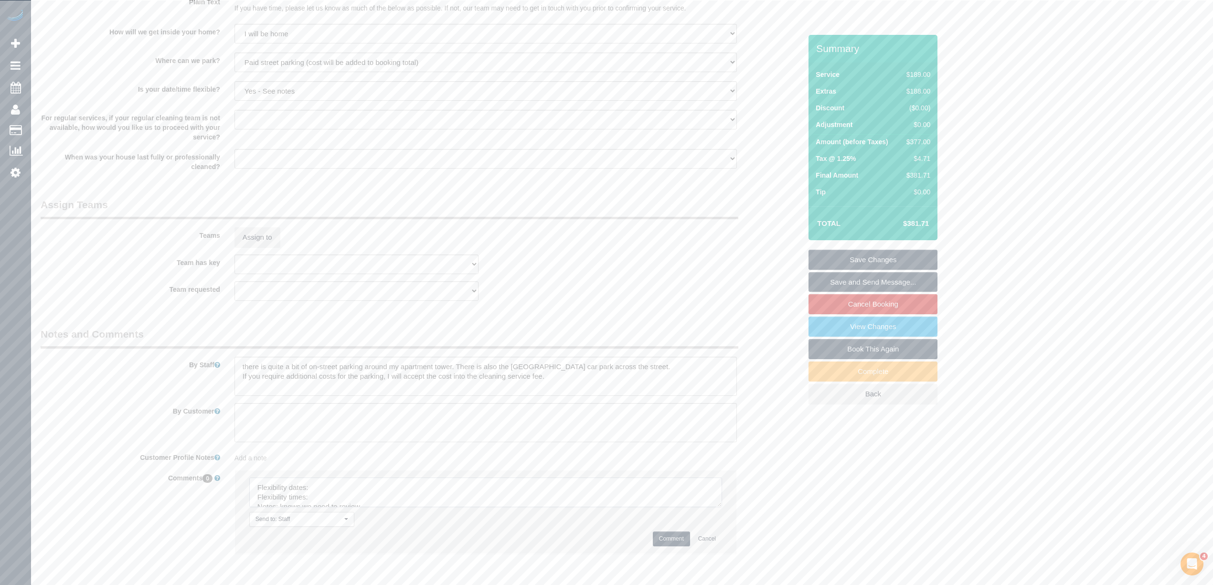
drag, startPoint x: 717, startPoint y: 503, endPoint x: 707, endPoint y: 537, distance: 35.7
click at [722, 507] on textarea at bounding box center [485, 492] width 473 height 30
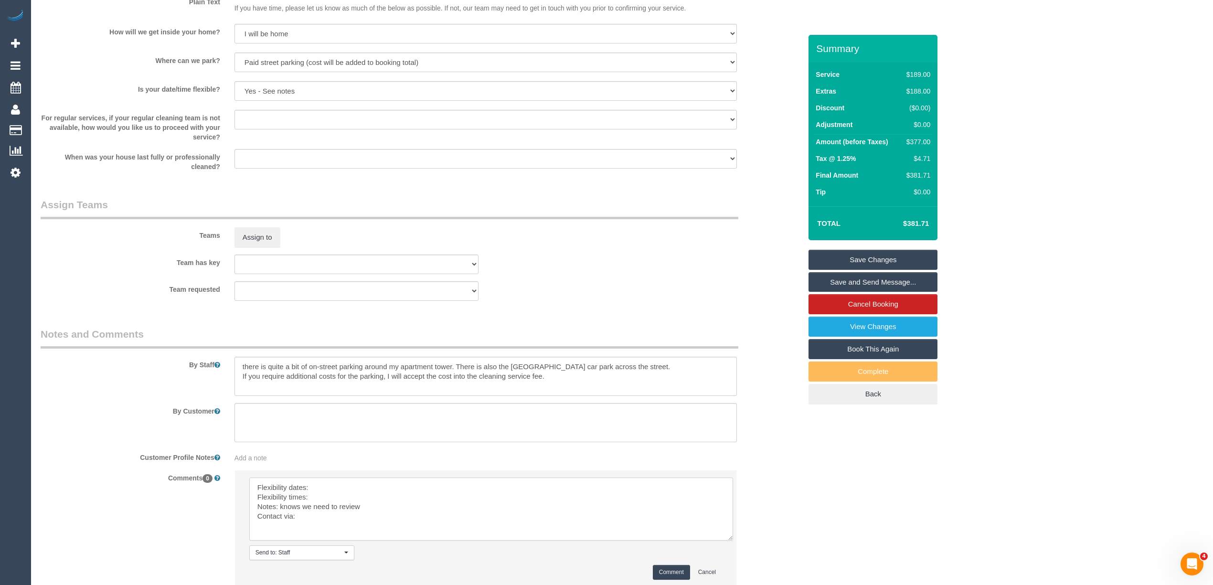
click at [322, 487] on textarea at bounding box center [491, 508] width 484 height 63
click at [319, 499] on textarea at bounding box center [491, 508] width 484 height 63
click at [314, 520] on textarea at bounding box center [491, 508] width 484 height 63
type textarea "Flexibility dates: [DATE] only requested Flexibility times: from 10am Notes: kn…"
click at [671, 572] on button "Comment" at bounding box center [671, 572] width 37 height 15
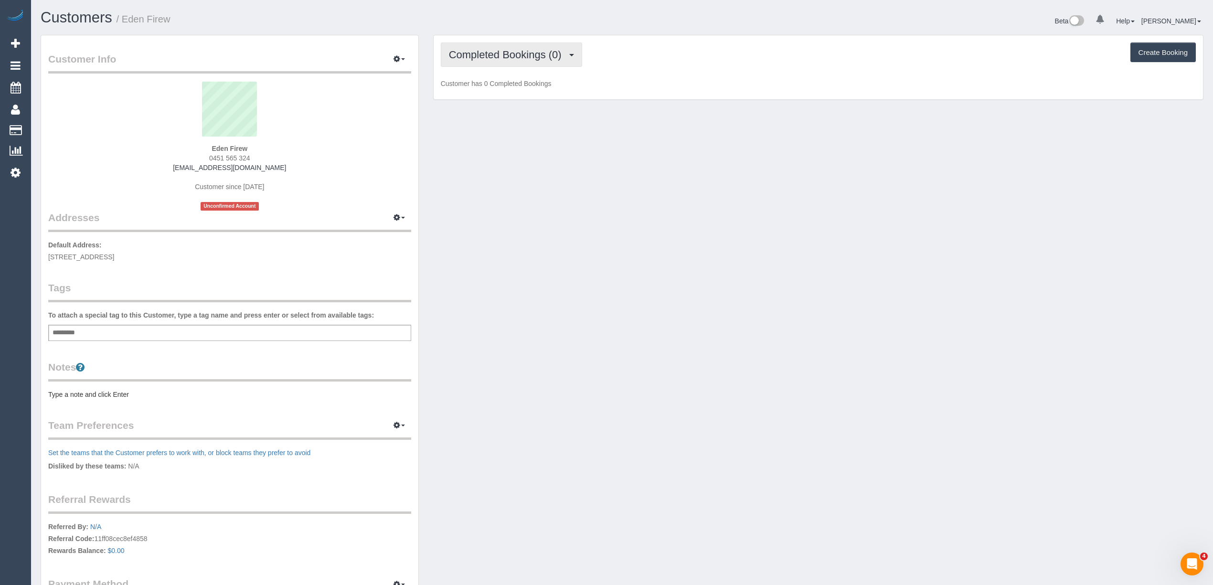
click at [495, 51] on span "Completed Bookings (0)" at bounding box center [507, 55] width 117 height 12
click at [493, 100] on link "Cancelled Bookings (1)" at bounding box center [490, 101] width 99 height 12
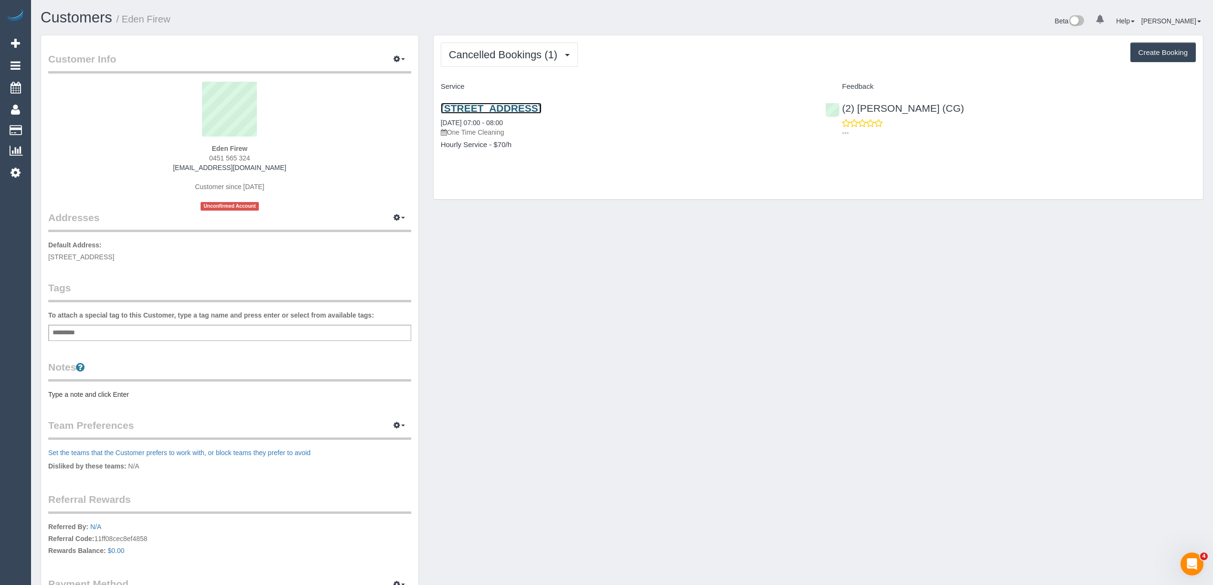
click at [541, 107] on link "[STREET_ADDRESS]" at bounding box center [491, 108] width 101 height 11
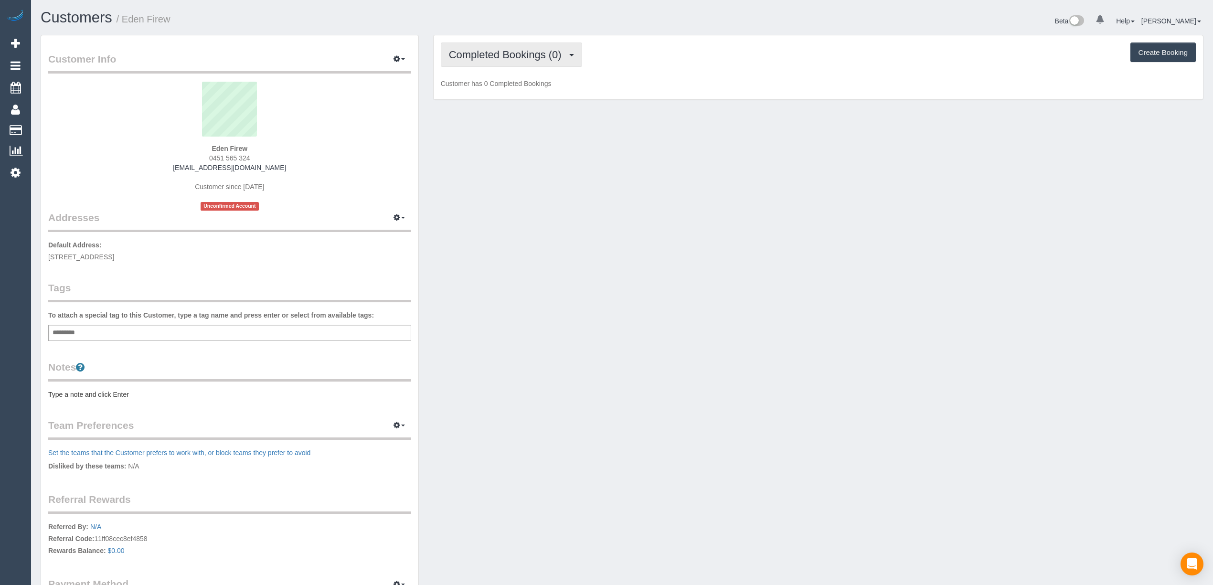
click at [484, 55] on span "Completed Bookings (0)" at bounding box center [507, 55] width 117 height 12
